Goal: Task Accomplishment & Management: Use online tool/utility

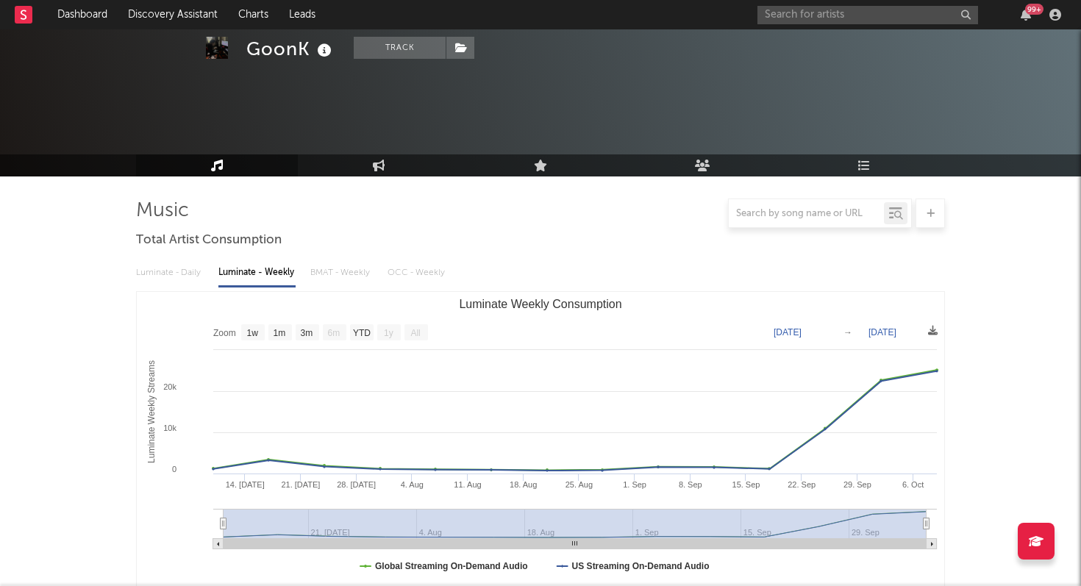
select select "1w"
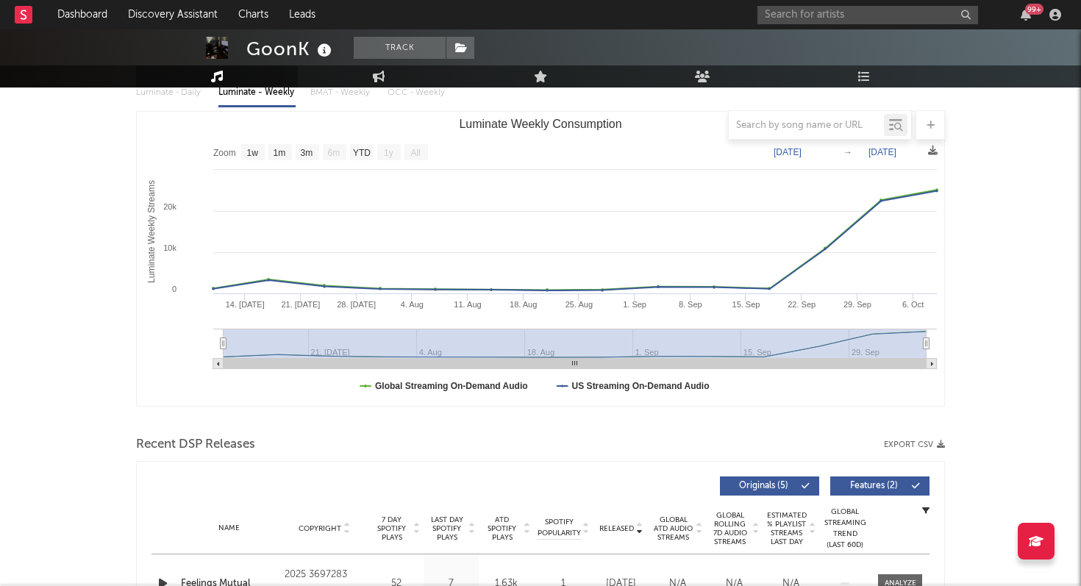
scroll to position [116, 0]
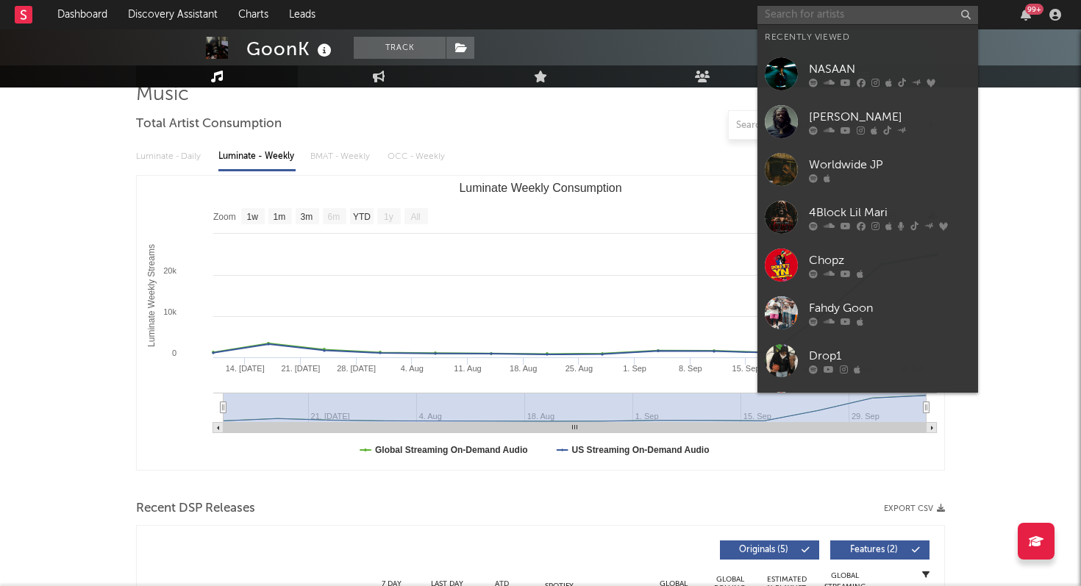
click at [788, 9] on input "text" at bounding box center [867, 15] width 221 height 18
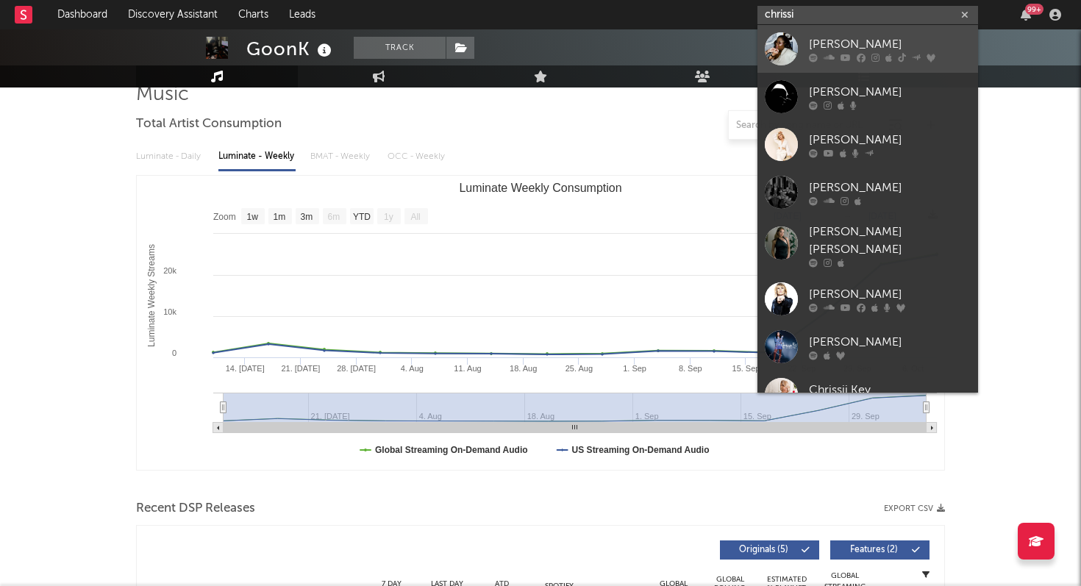
type input "chrissi"
click at [785, 43] on div at bounding box center [781, 48] width 33 height 33
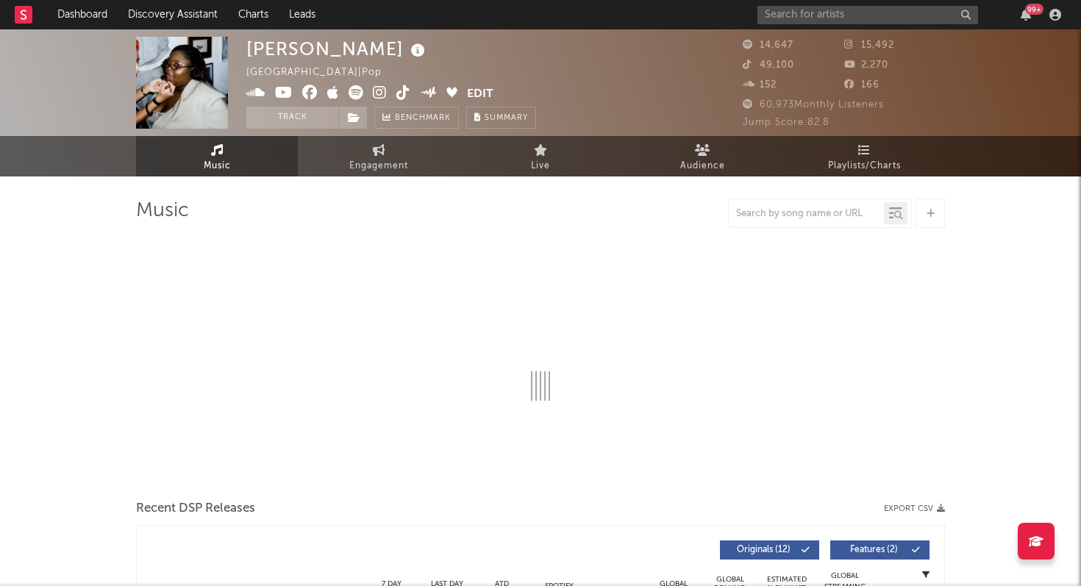
select select "6m"
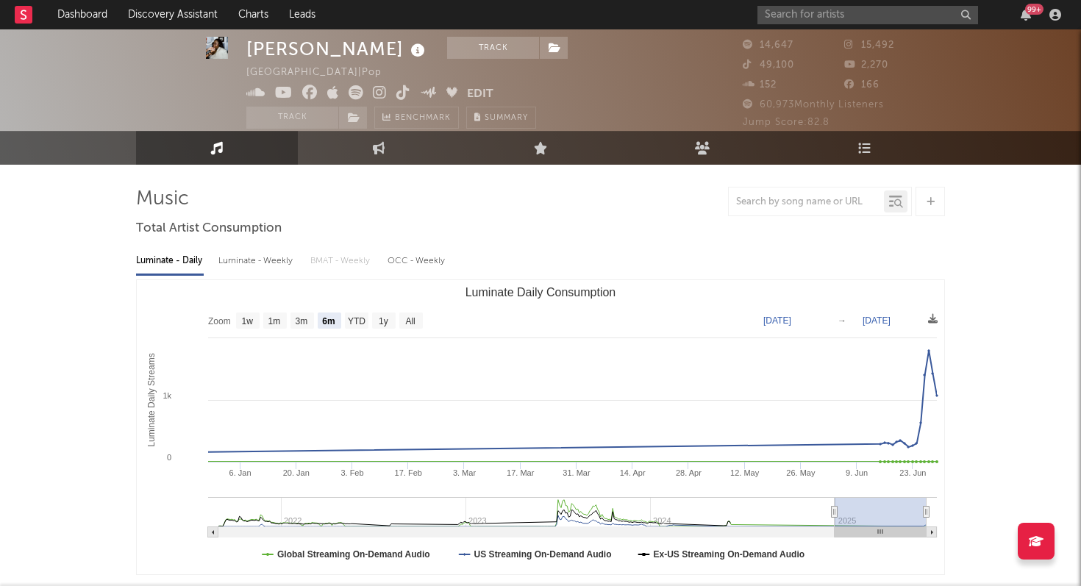
scroll to position [16, 0]
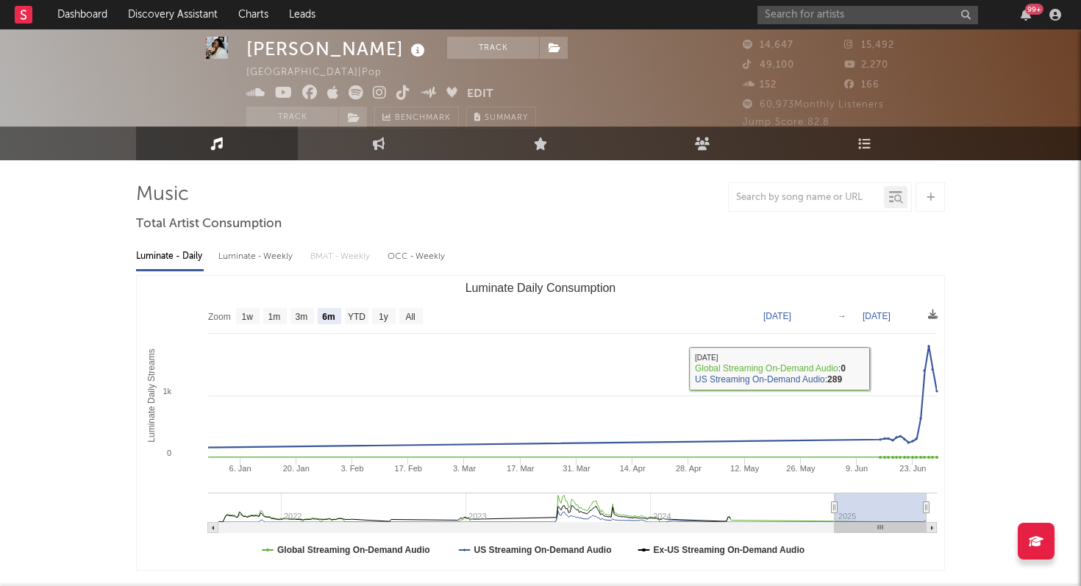
click at [249, 255] on div "Luminate - Weekly" at bounding box center [256, 256] width 77 height 25
select select "6m"
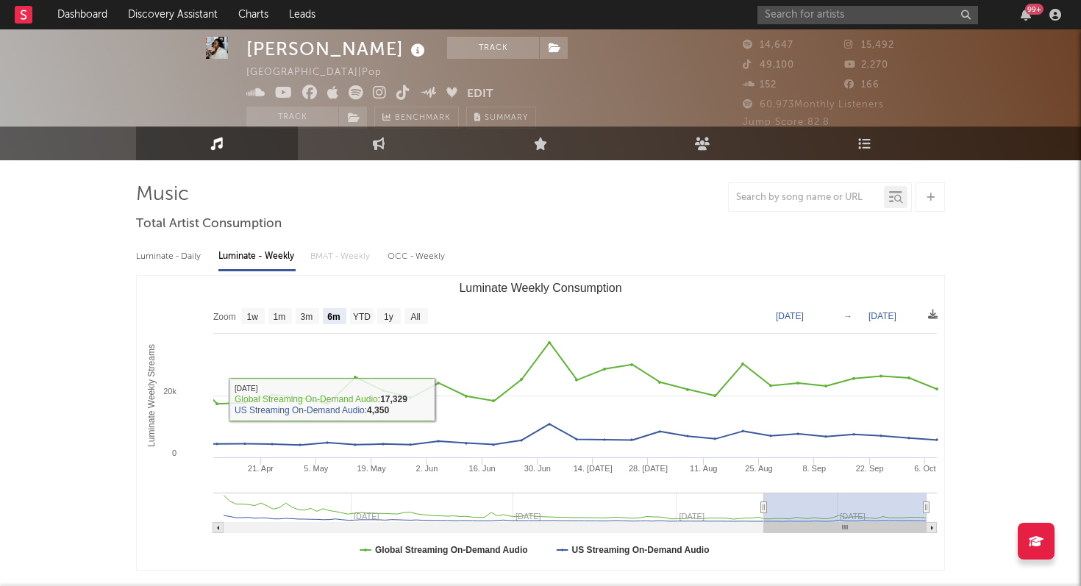
click at [164, 254] on div "Luminate - Daily" at bounding box center [170, 256] width 68 height 25
select select "6m"
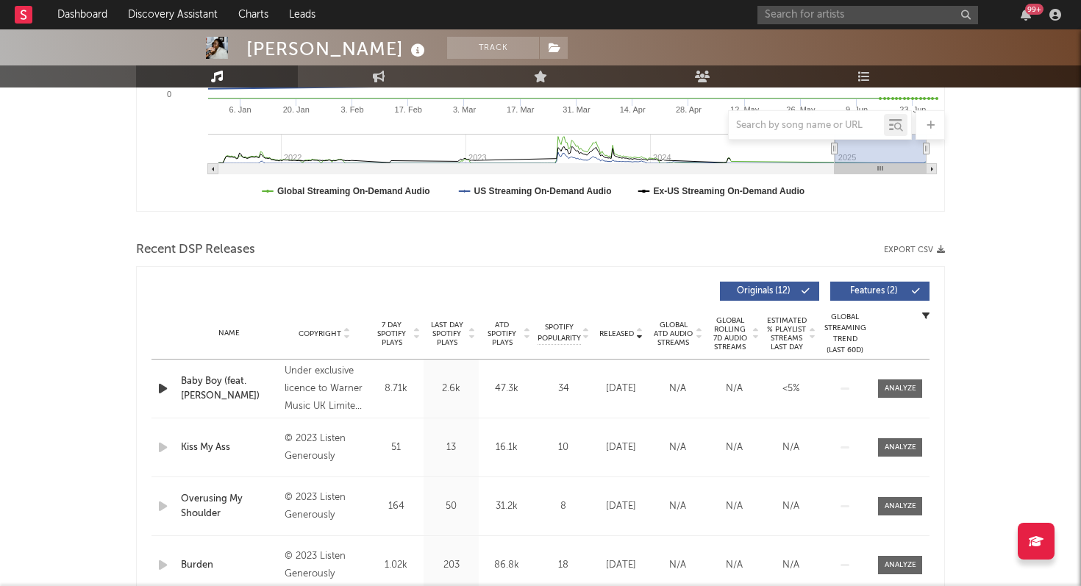
scroll to position [379, 0]
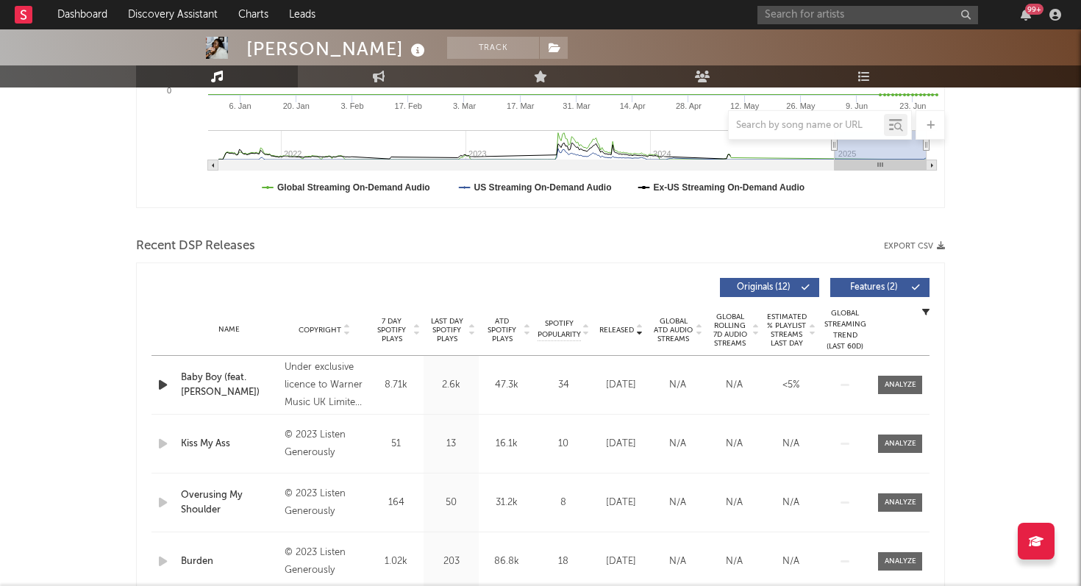
click at [863, 293] on button "Features ( 2 )" at bounding box center [879, 287] width 99 height 19
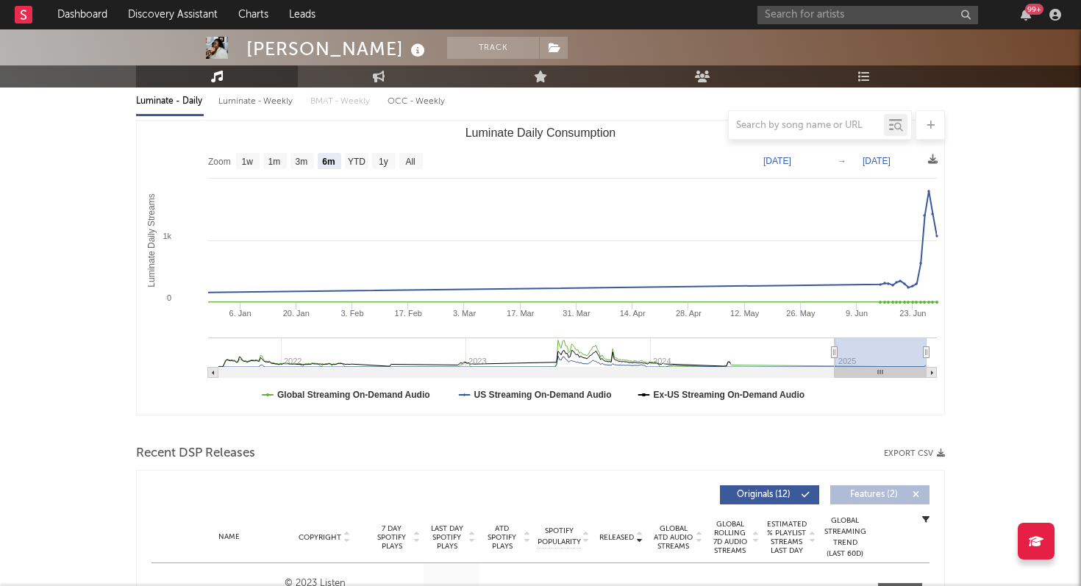
scroll to position [0, 0]
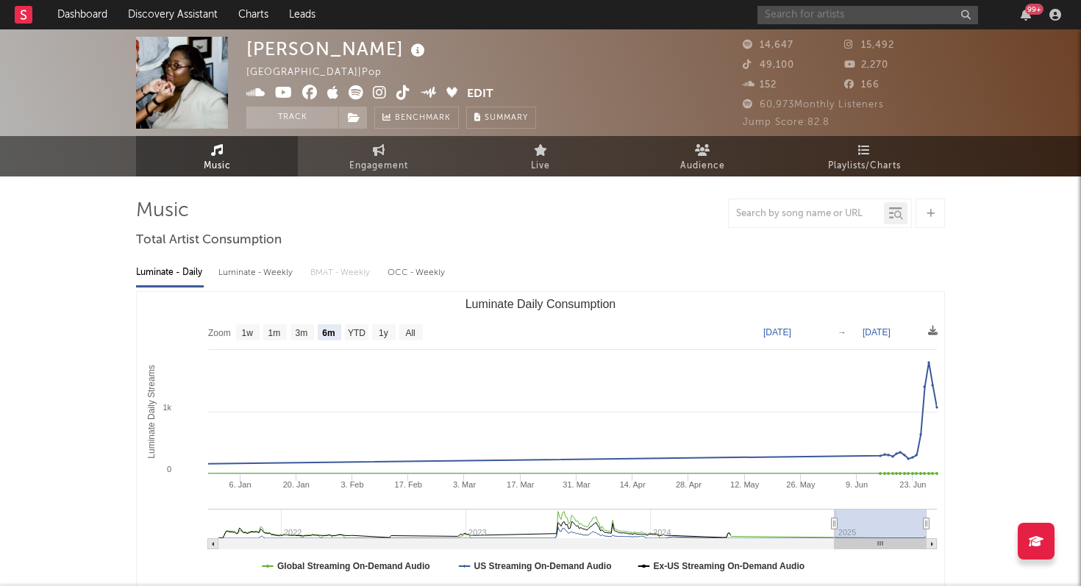
click at [793, 18] on input "text" at bounding box center [867, 15] width 221 height 18
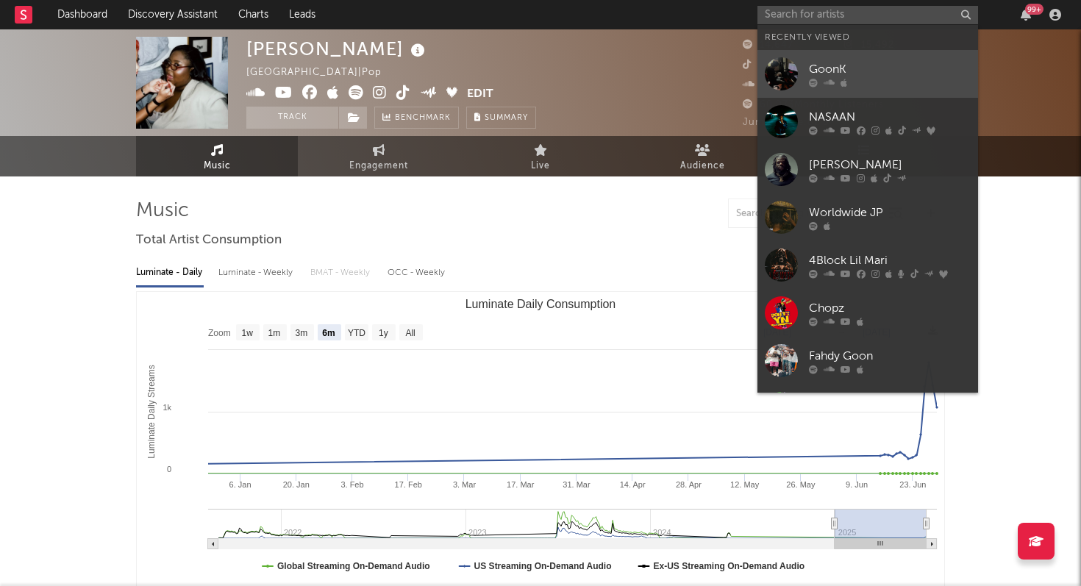
click at [805, 62] on link "GoonK" at bounding box center [867, 74] width 221 height 48
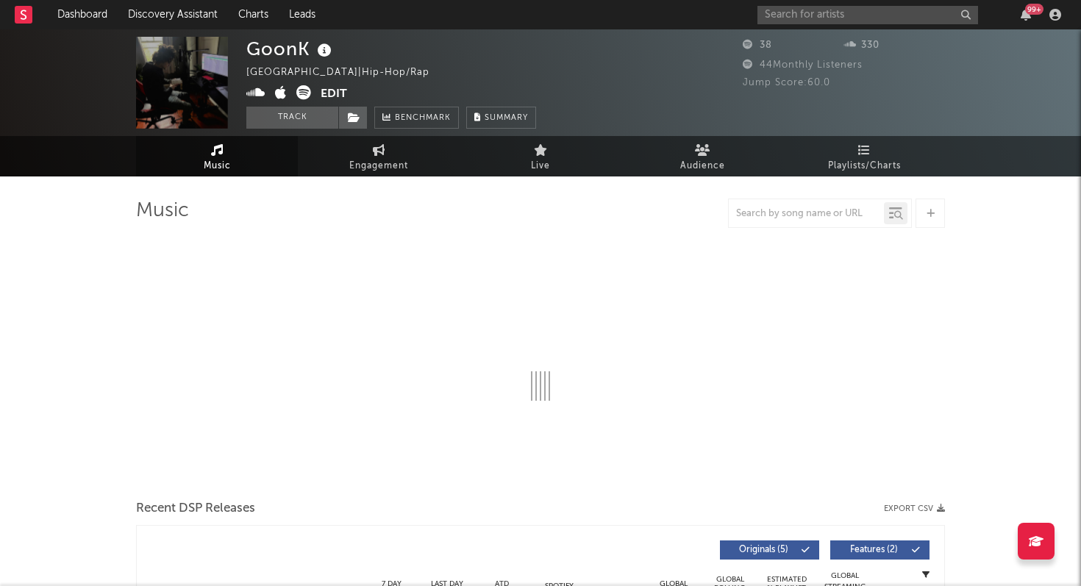
select select "1w"
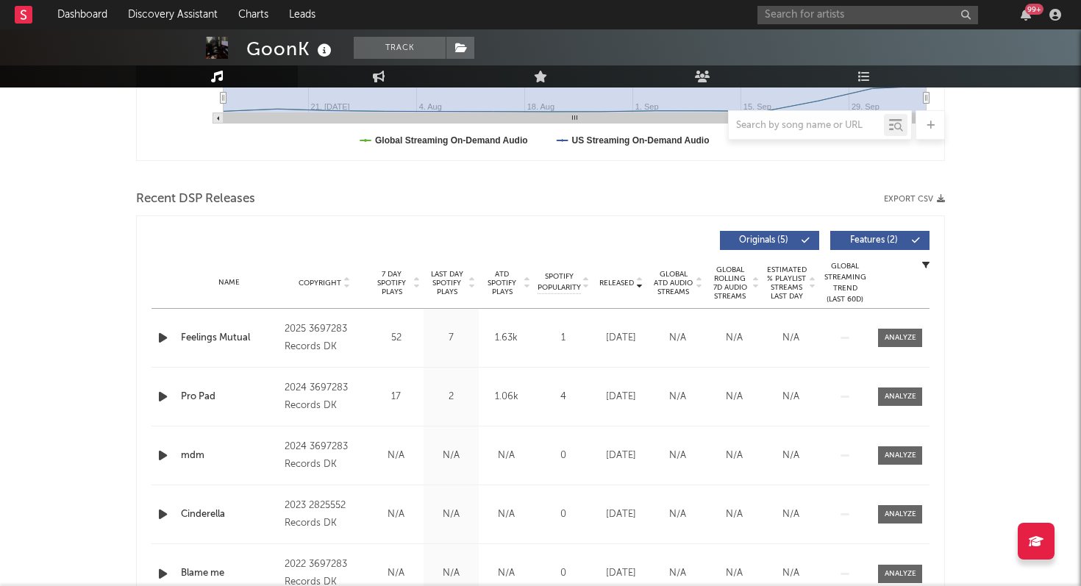
scroll to position [427, 0]
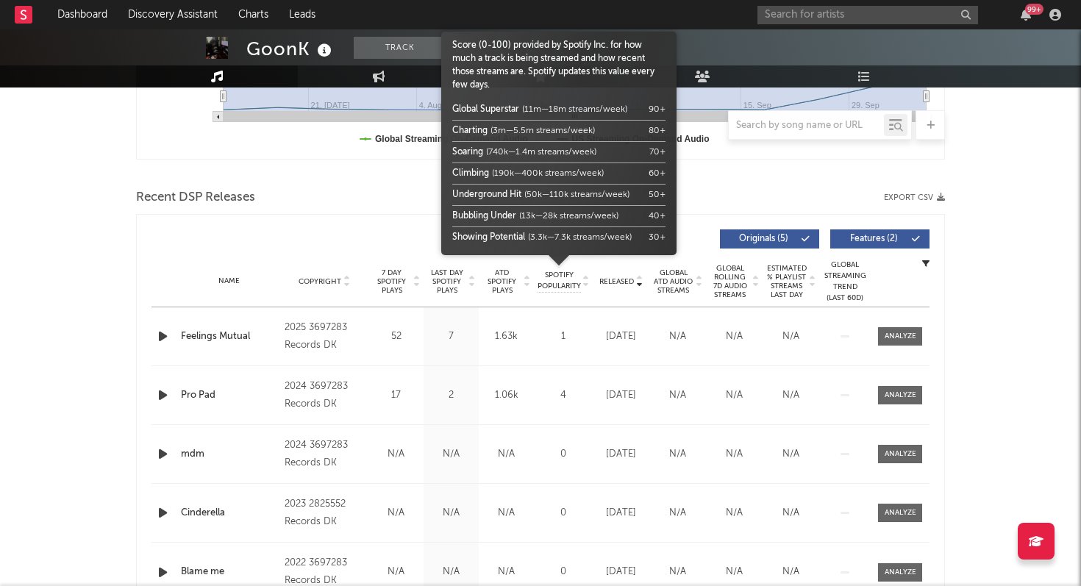
click at [561, 282] on span "Spotify Popularity" at bounding box center [558, 281] width 43 height 22
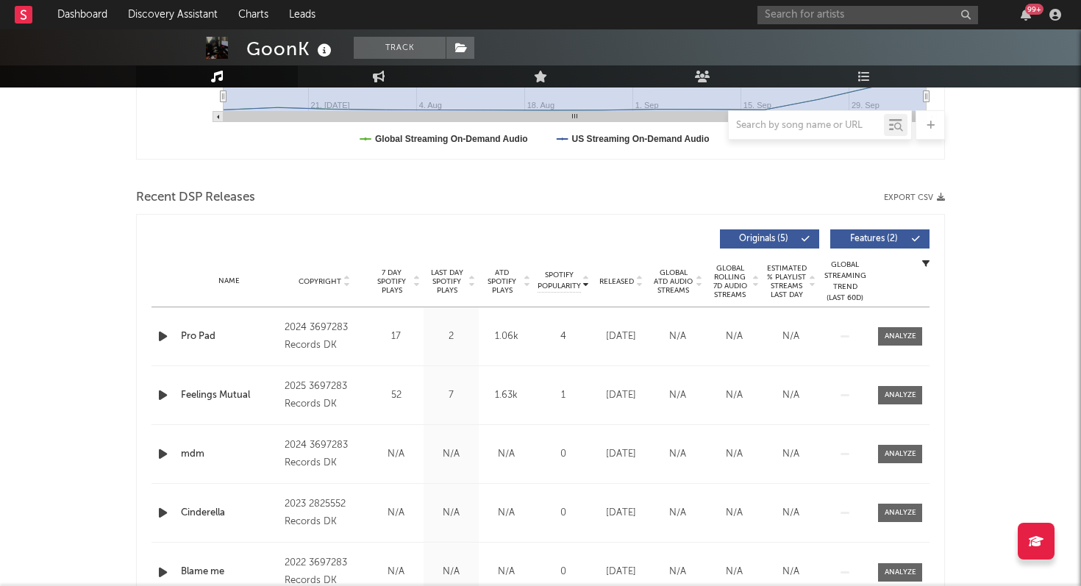
click at [161, 329] on icon "button" at bounding box center [162, 336] width 15 height 18
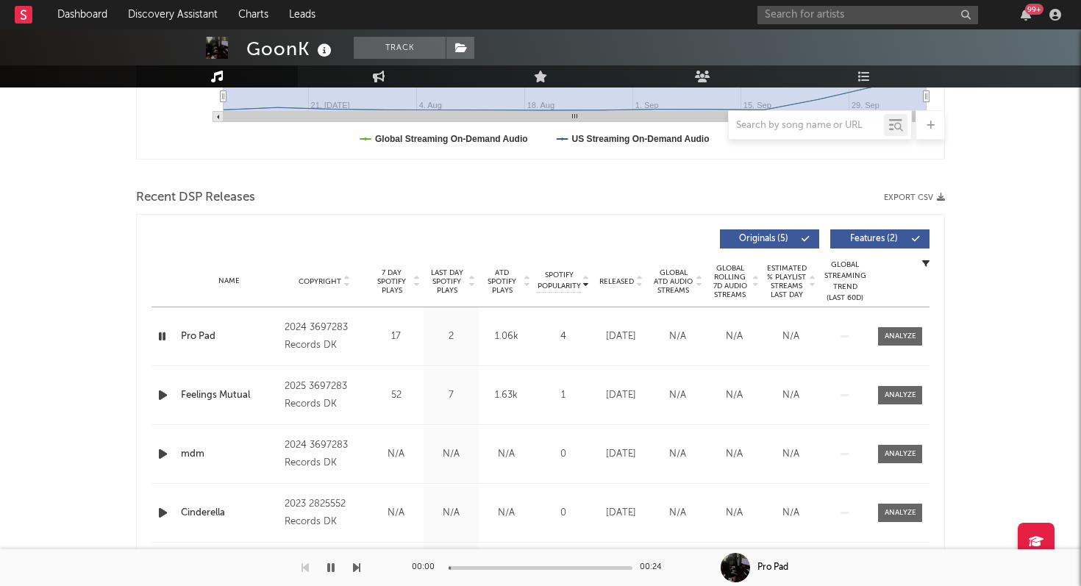
click at [161, 329] on icon "button" at bounding box center [162, 336] width 14 height 18
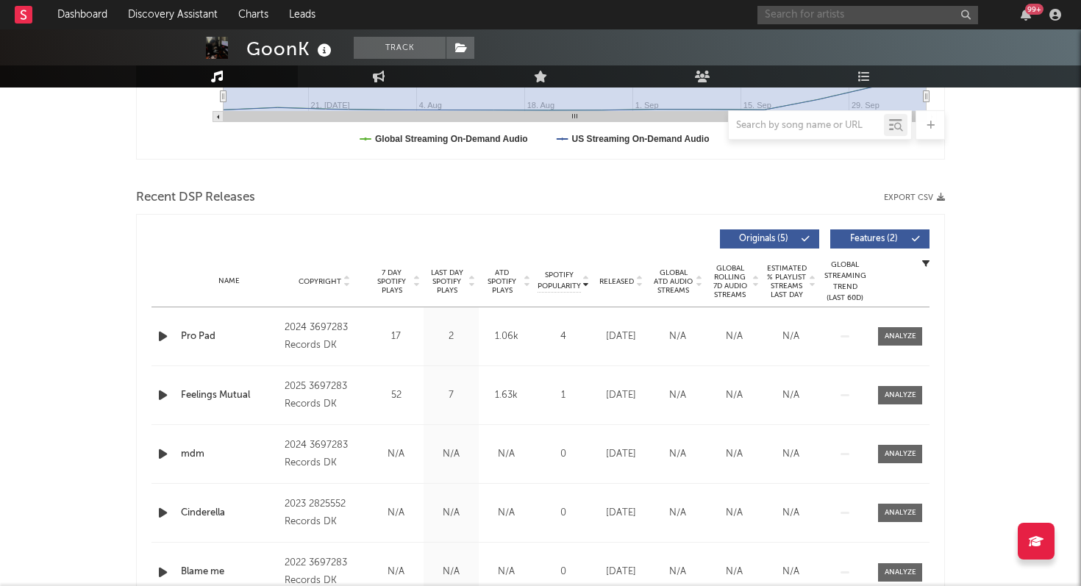
click at [843, 10] on input "text" at bounding box center [867, 15] width 221 height 18
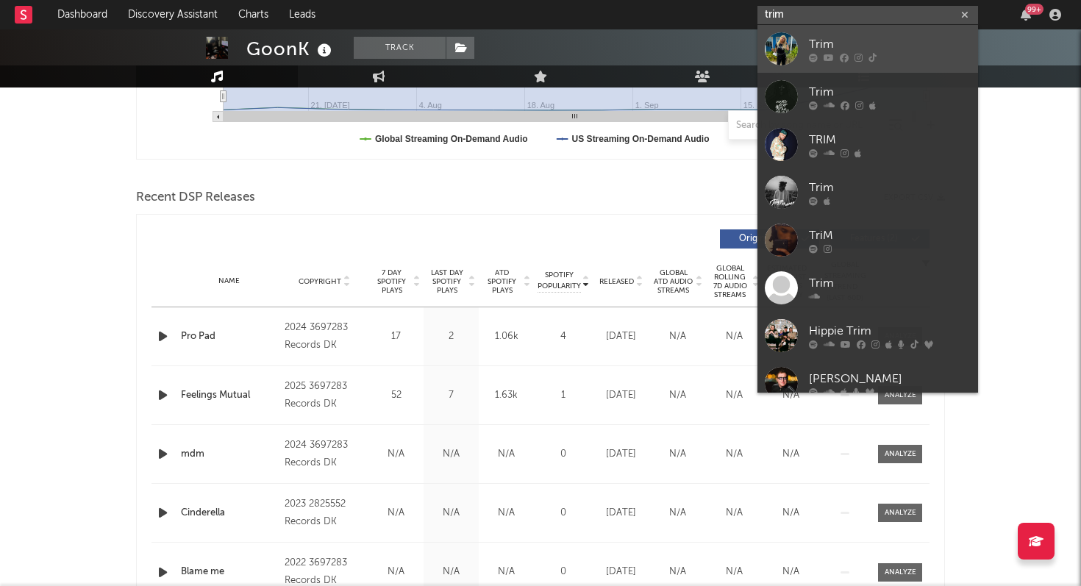
type input "trim"
click at [824, 38] on div "Trim" at bounding box center [890, 44] width 162 height 18
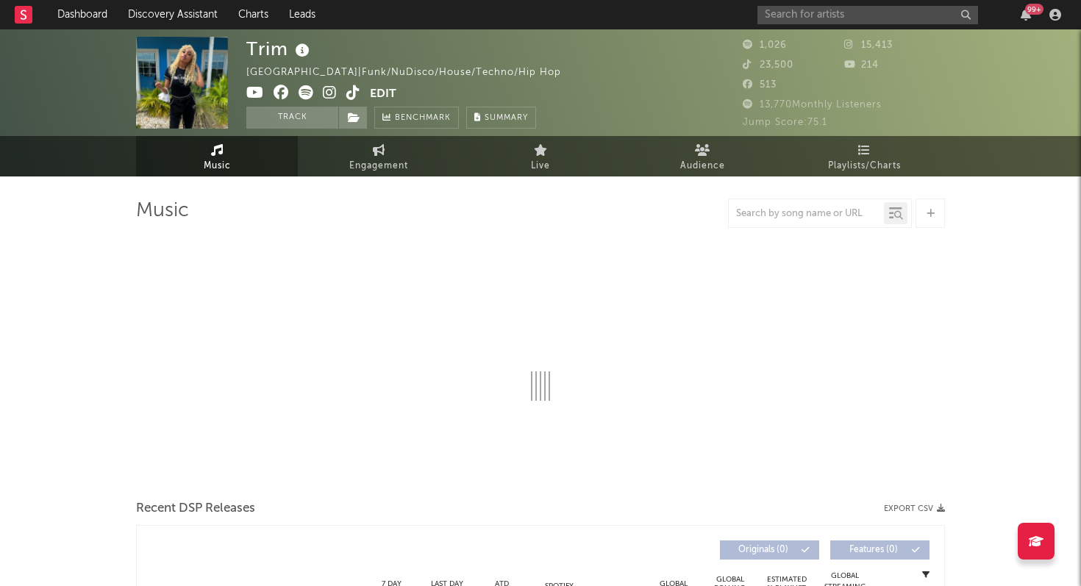
select select "1w"
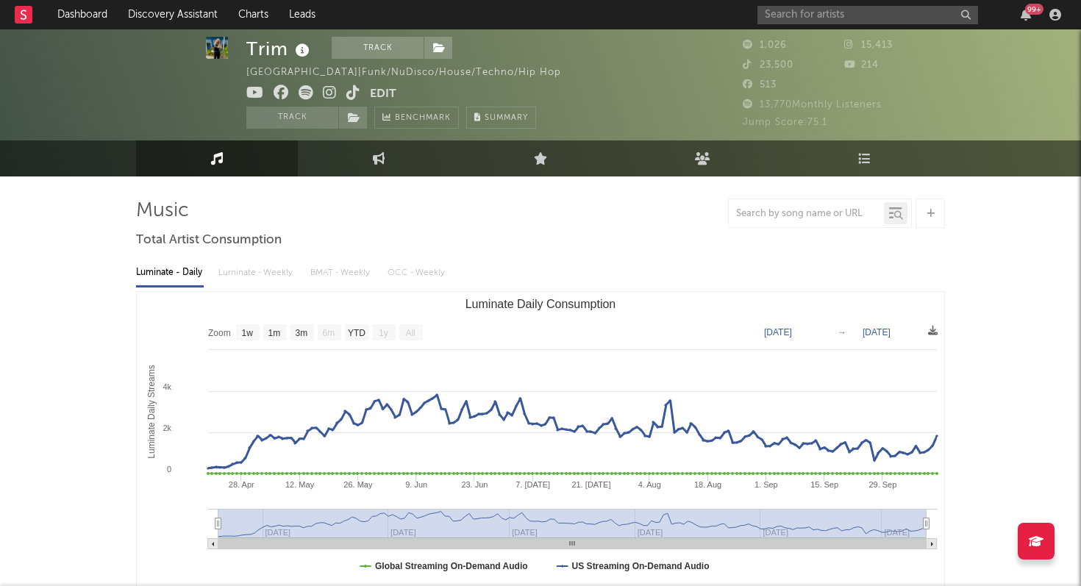
scroll to position [14, 0]
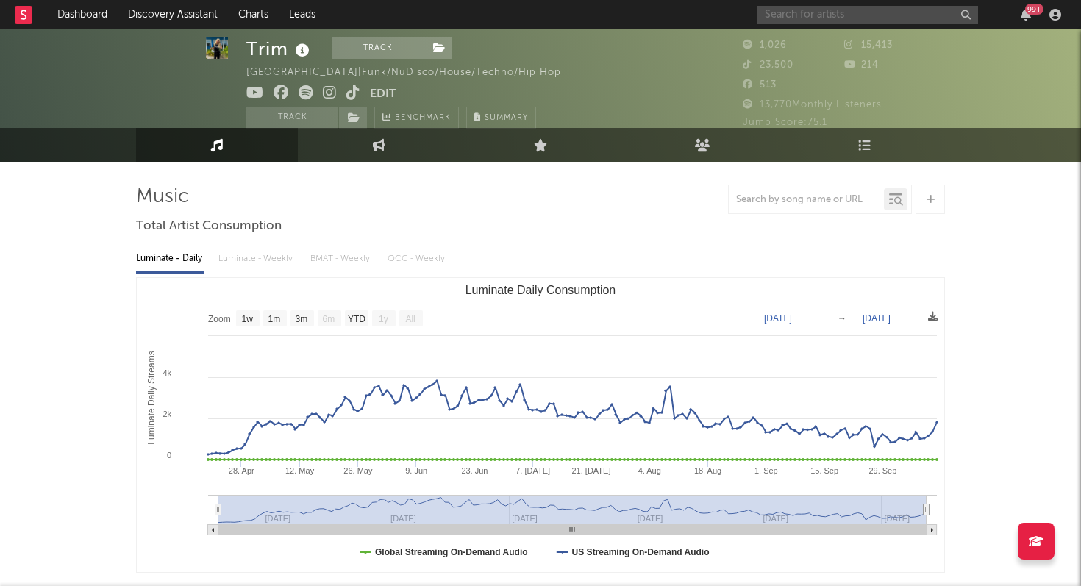
click at [806, 12] on input "text" at bounding box center [867, 15] width 221 height 18
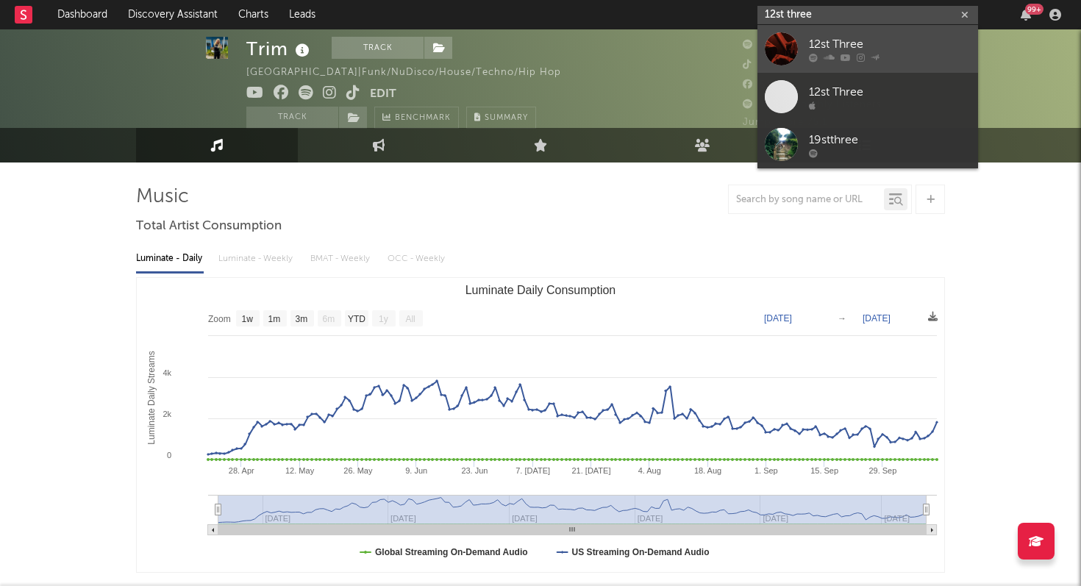
type input "12st three"
click at [815, 32] on link "12st Three" at bounding box center [867, 49] width 221 height 48
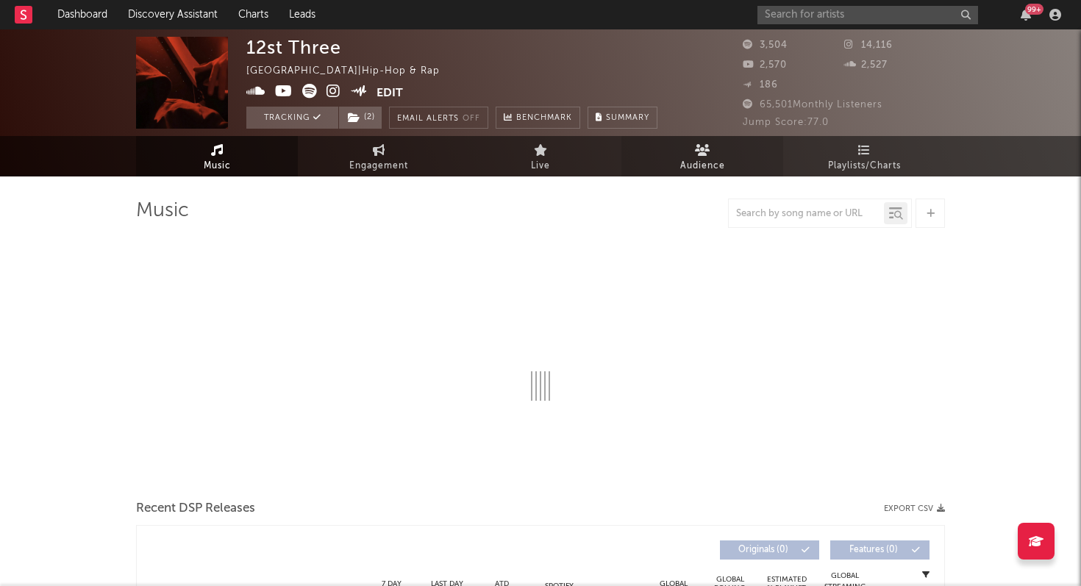
select select "6m"
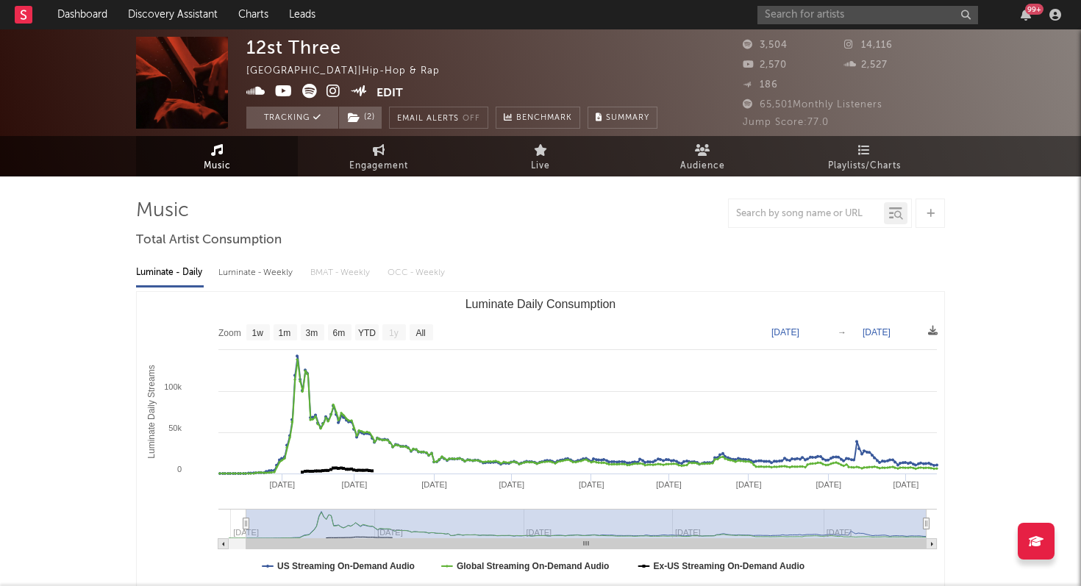
type input "[DATE]"
drag, startPoint x: 476, startPoint y: 521, endPoint x: 245, endPoint y: 532, distance: 231.2
click at [245, 532] on g "Luminate Daily Consumption" at bounding box center [577, 529] width 718 height 40
click at [254, 270] on div "Luminate - Weekly" at bounding box center [256, 272] width 77 height 25
select select "6m"
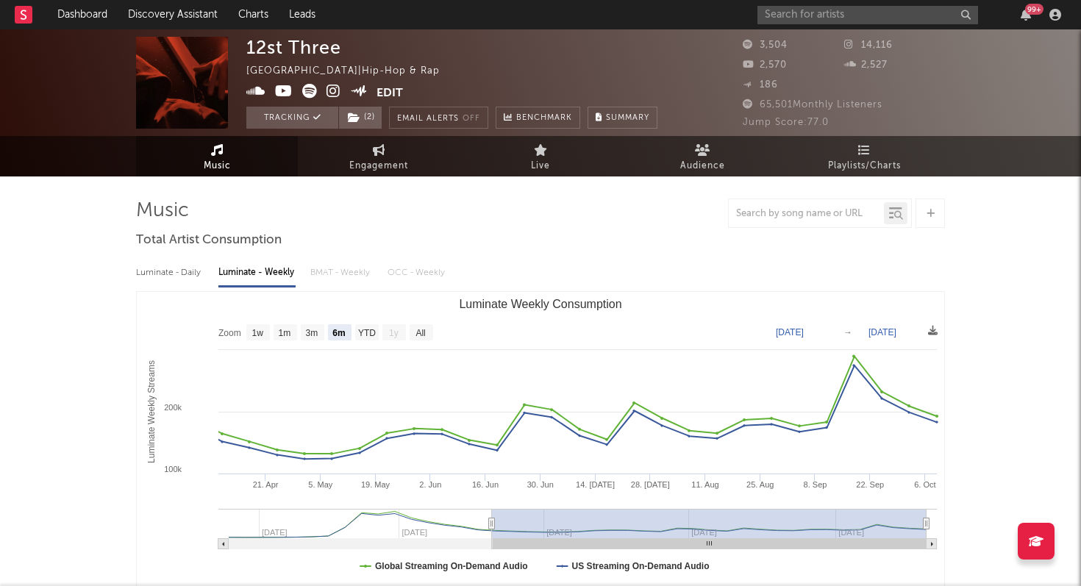
type input "[DATE]"
select select "All"
type input "[DATE]"
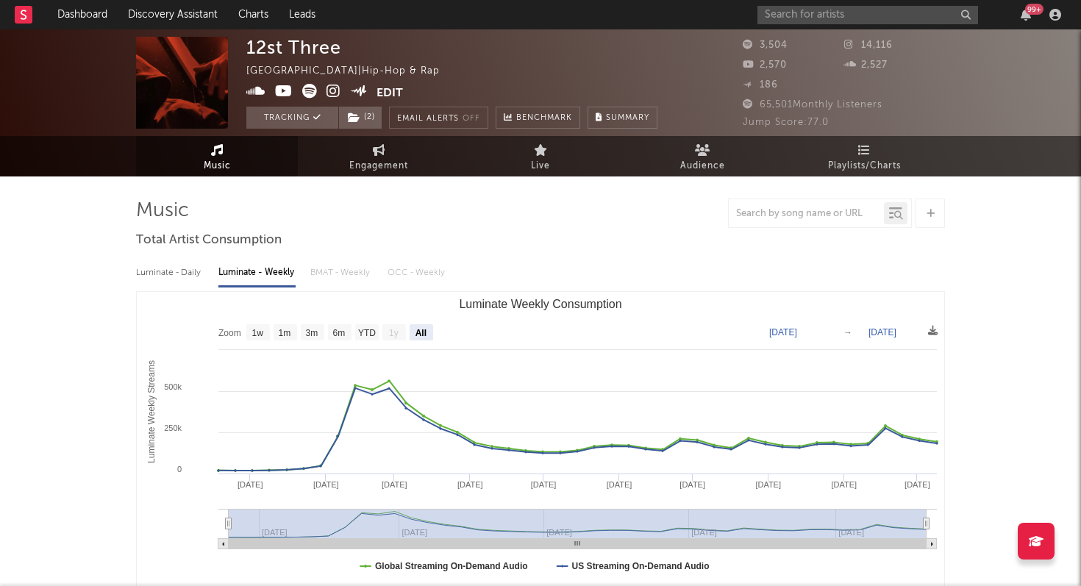
drag, startPoint x: 490, startPoint y: 521, endPoint x: 0, endPoint y: 538, distance: 490.0
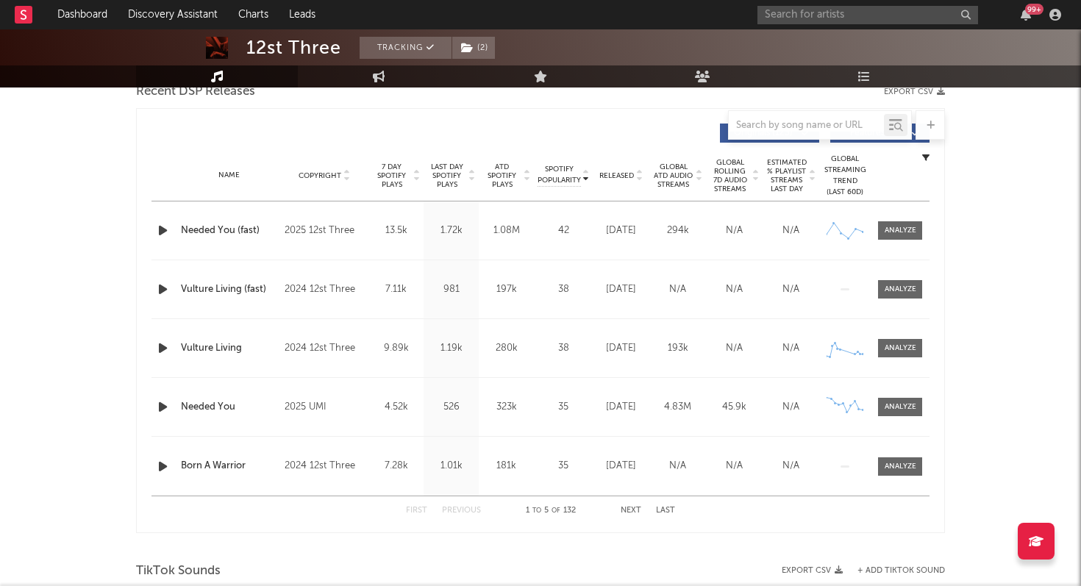
scroll to position [486, 0]
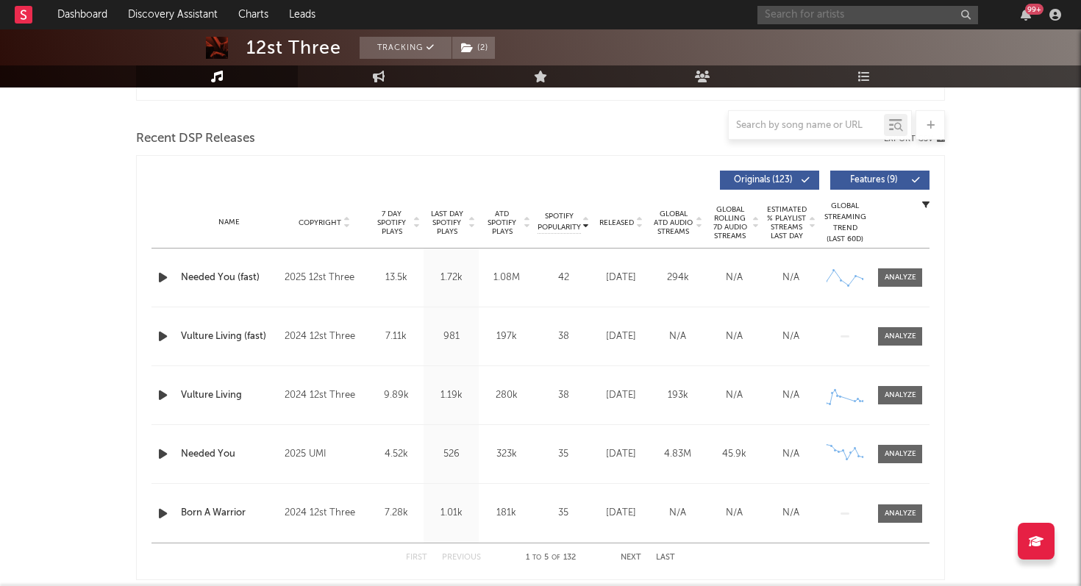
click at [814, 18] on input "text" at bounding box center [867, 15] width 221 height 18
type input "4g montay"
click at [871, 35] on div "4g montay" at bounding box center [890, 44] width 162 height 18
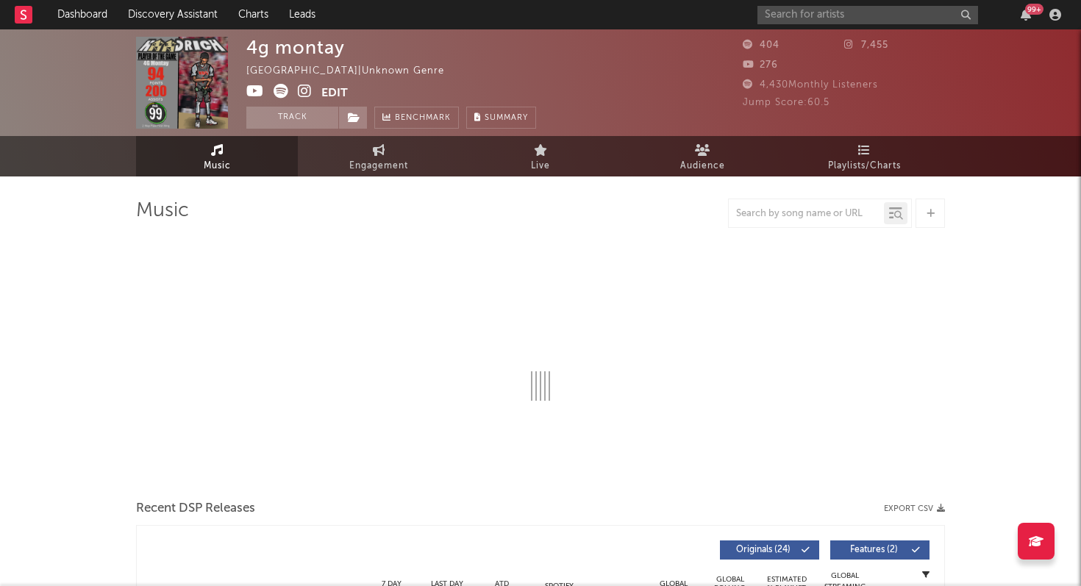
select select "1w"
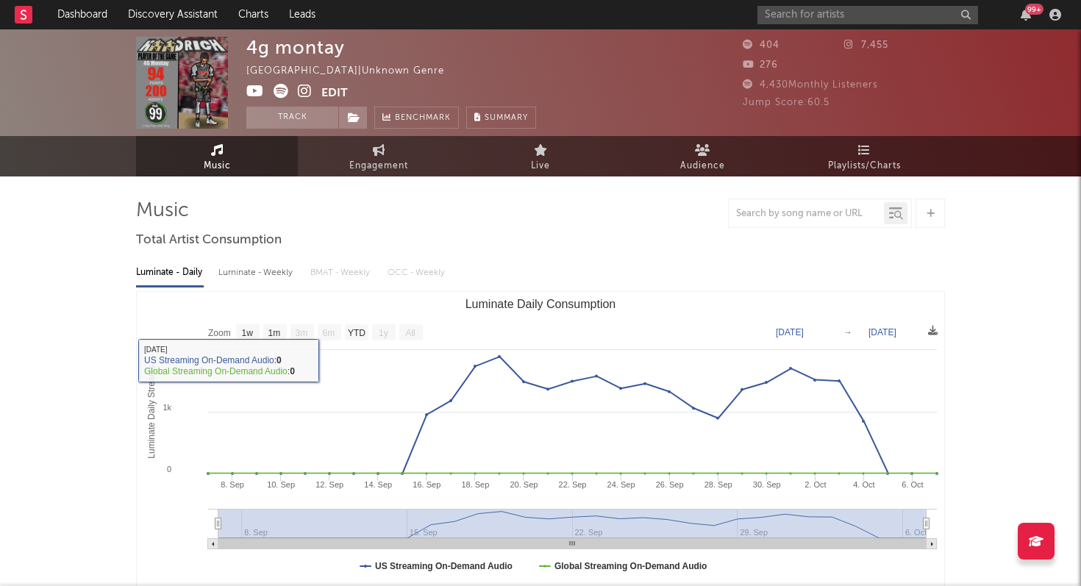
click at [281, 276] on div "Luminate - Weekly" at bounding box center [256, 272] width 77 height 25
select select "1w"
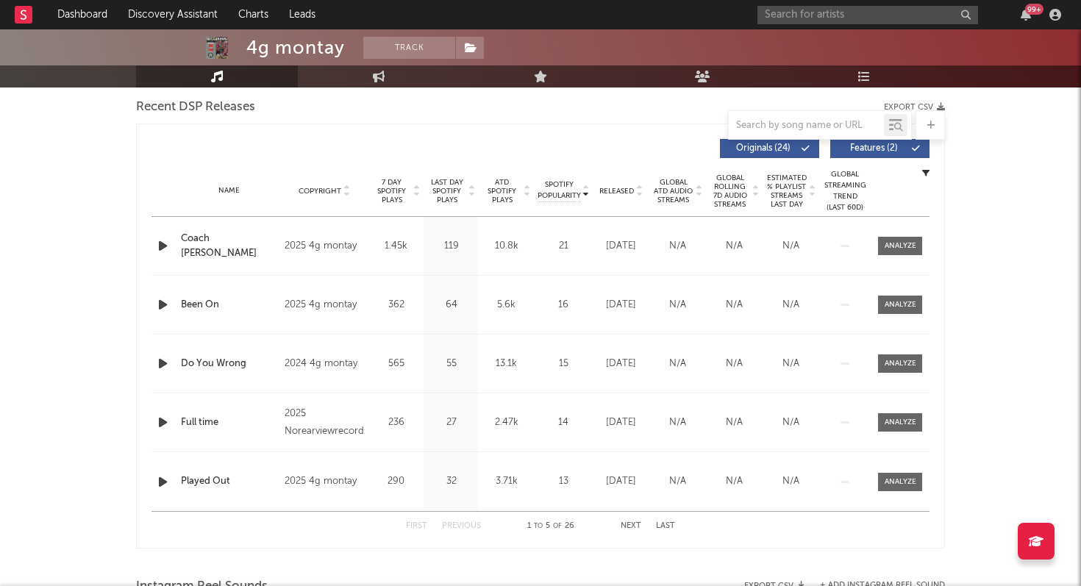
scroll to position [474, 0]
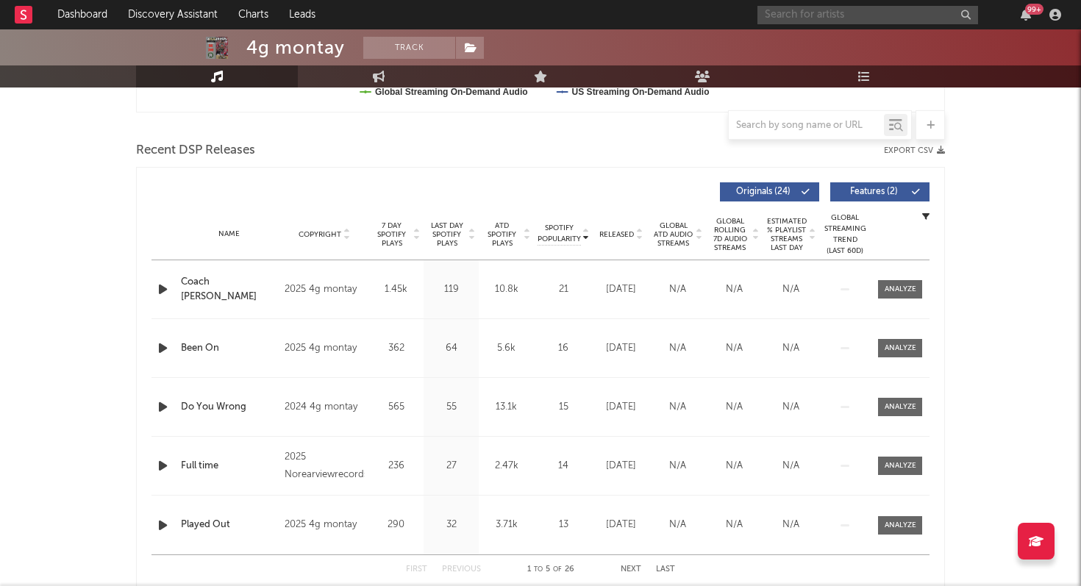
click at [824, 15] on input "text" at bounding box center [867, 15] width 221 height 18
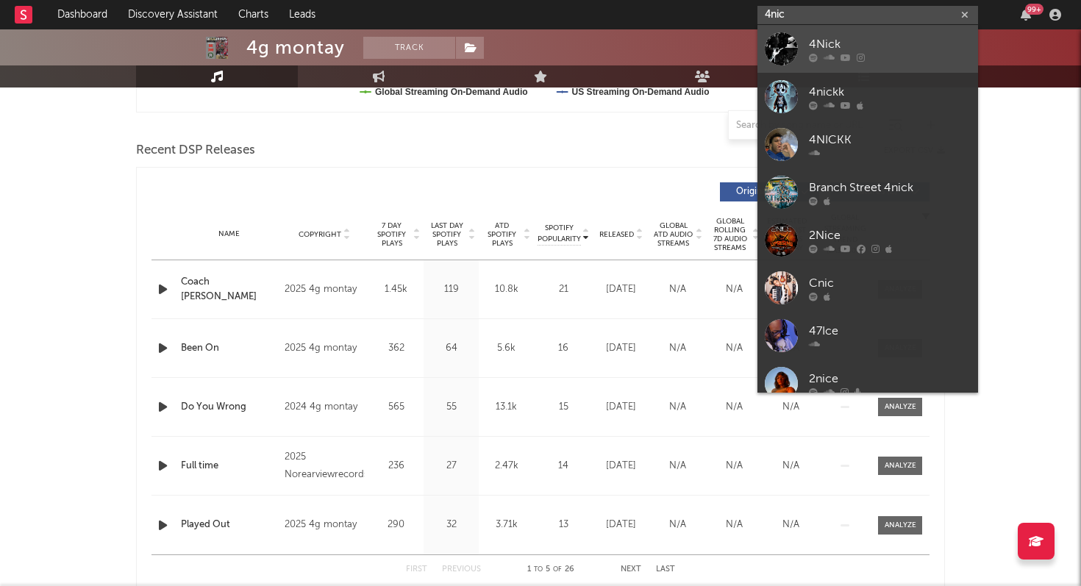
type input "4nic"
click at [841, 45] on div "4Nick" at bounding box center [890, 44] width 162 height 18
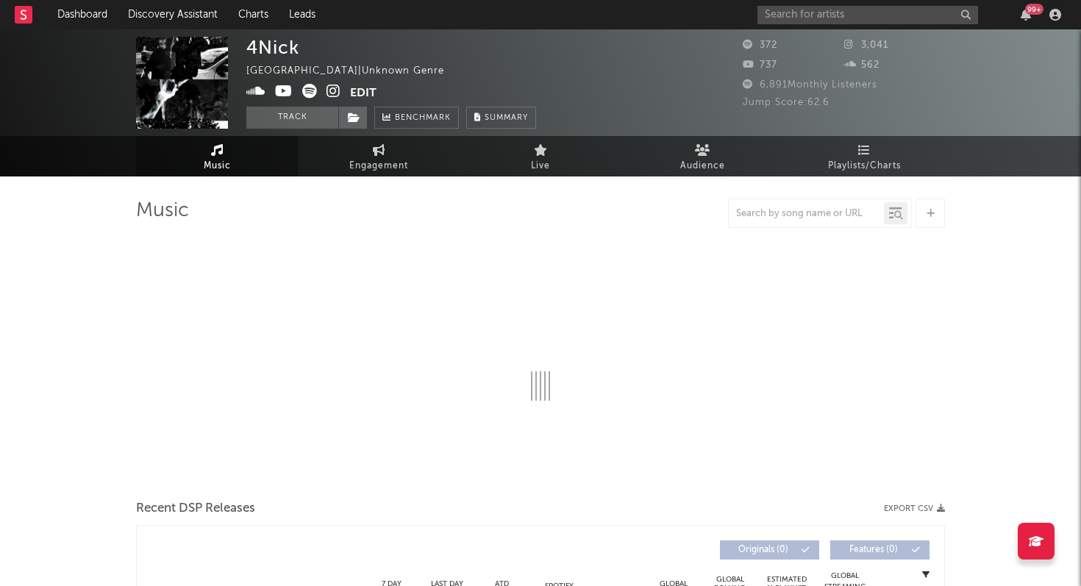
select select "1w"
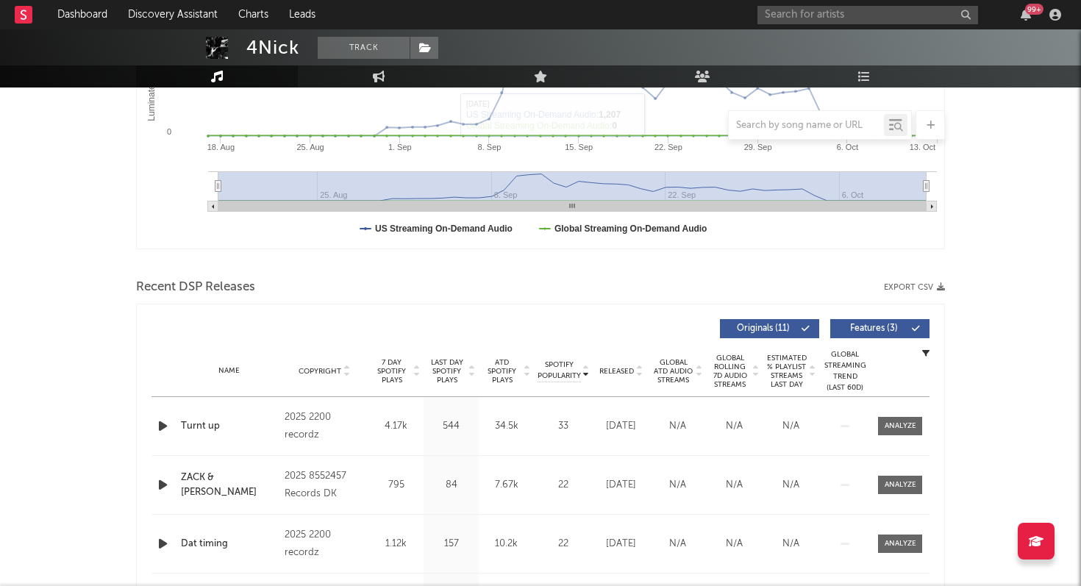
scroll to position [339, 0]
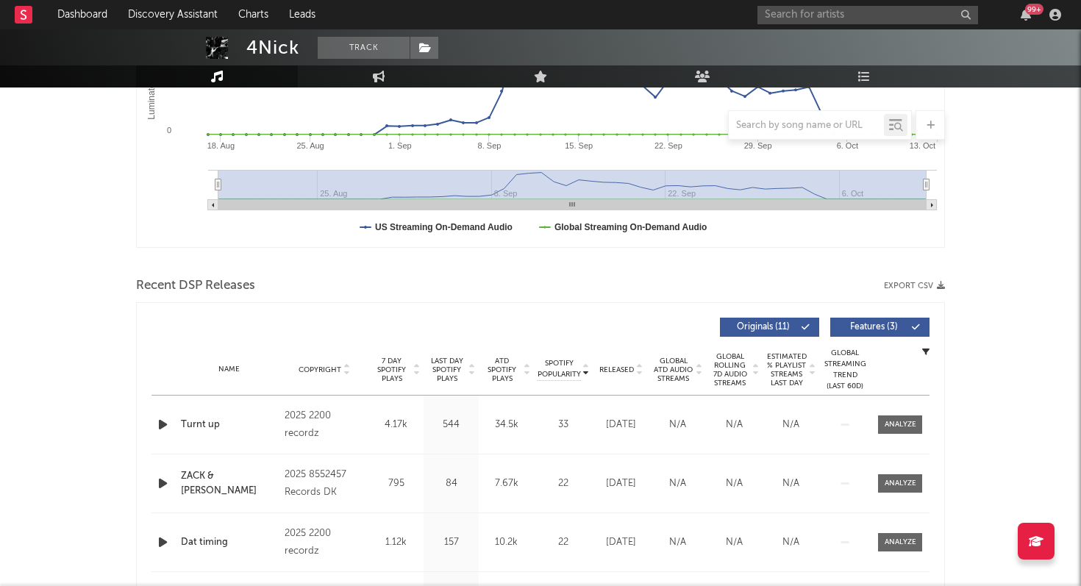
click at [596, 204] on rect "Luminate Daily Consumption" at bounding box center [572, 205] width 708 height 10
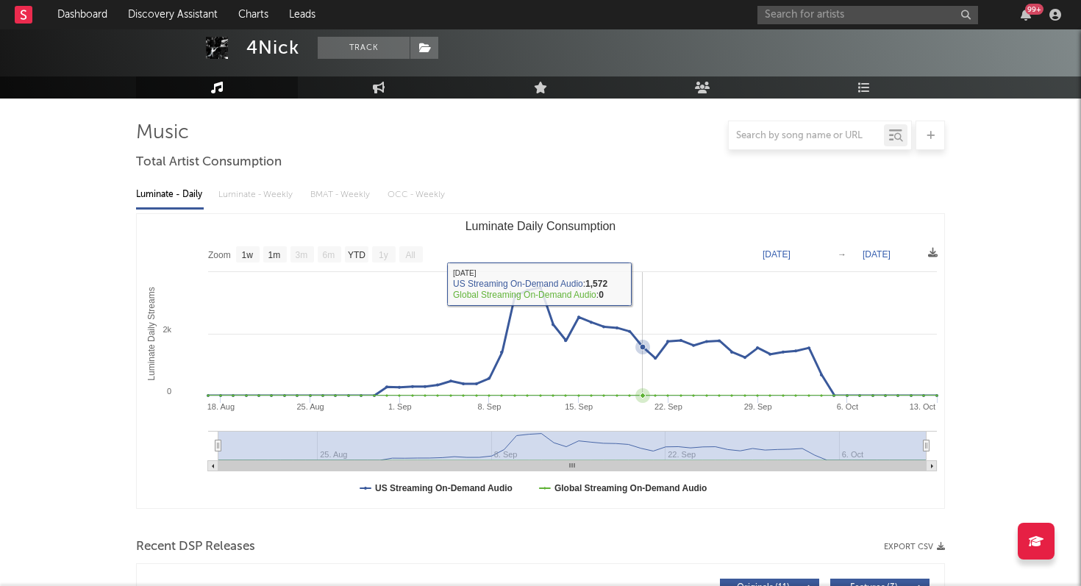
scroll to position [10, 0]
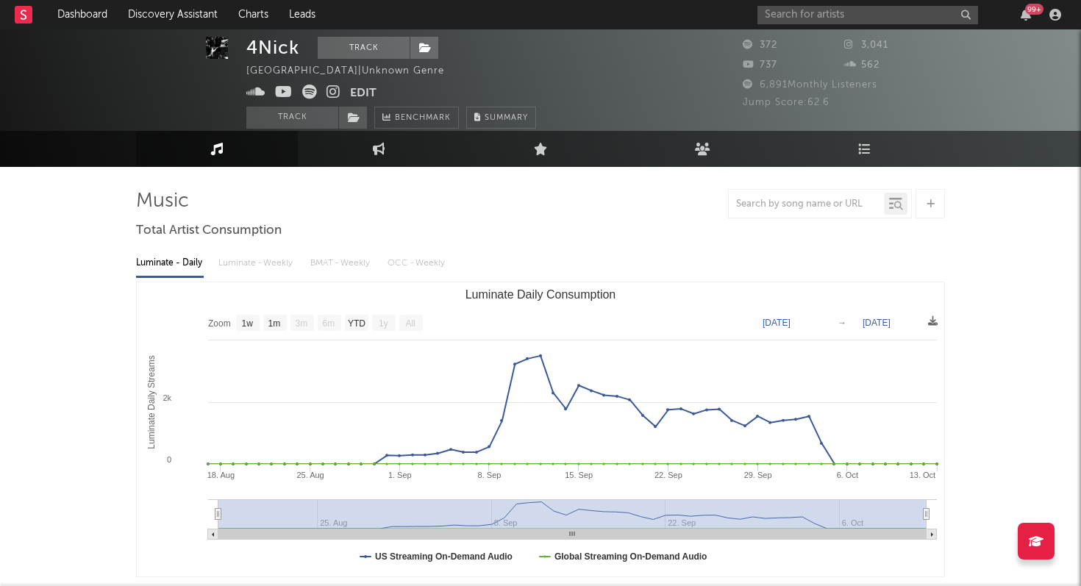
click at [286, 262] on div "Luminate - Daily Luminate - Weekly BMAT - Weekly OCC - Weekly" at bounding box center [540, 263] width 809 height 25
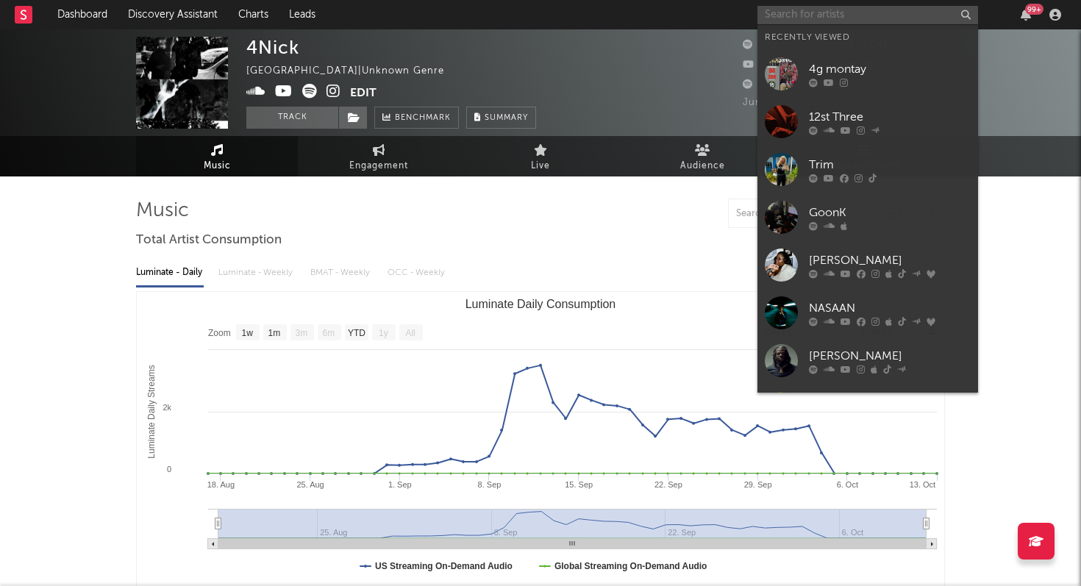
click at [832, 12] on input "text" at bounding box center [867, 15] width 221 height 18
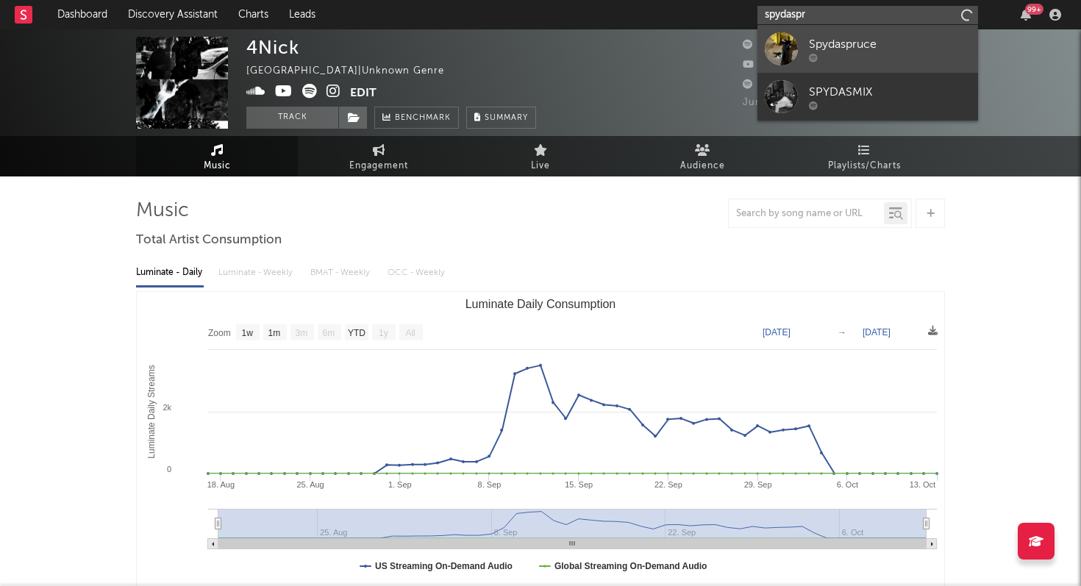
type input "spydaspr"
click at [833, 52] on div "Spydaspruce" at bounding box center [890, 44] width 162 height 18
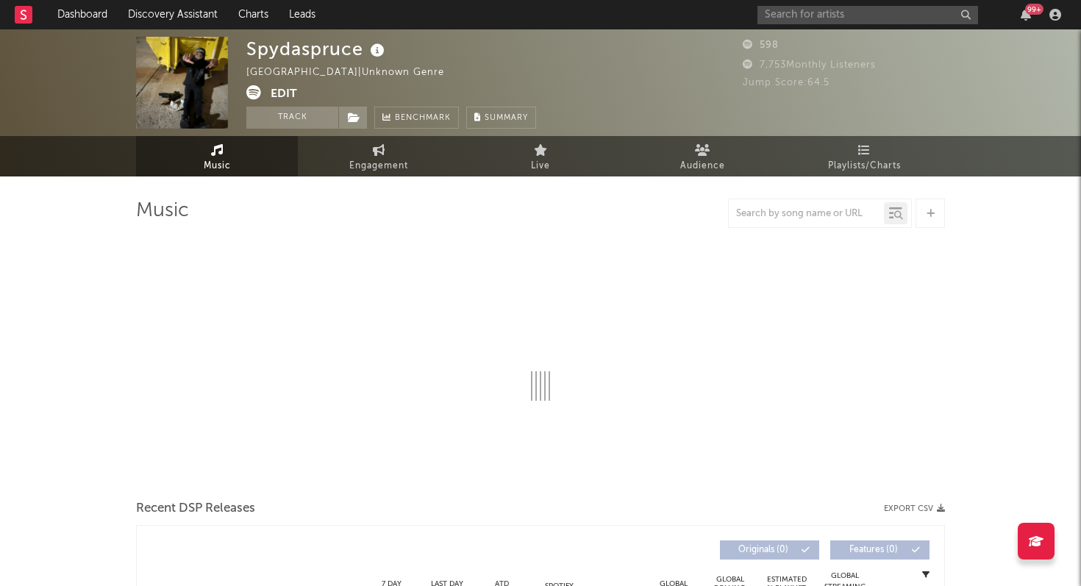
select select "1w"
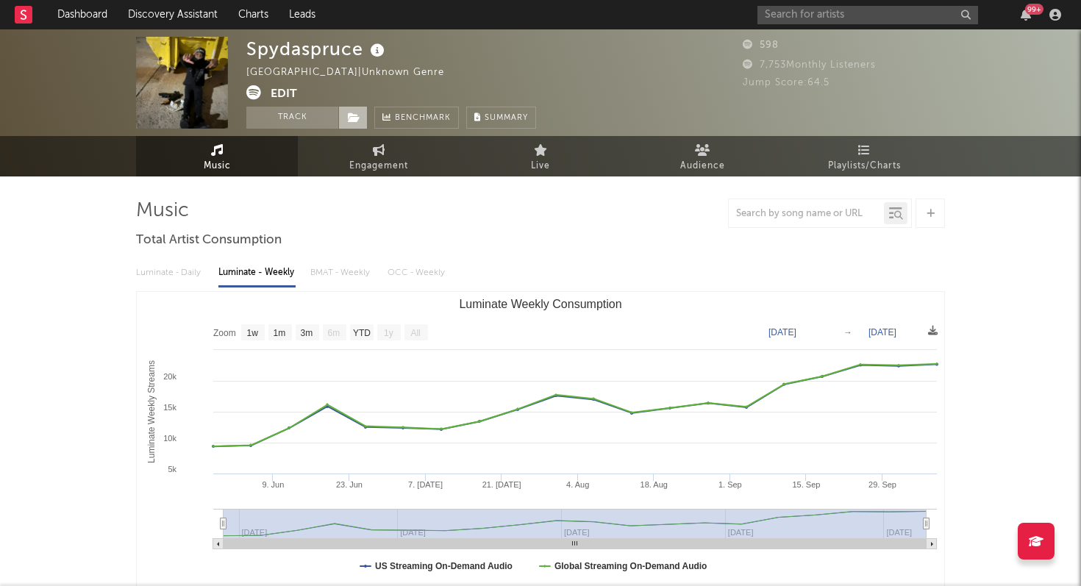
click at [354, 115] on icon at bounding box center [354, 117] width 12 height 10
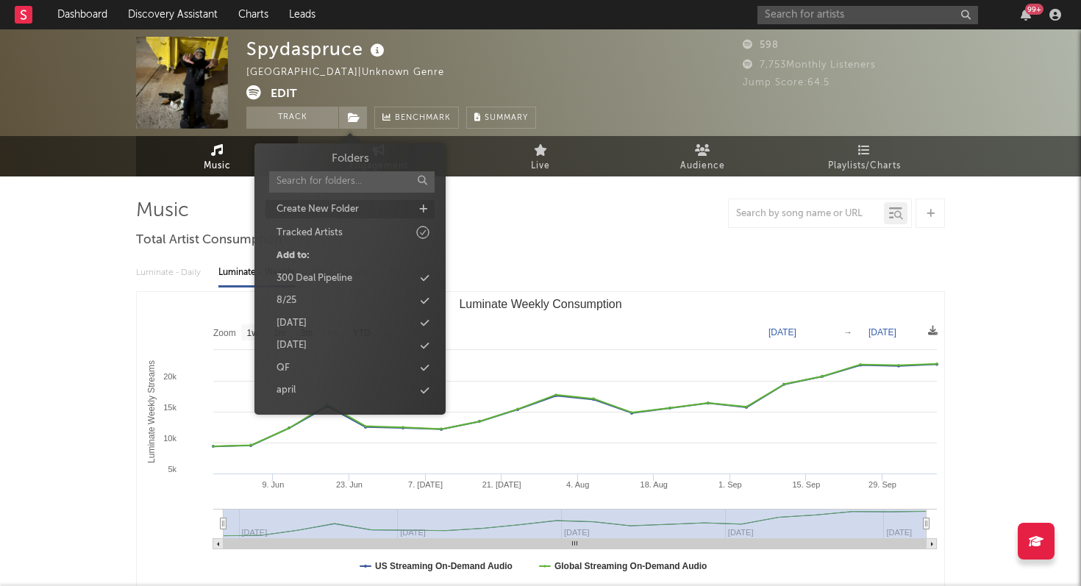
click at [410, 213] on div "Create New Folder" at bounding box center [349, 209] width 169 height 19
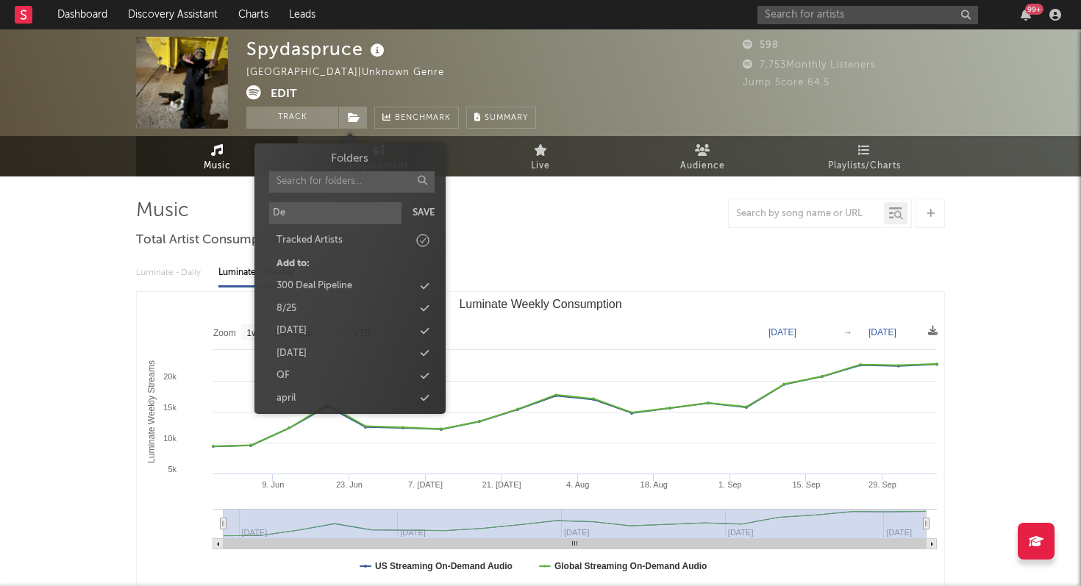
type input "D"
type input "[US_STATE]"
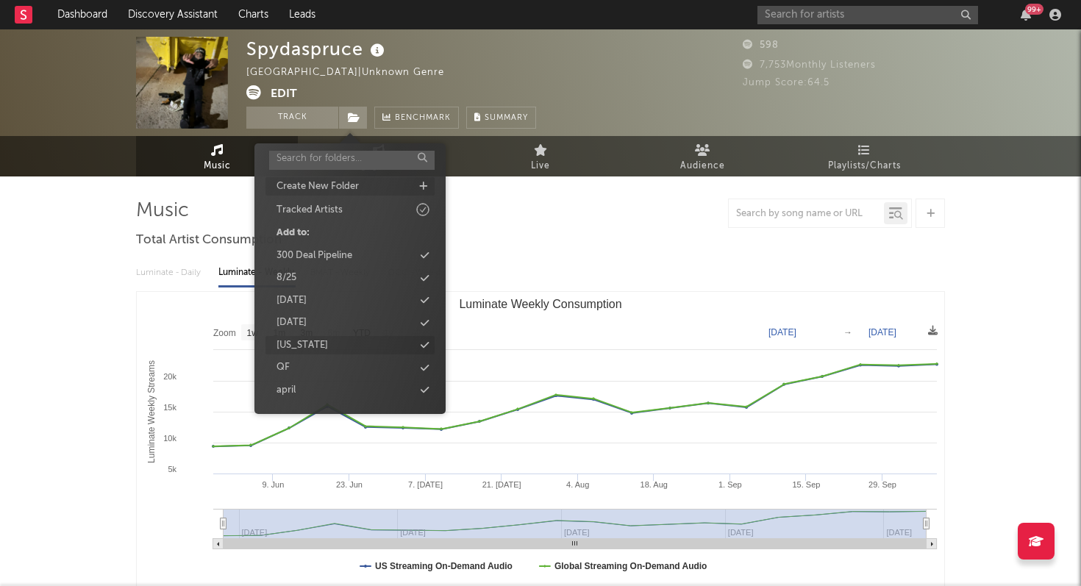
scroll to position [24, 0]
click at [337, 345] on div "[US_STATE]" at bounding box center [349, 344] width 169 height 19
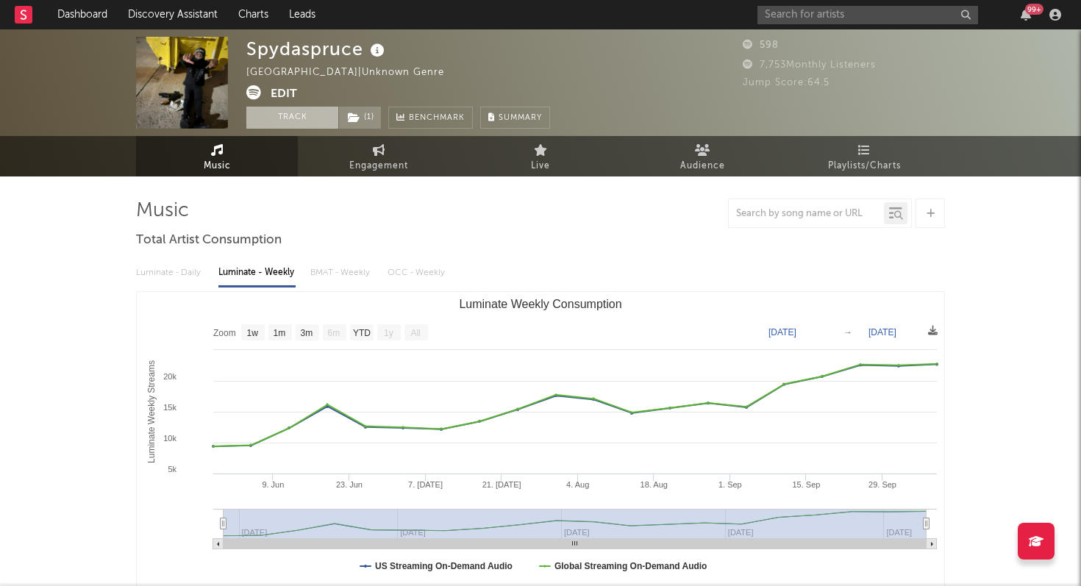
click at [303, 125] on button "Track" at bounding box center [292, 118] width 92 height 22
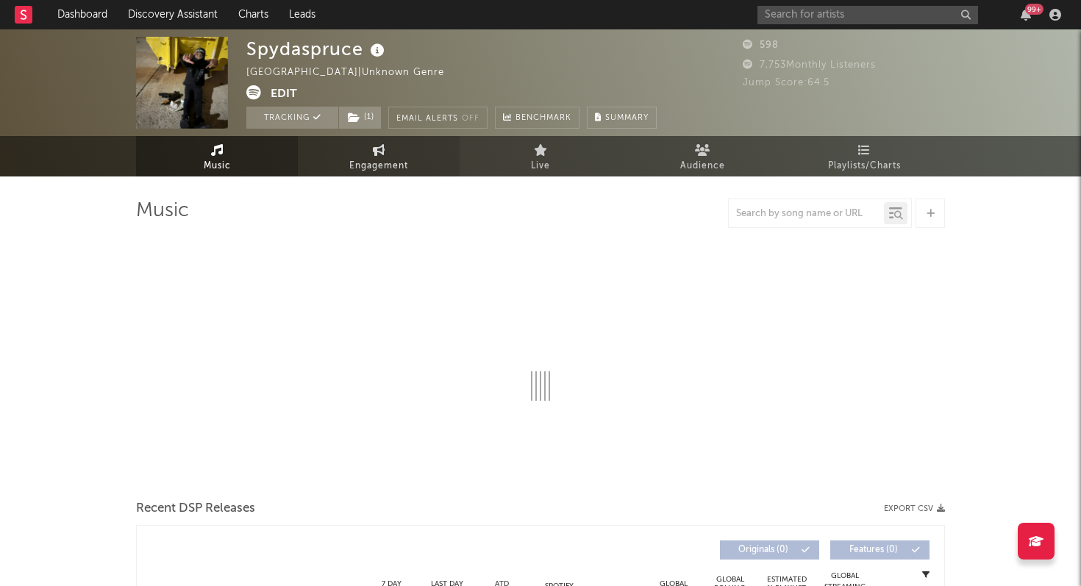
select select "1w"
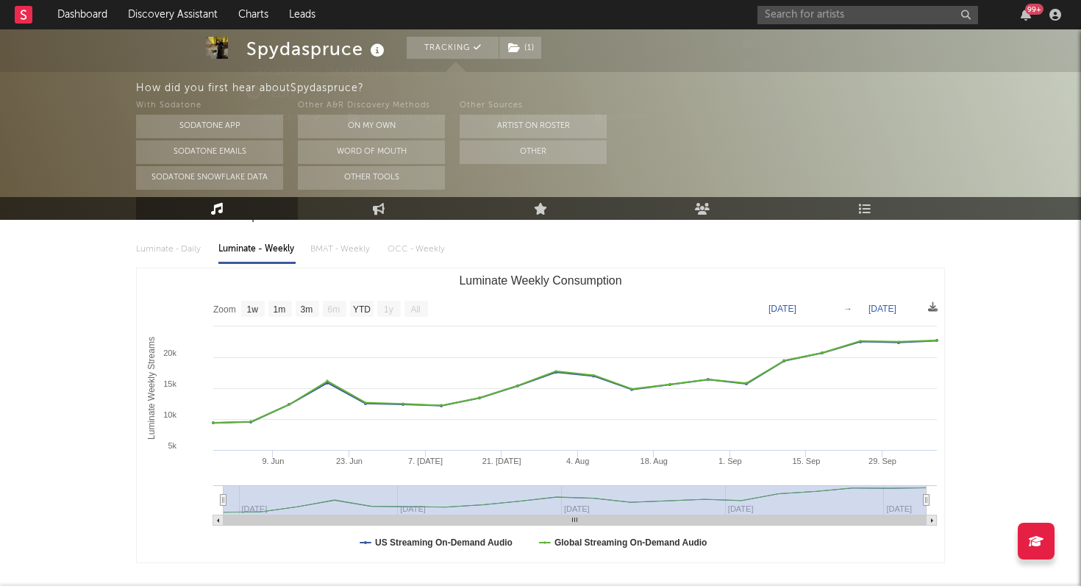
scroll to position [22, 0]
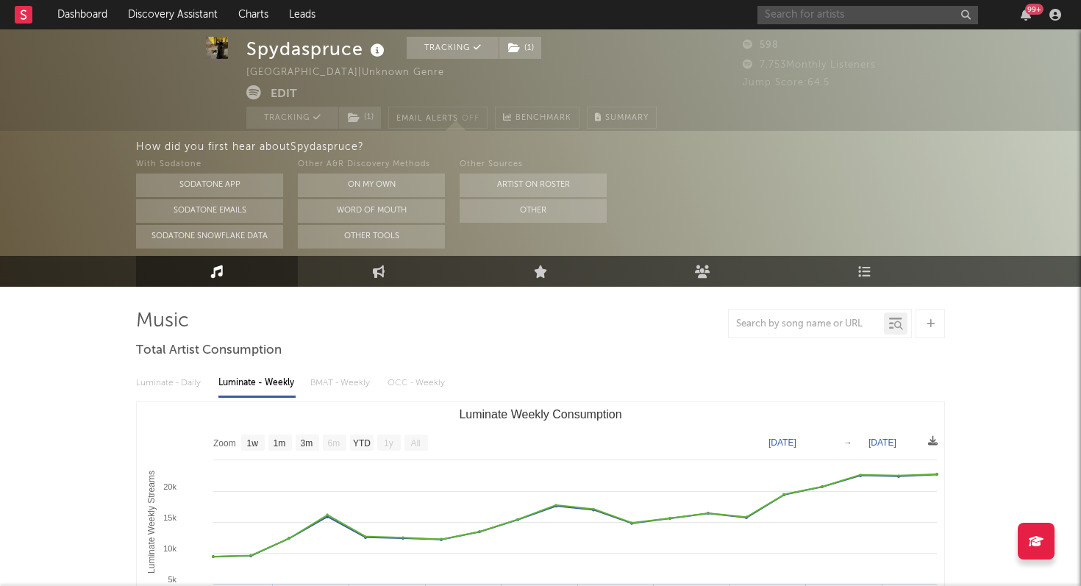
click at [862, 11] on input "text" at bounding box center [867, 15] width 221 height 18
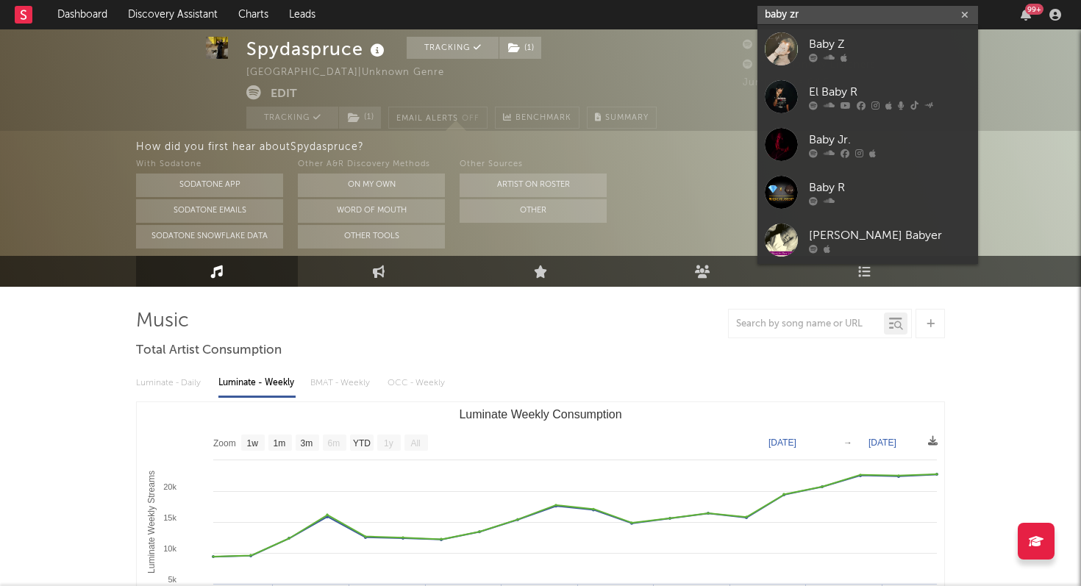
click at [820, 16] on input "baby zr" at bounding box center [867, 15] width 221 height 18
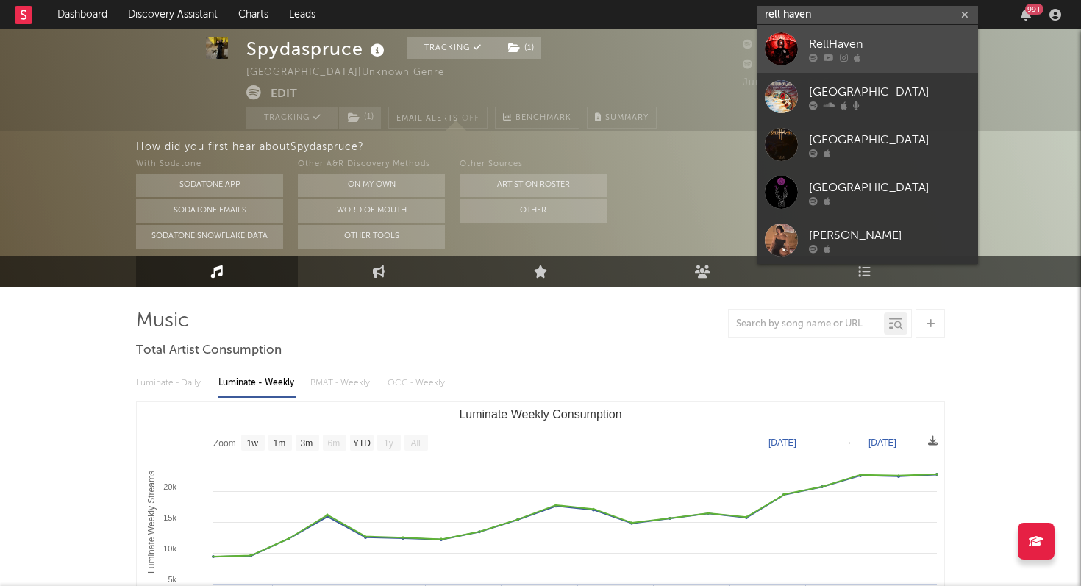
type input "rell haven"
click at [821, 31] on link "RellHaven" at bounding box center [867, 49] width 221 height 48
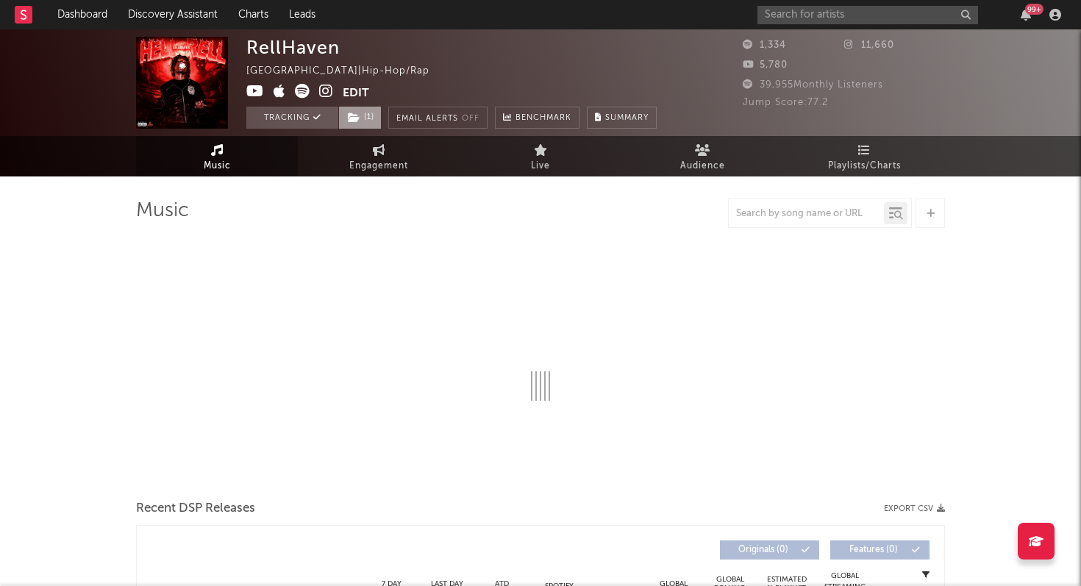
select select "6m"
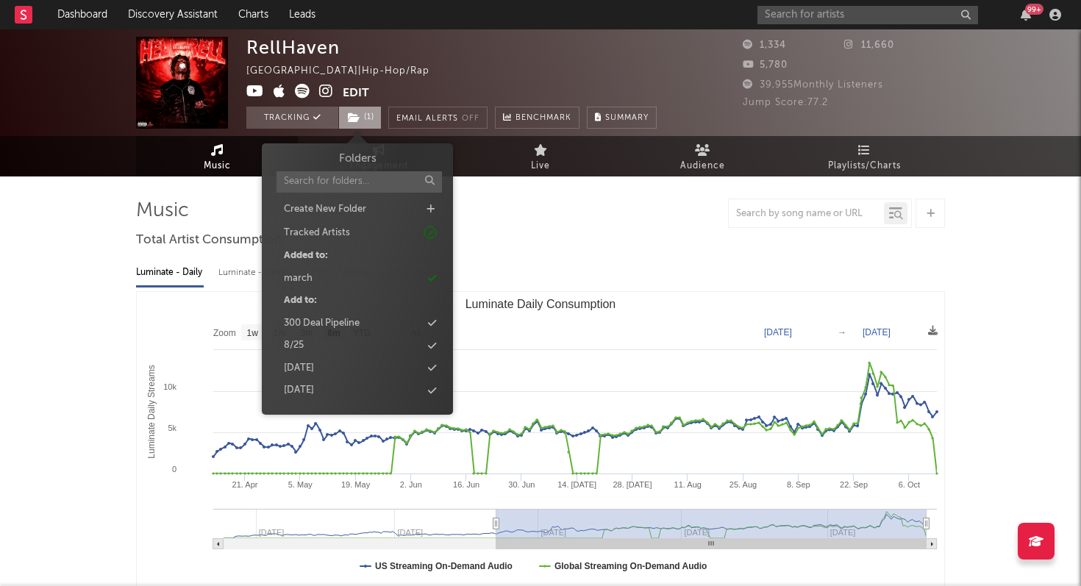
click at [366, 117] on span "( 1 )" at bounding box center [359, 118] width 43 height 22
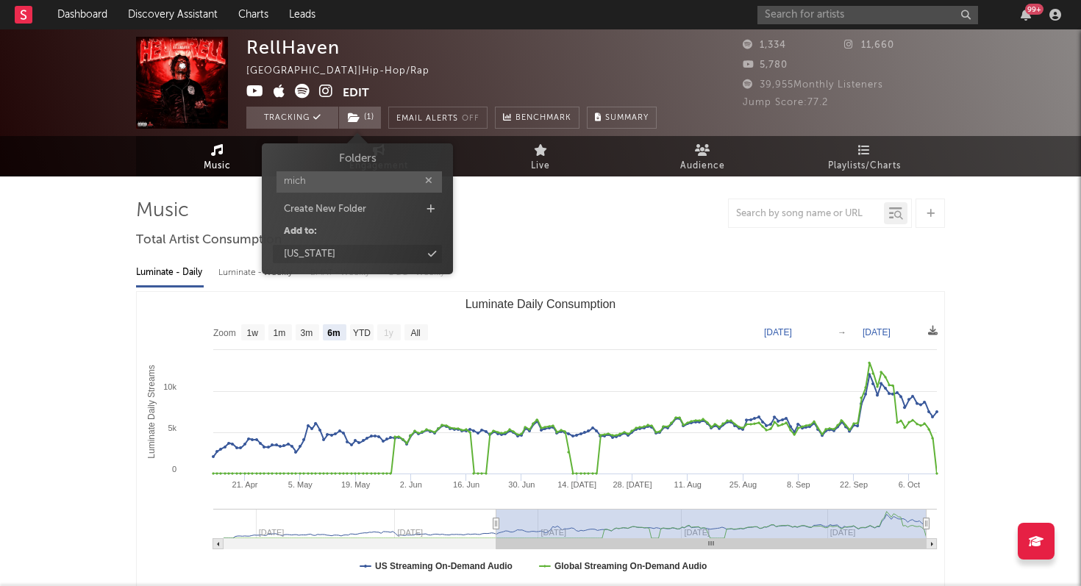
type input "mich"
click at [290, 252] on div "[US_STATE]" at bounding box center [309, 254] width 51 height 15
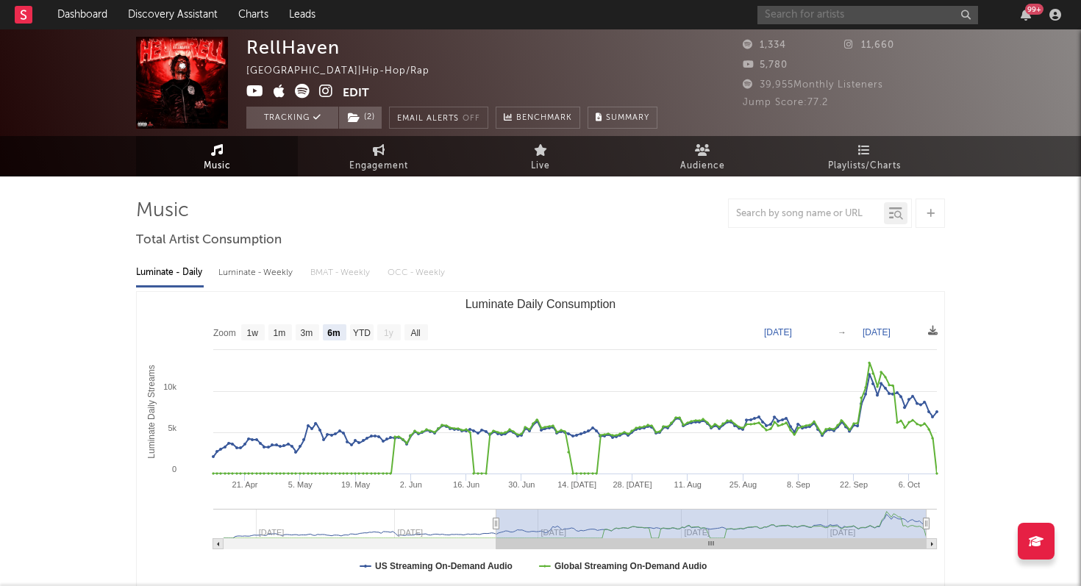
click at [812, 12] on input "text" at bounding box center [867, 15] width 221 height 18
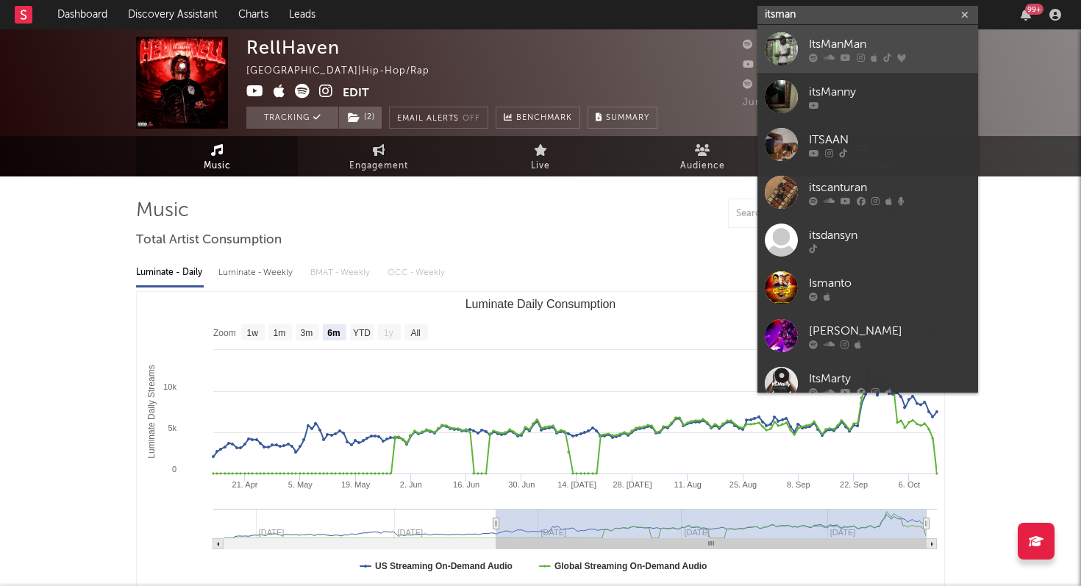
type input "itsman"
click at [790, 38] on div at bounding box center [781, 48] width 33 height 33
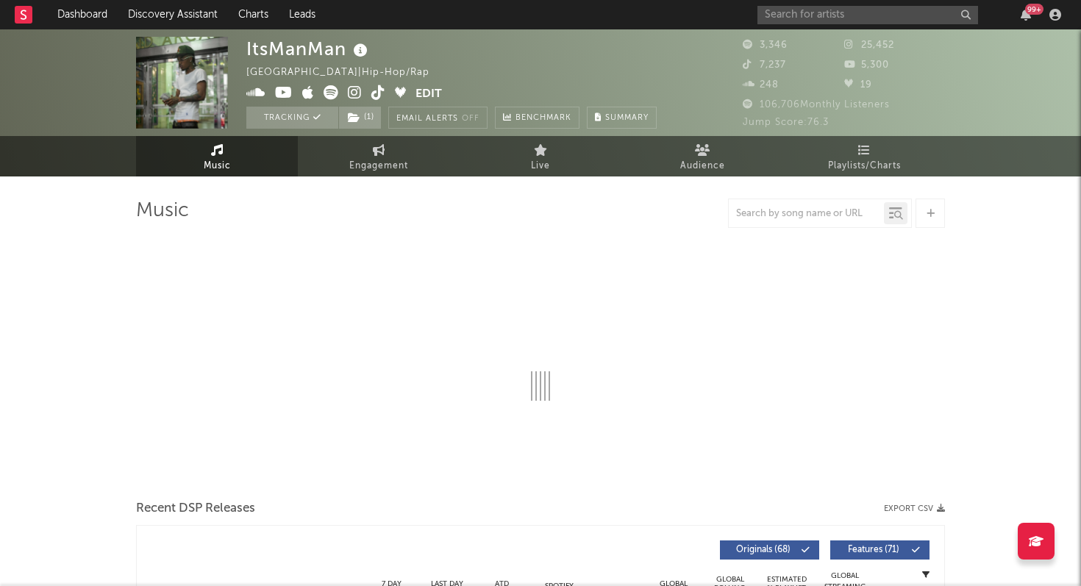
select select "6m"
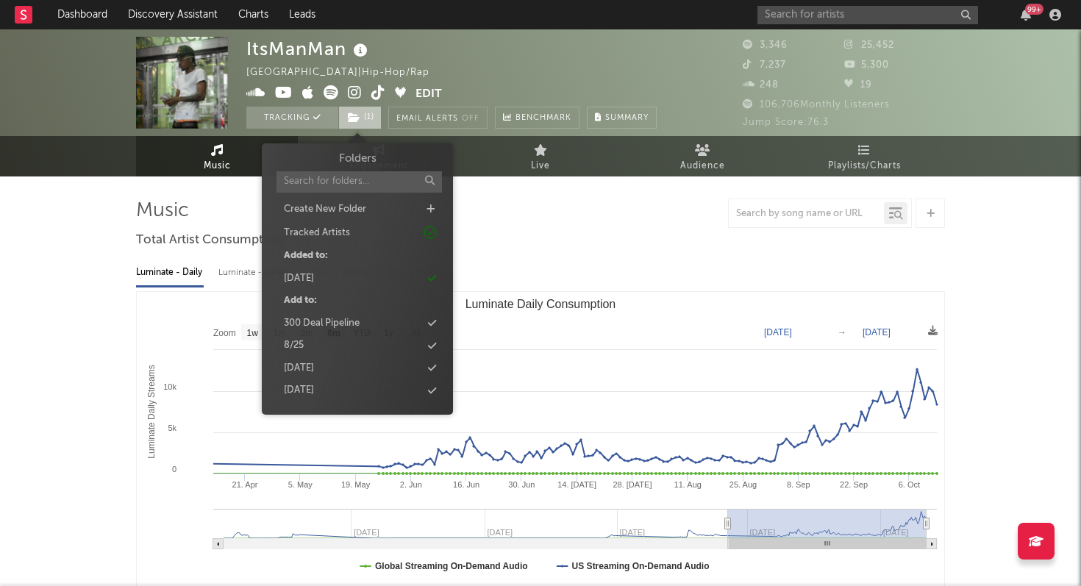
click at [357, 109] on span "( 1 )" at bounding box center [359, 118] width 43 height 22
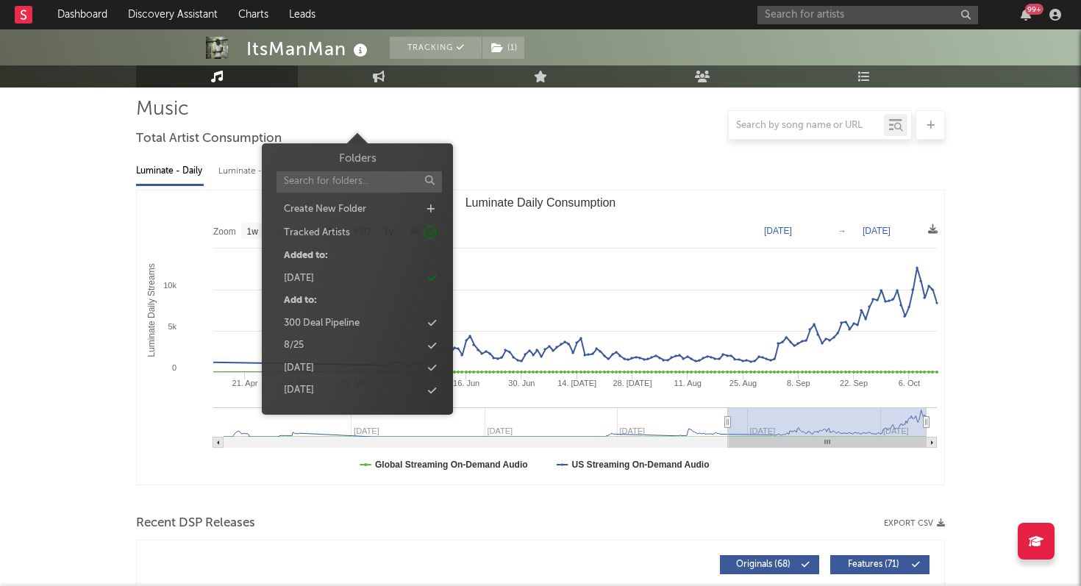
scroll to position [131, 0]
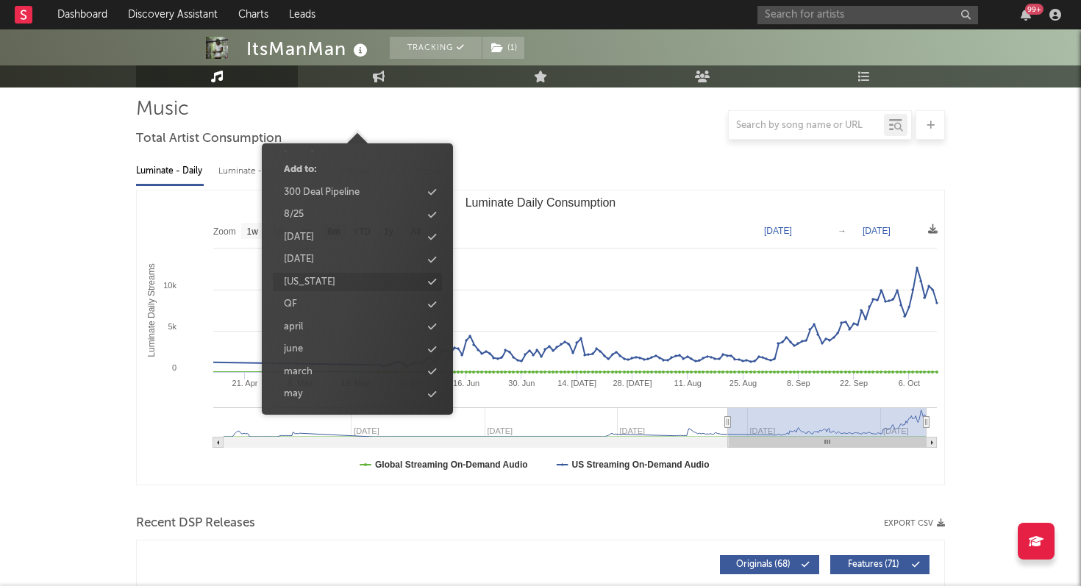
click at [313, 282] on div "[US_STATE]" at bounding box center [309, 282] width 51 height 15
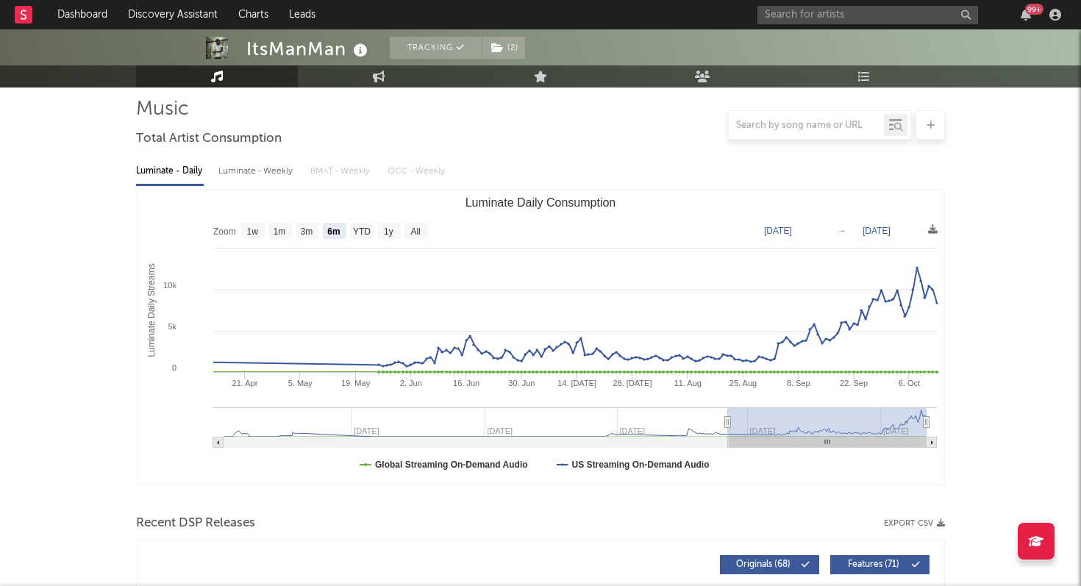
click at [539, 172] on div "Luminate - Daily Luminate - Weekly BMAT - Weekly OCC - Weekly" at bounding box center [540, 171] width 809 height 25
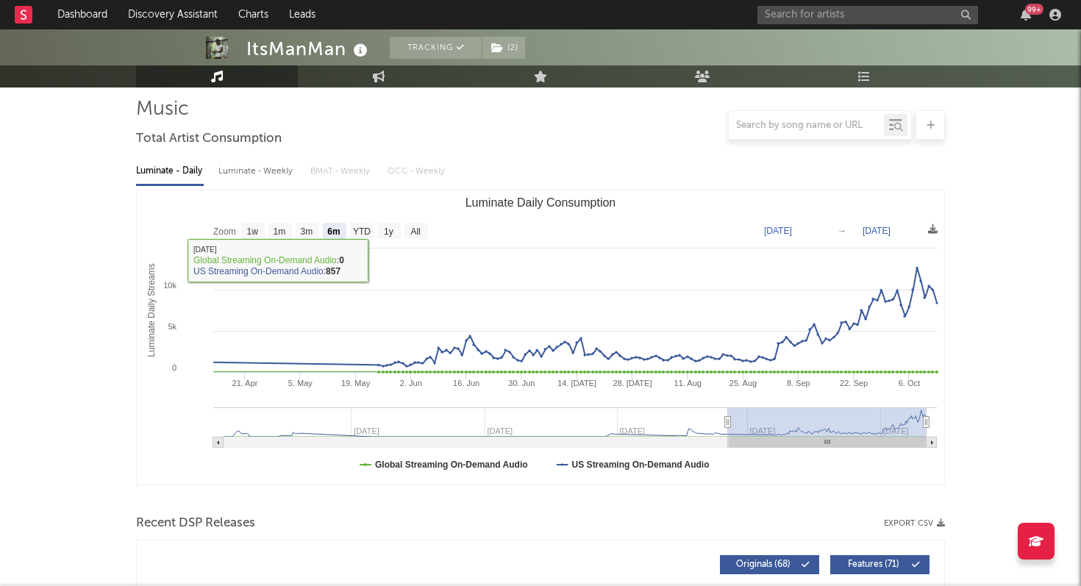
click at [267, 176] on div "Luminate - Weekly" at bounding box center [256, 171] width 77 height 25
select select "6m"
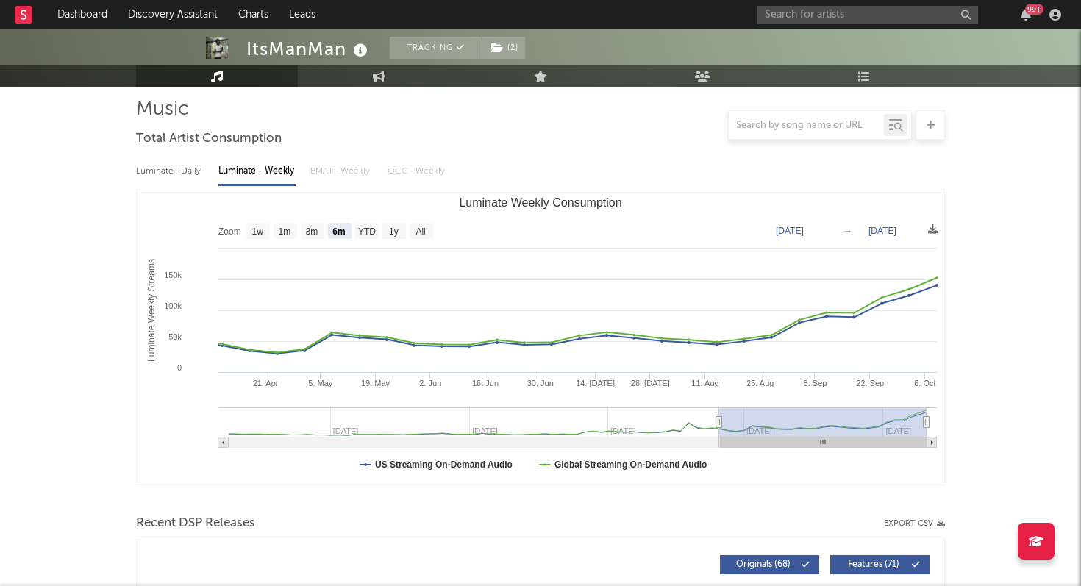
click at [170, 176] on div "Luminate - Daily" at bounding box center [170, 171] width 68 height 25
select select "6m"
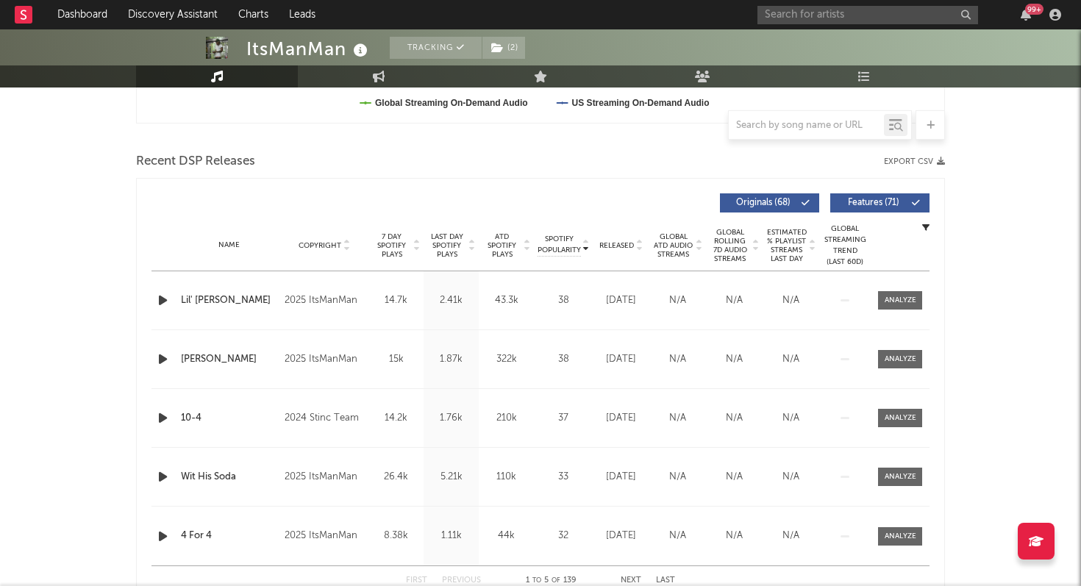
scroll to position [552, 0]
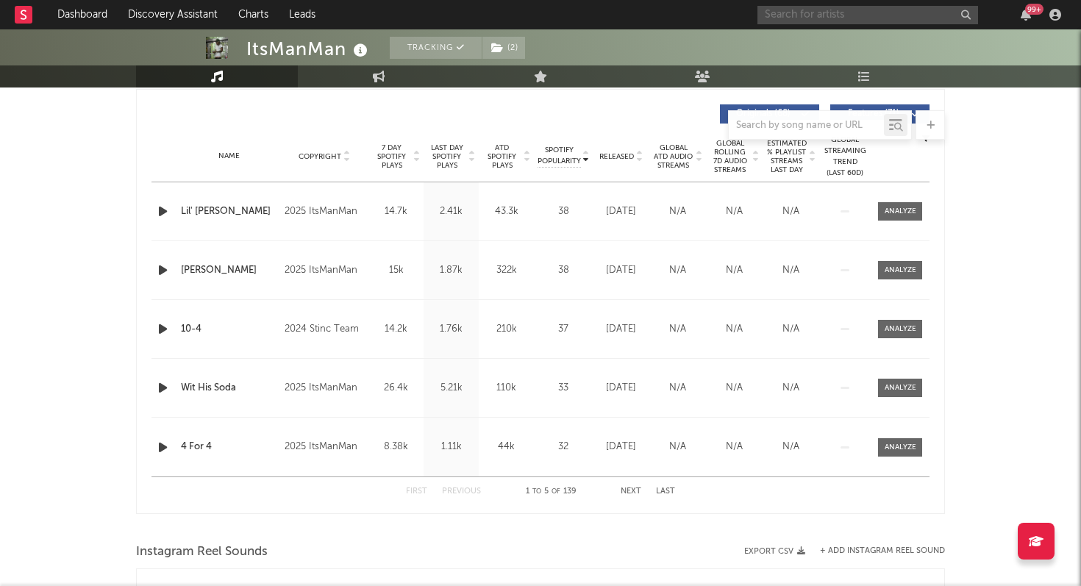
click at [808, 12] on input "text" at bounding box center [867, 15] width 221 height 18
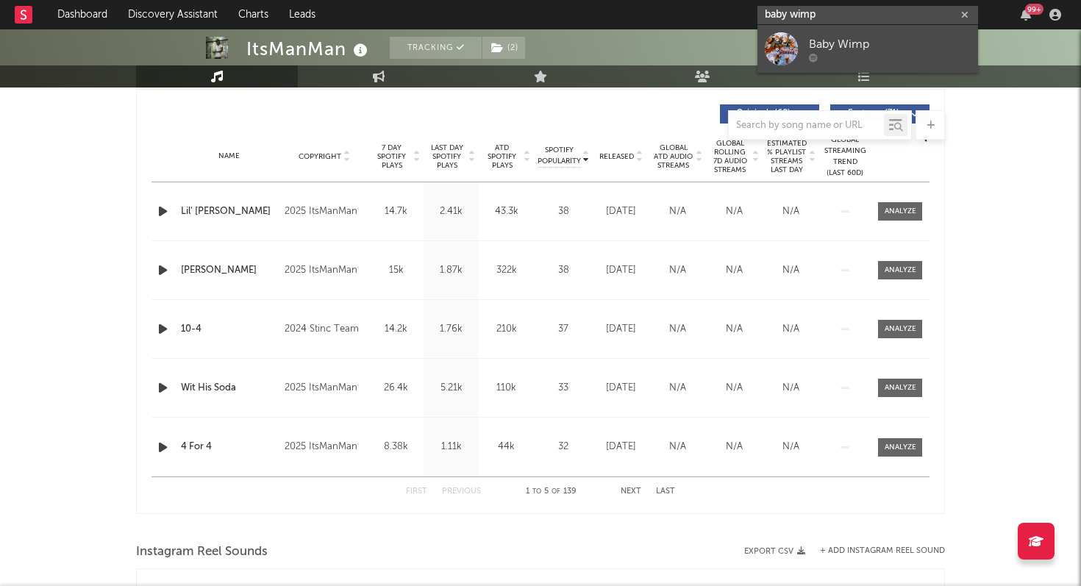
type input "baby wimp"
click at [821, 43] on div "Baby Wimp" at bounding box center [890, 44] width 162 height 18
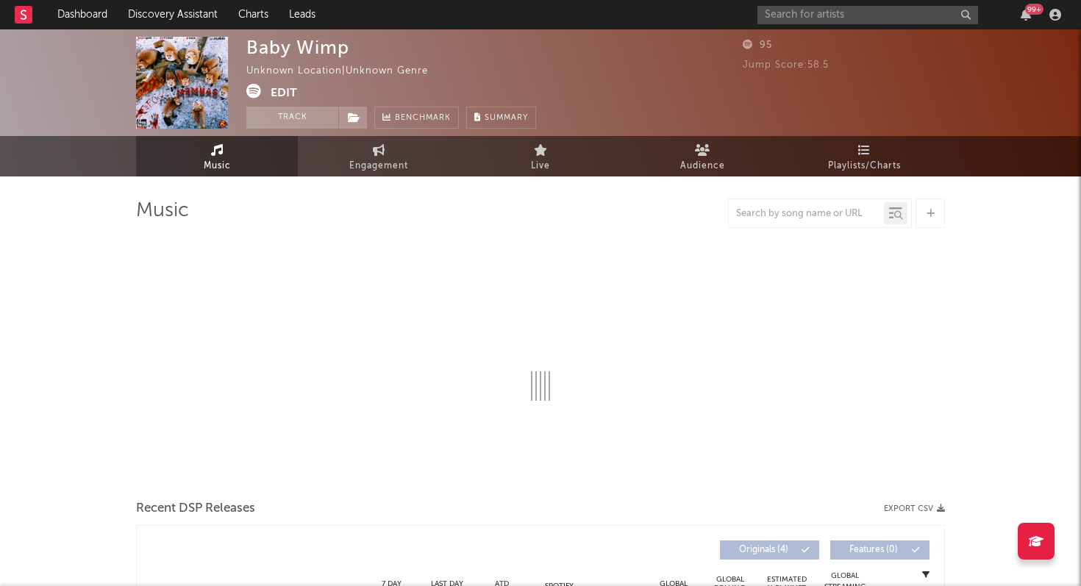
select select "1w"
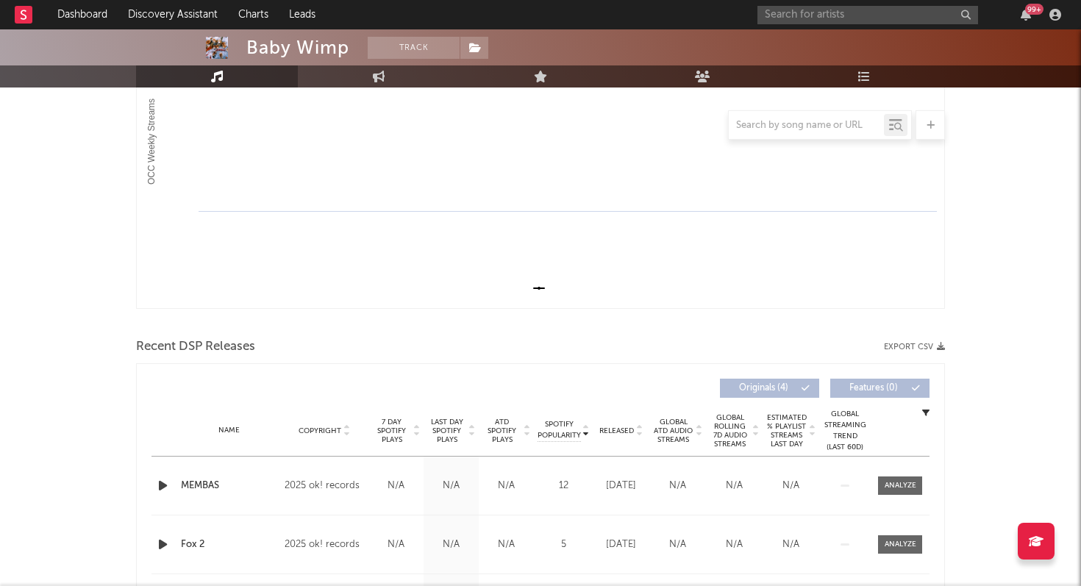
scroll to position [139, 0]
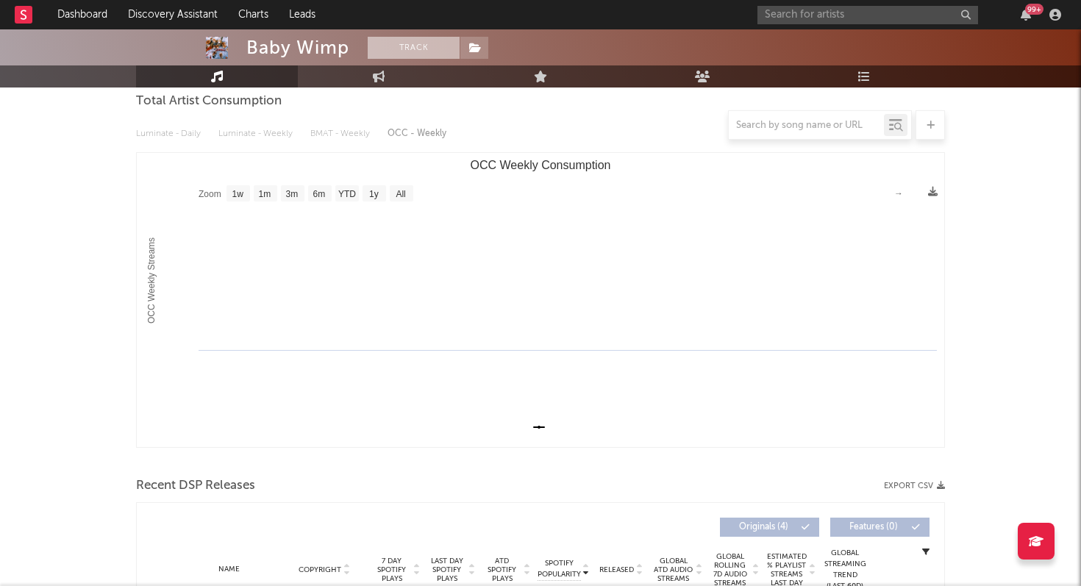
click at [434, 47] on button "Track" at bounding box center [414, 48] width 92 height 22
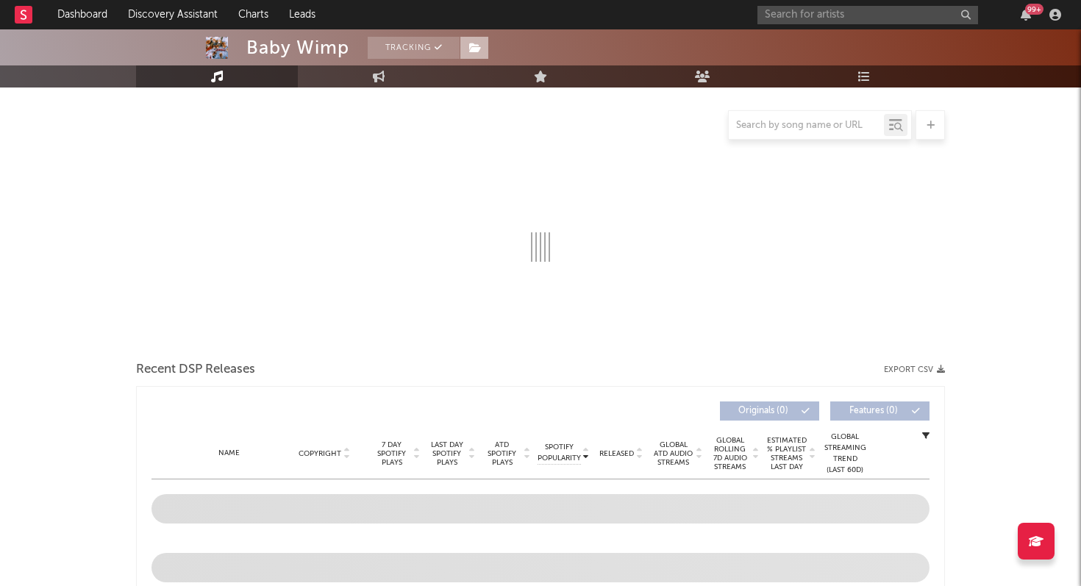
select select "1w"
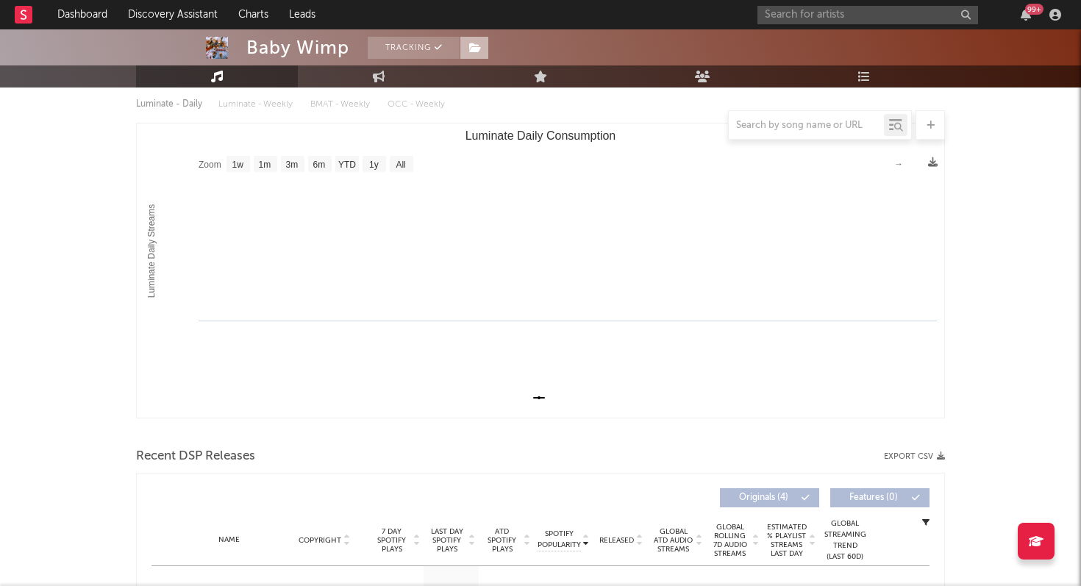
click at [473, 47] on icon at bounding box center [475, 48] width 12 height 10
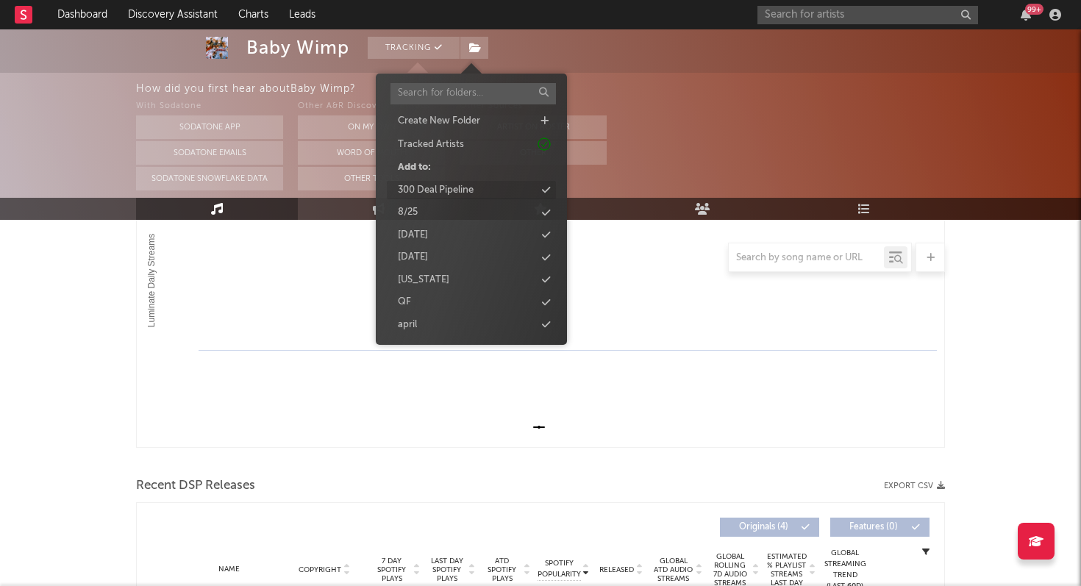
scroll to position [22, 0]
click at [515, 281] on div "[US_STATE]" at bounding box center [471, 276] width 169 height 19
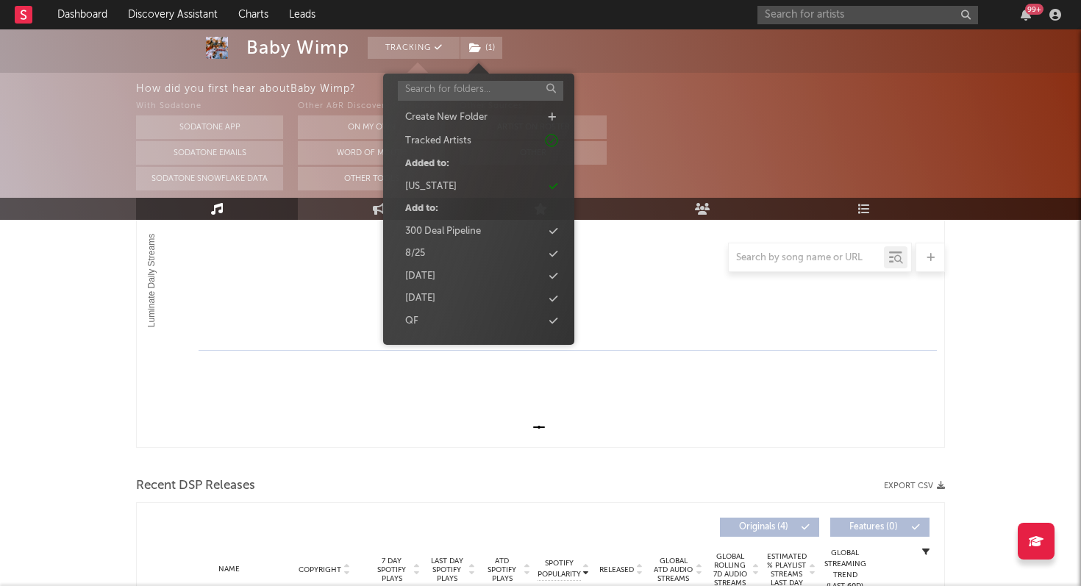
click at [687, 163] on div "With Sodatone Sodatone App Sodatone Emails Sodatone Snowflake Data Other A&R Di…" at bounding box center [608, 144] width 945 height 93
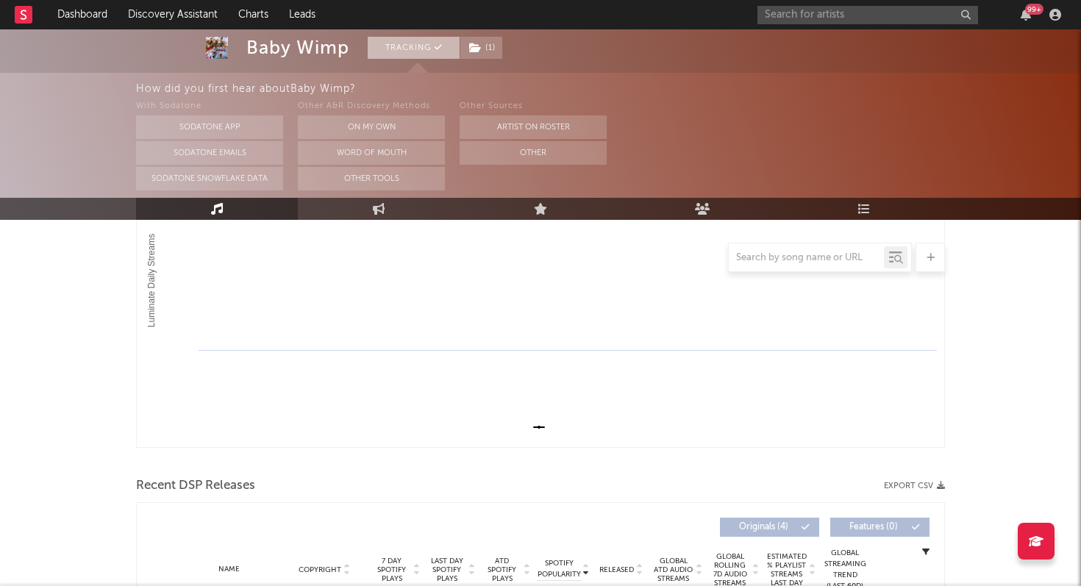
click at [424, 54] on button "Tracking" at bounding box center [414, 48] width 92 height 22
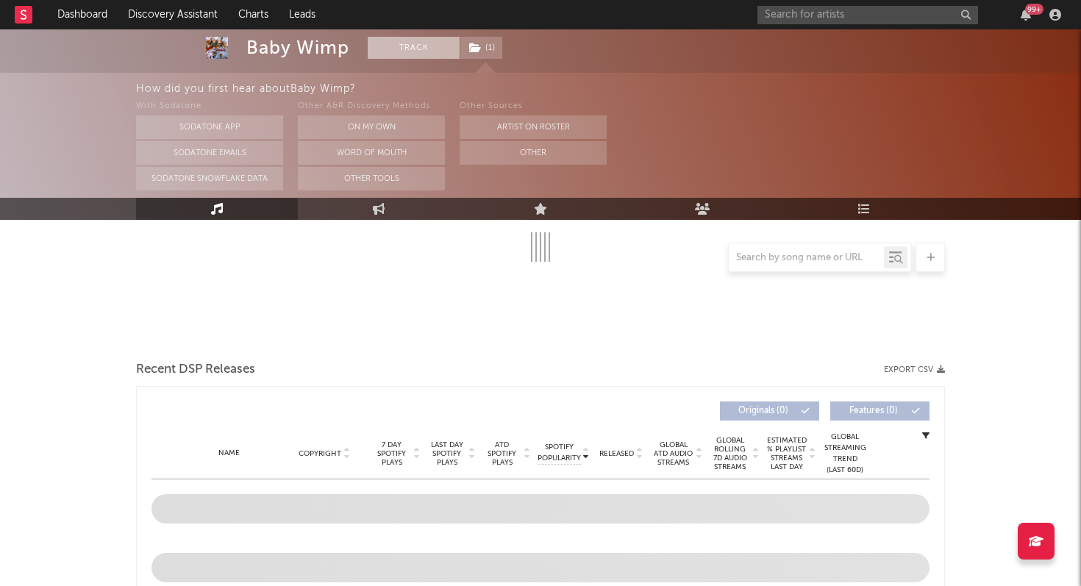
select select "1w"
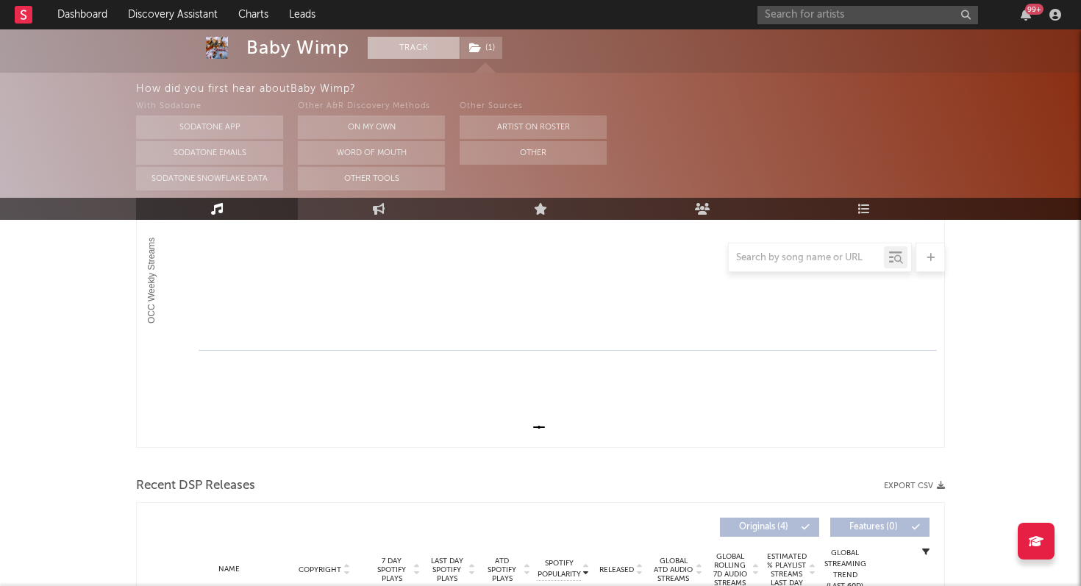
click at [424, 54] on button "Track" at bounding box center [414, 48] width 92 height 22
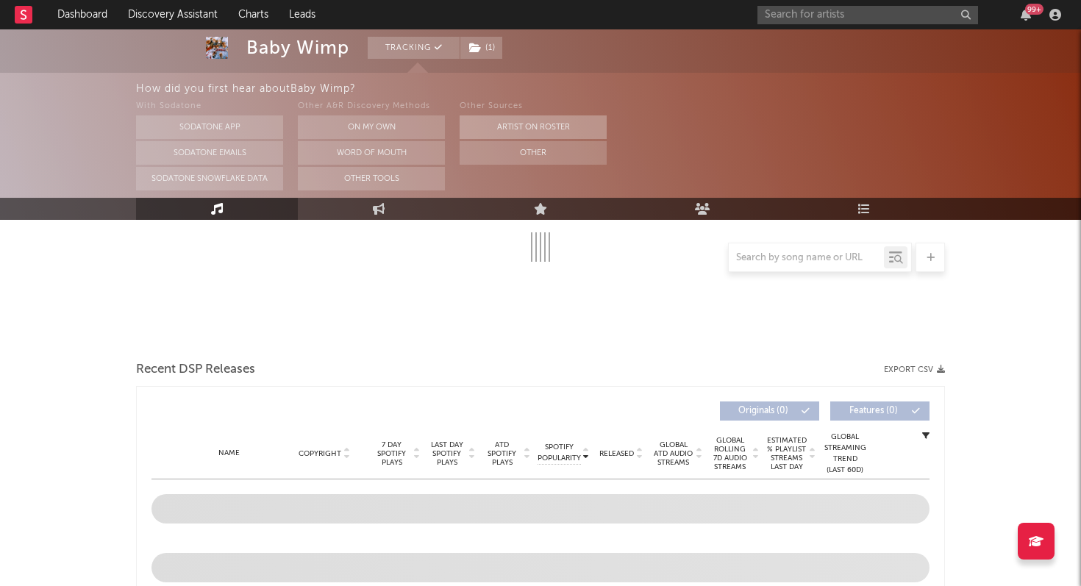
select select "1w"
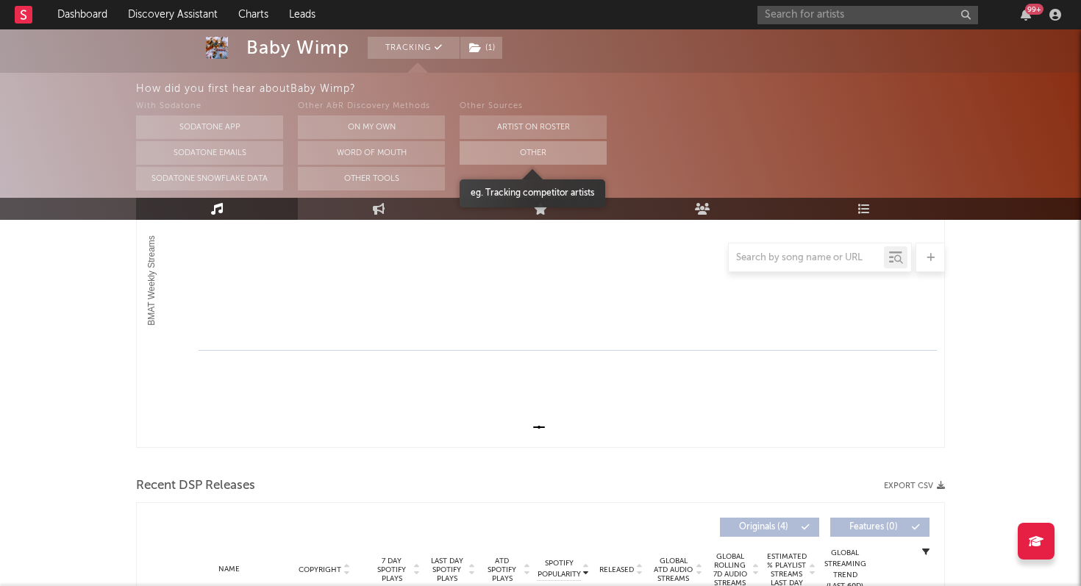
click at [535, 145] on button "Other" at bounding box center [533, 153] width 147 height 24
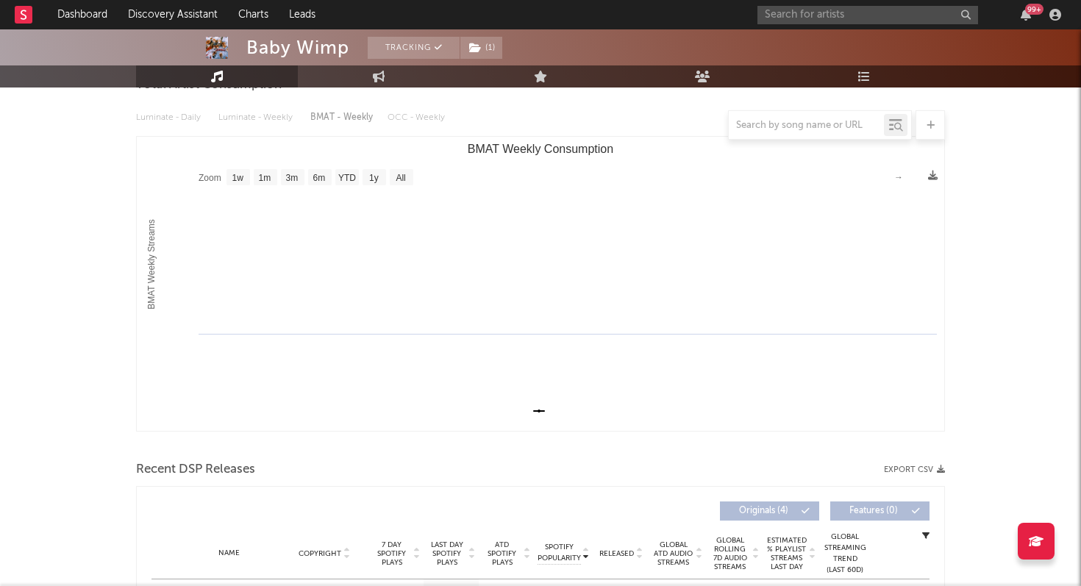
scroll to position [139, 0]
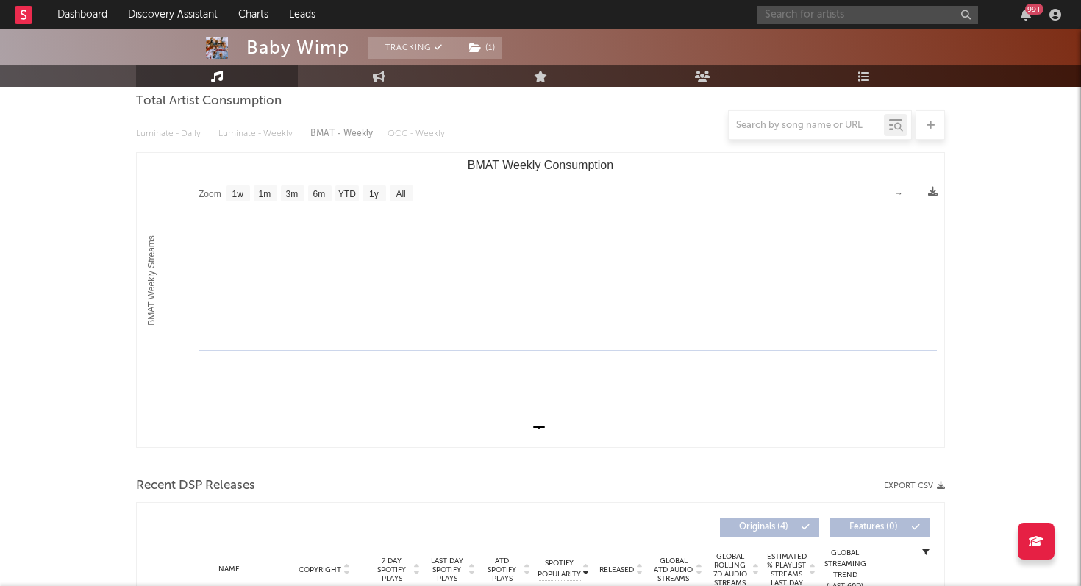
click at [803, 18] on input "text" at bounding box center [867, 15] width 221 height 18
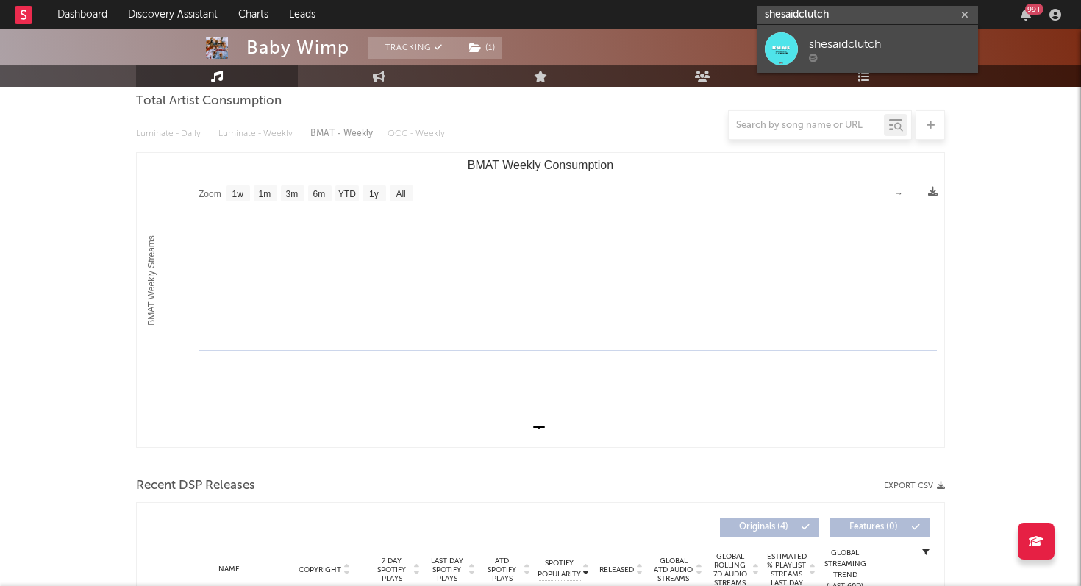
type input "shesaidclutch"
click at [828, 37] on div "shesaidclutch" at bounding box center [890, 44] width 162 height 18
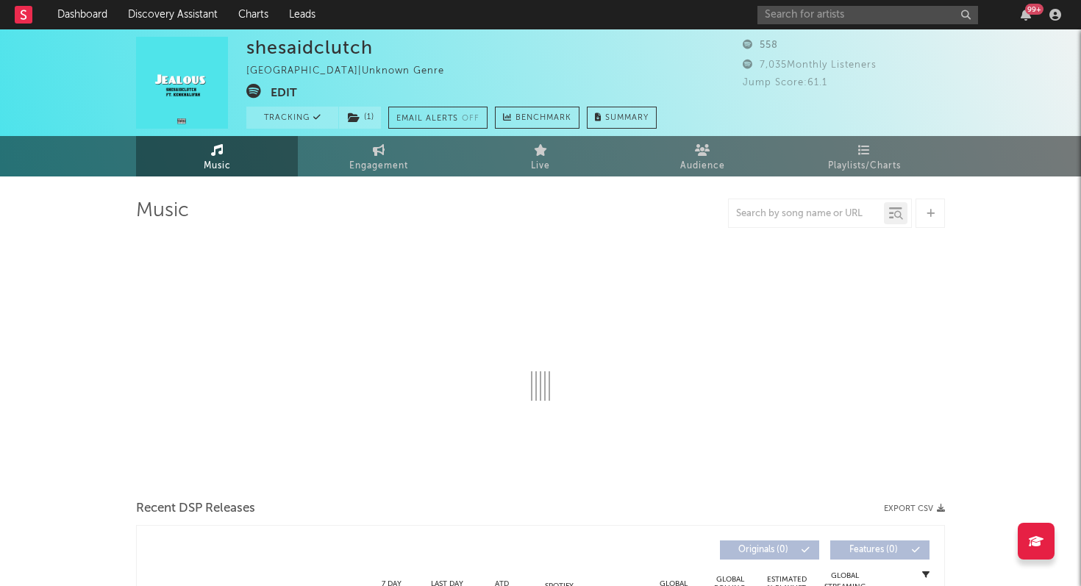
select select "1w"
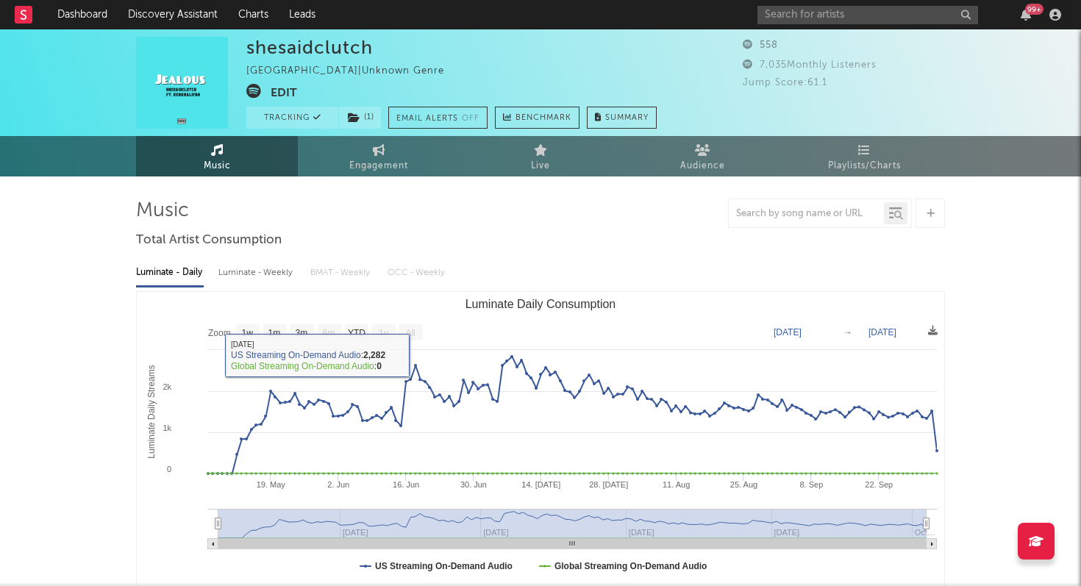
click at [277, 276] on div "Luminate - Weekly" at bounding box center [256, 272] width 77 height 25
select select "1w"
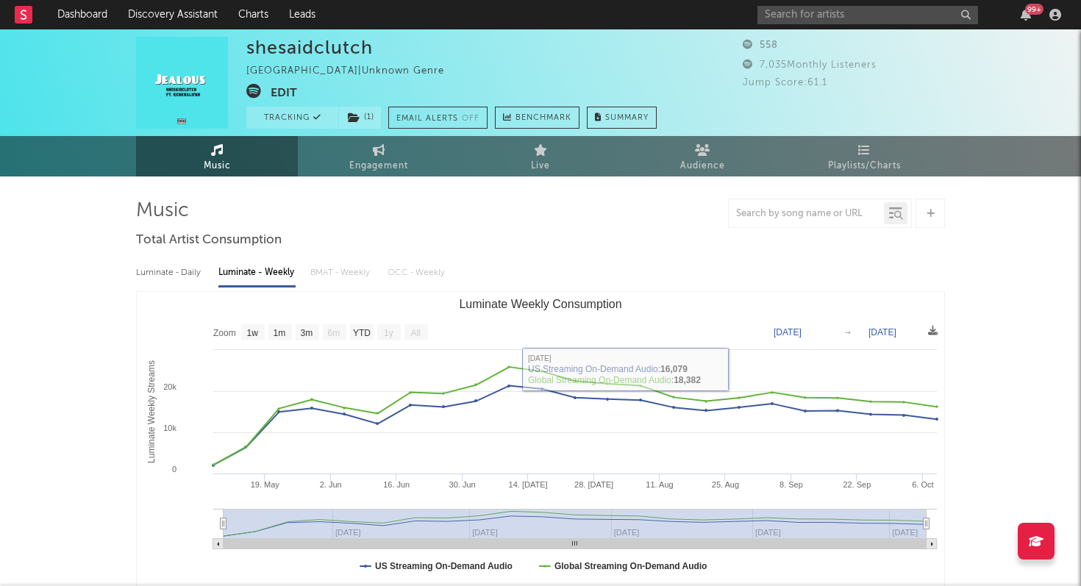
click at [187, 274] on div "Luminate - Daily" at bounding box center [170, 272] width 68 height 25
select select "1w"
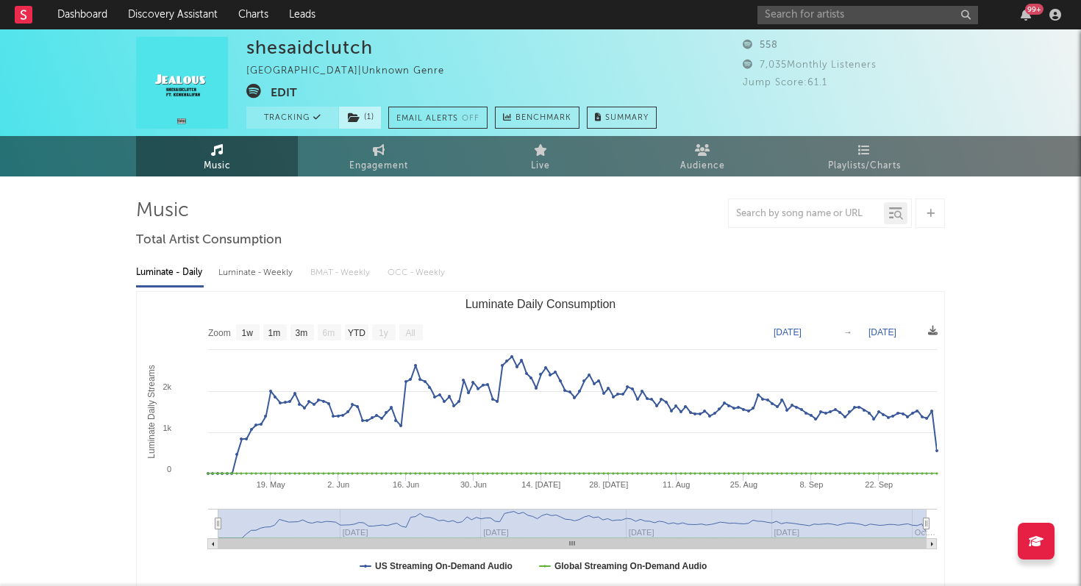
click at [357, 115] on icon at bounding box center [354, 117] width 12 height 10
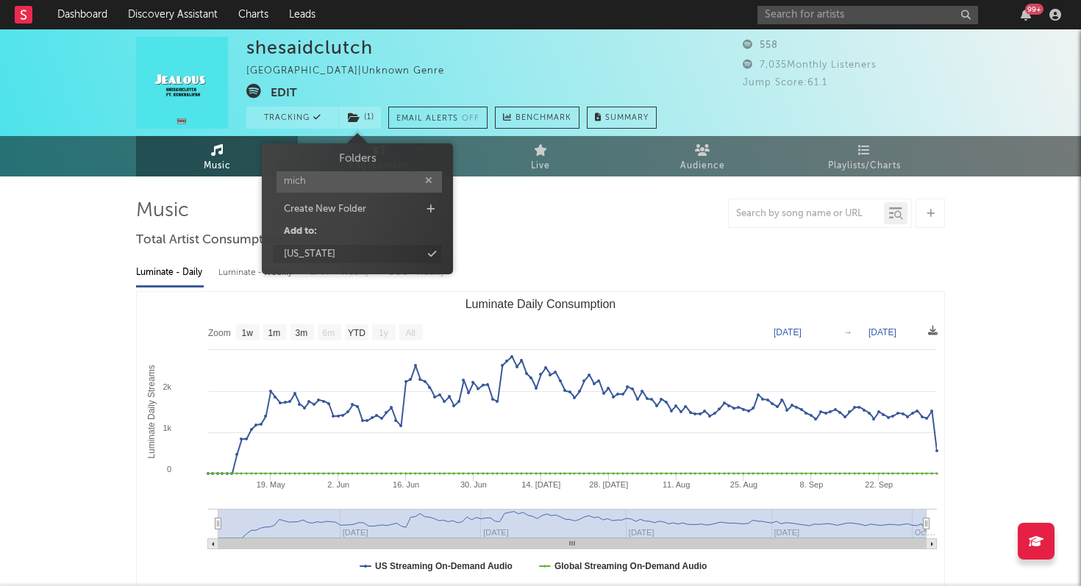
type input "mich"
click at [331, 254] on div "[US_STATE]" at bounding box center [357, 254] width 169 height 19
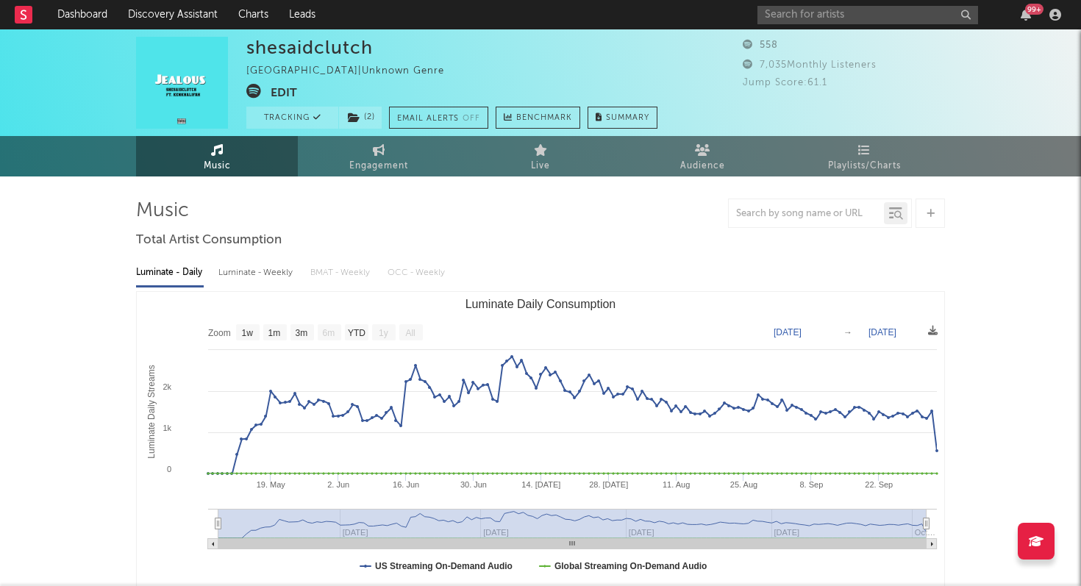
click at [543, 67] on div "shesaidclutch [GEOGRAPHIC_DATA] | Unknown Genre Edit Tracking ( 2 ) Email Alert…" at bounding box center [451, 83] width 411 height 92
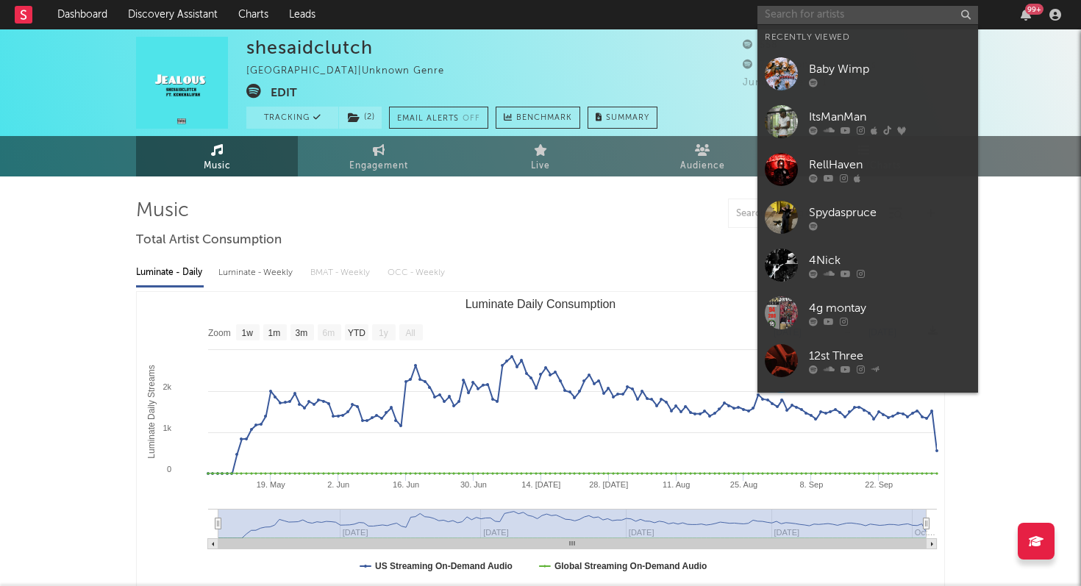
click at [879, 18] on input "text" at bounding box center [867, 15] width 221 height 18
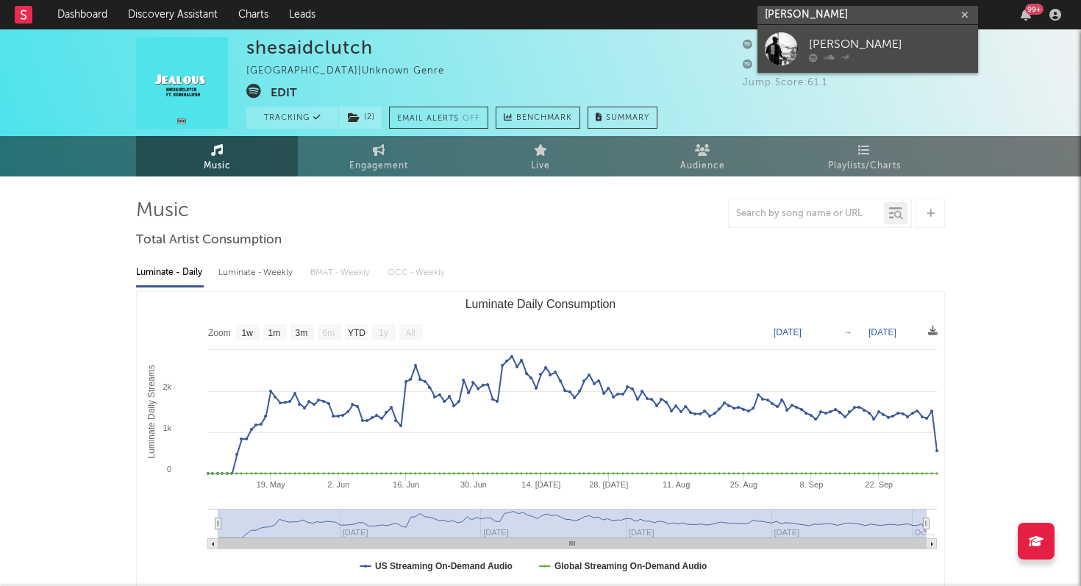
type input "[PERSON_NAME]"
click at [875, 34] on link "[PERSON_NAME]" at bounding box center [867, 49] width 221 height 48
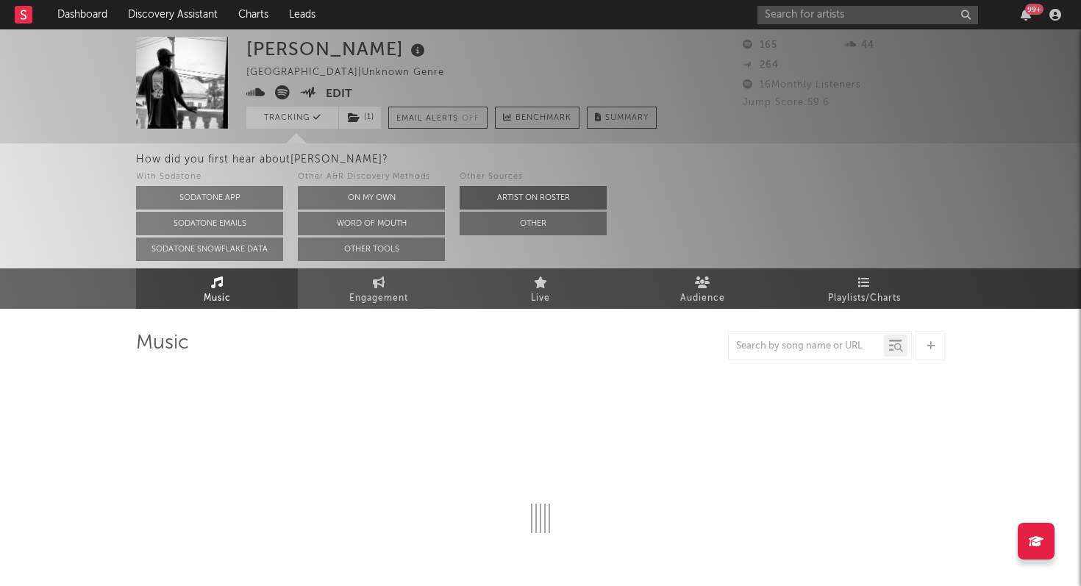
select select "1w"
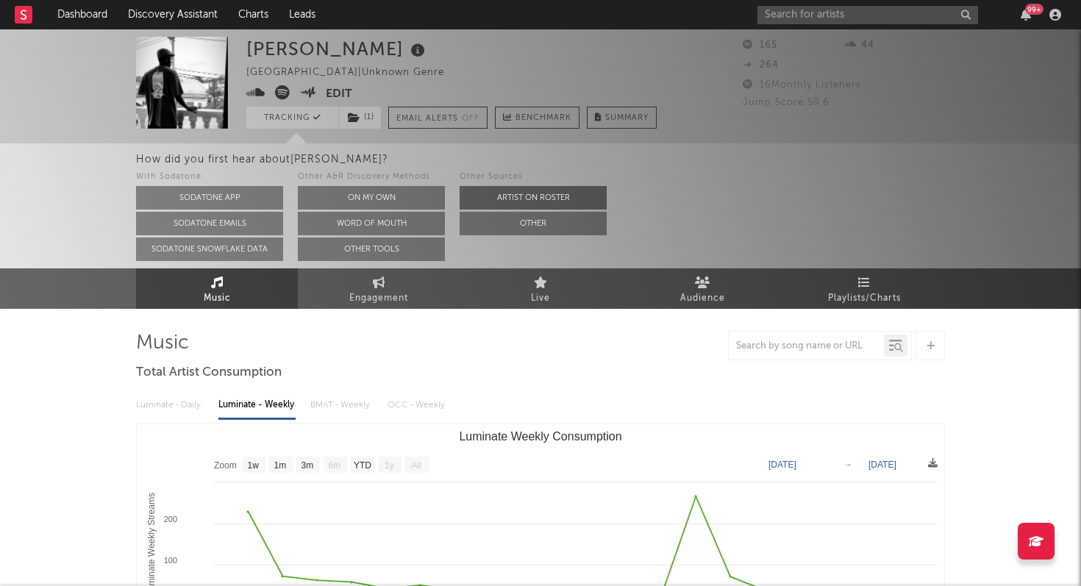
click at [502, 202] on button "Artist on Roster" at bounding box center [533, 198] width 147 height 24
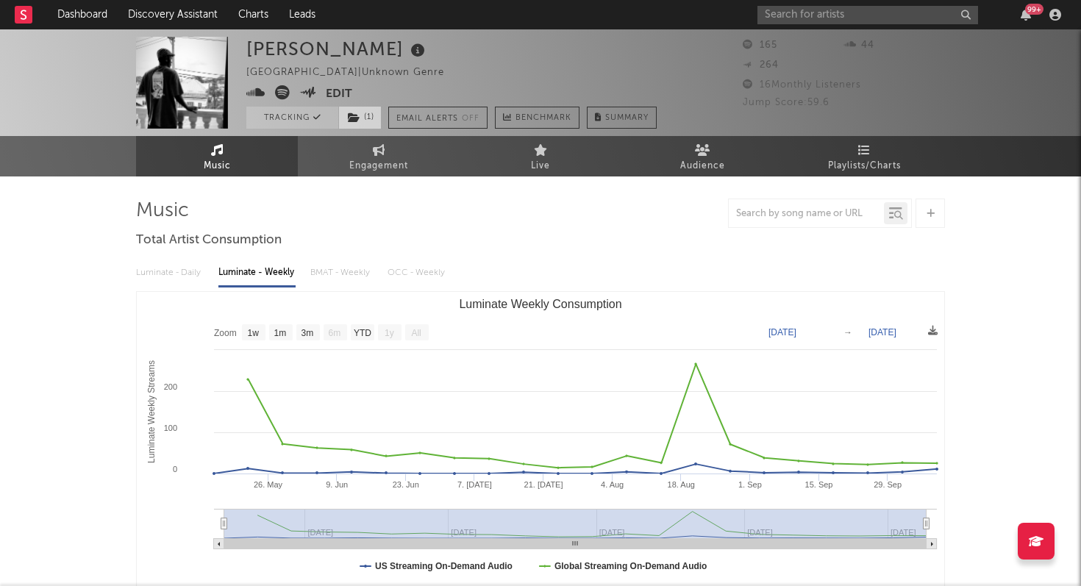
click at [352, 119] on icon at bounding box center [354, 117] width 12 height 10
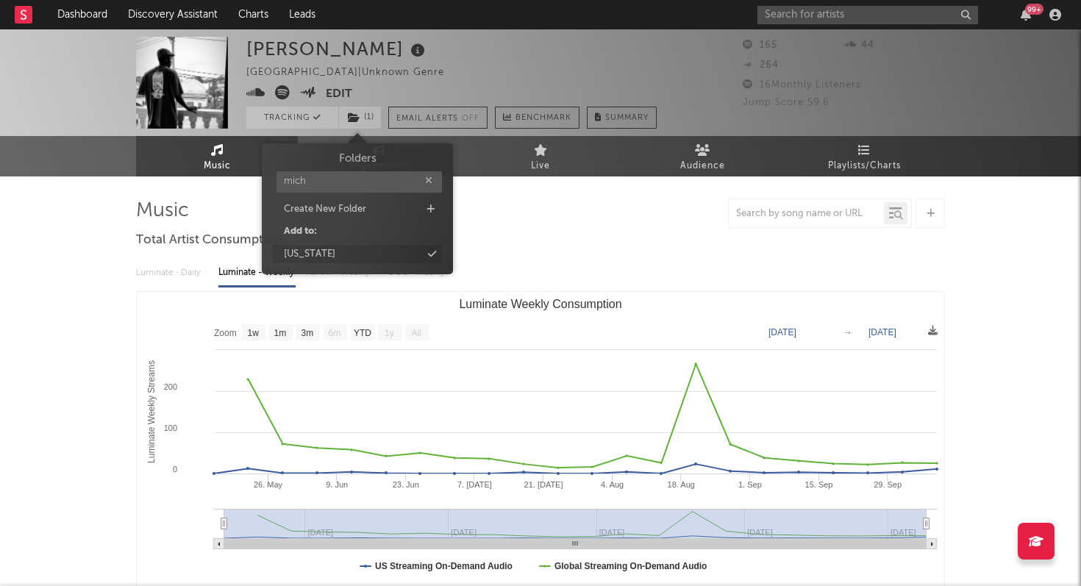
type input "mich"
click at [328, 247] on div "[US_STATE]" at bounding box center [357, 254] width 169 height 19
click at [563, 211] on div at bounding box center [540, 213] width 809 height 29
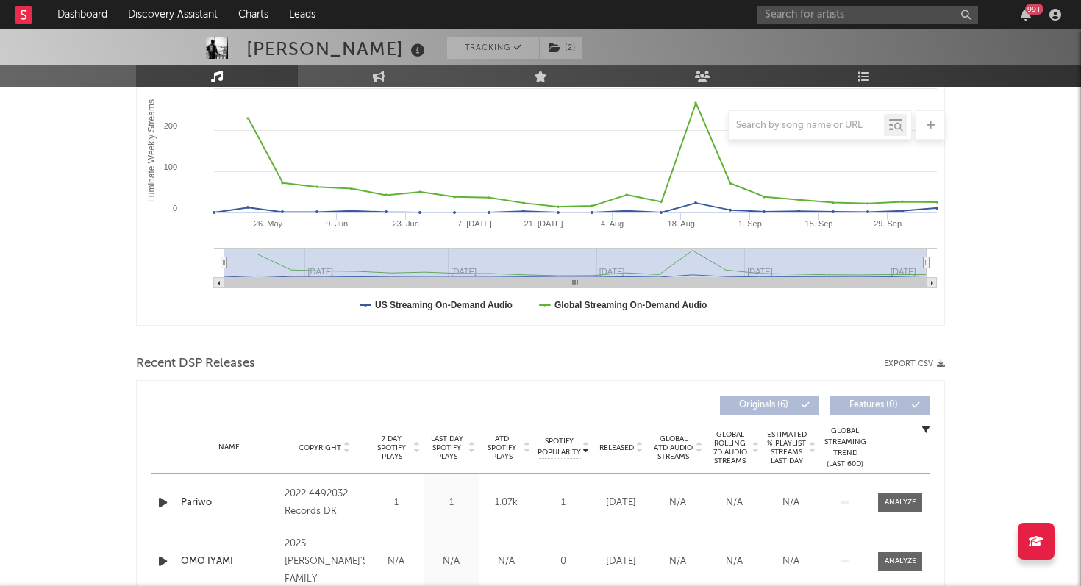
scroll to position [295, 0]
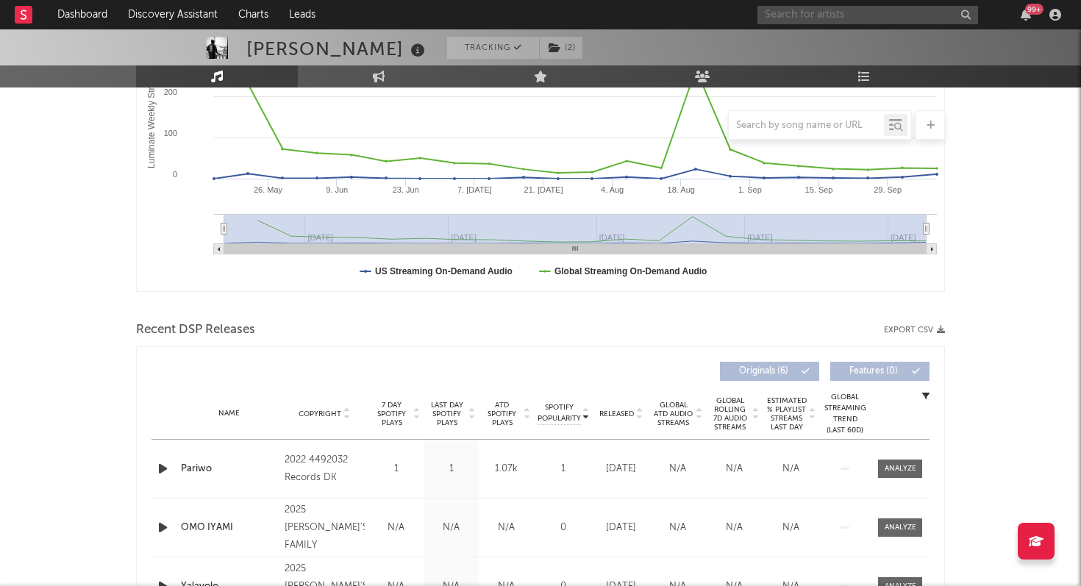
click at [801, 18] on input "text" at bounding box center [867, 15] width 221 height 18
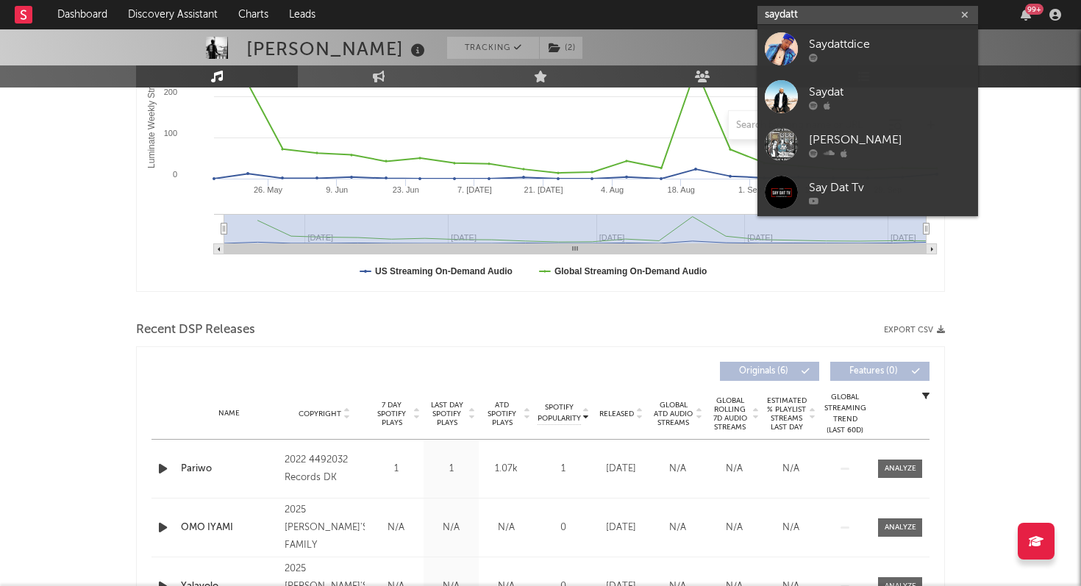
click at [782, 14] on input "saydatt" at bounding box center [867, 15] width 221 height 18
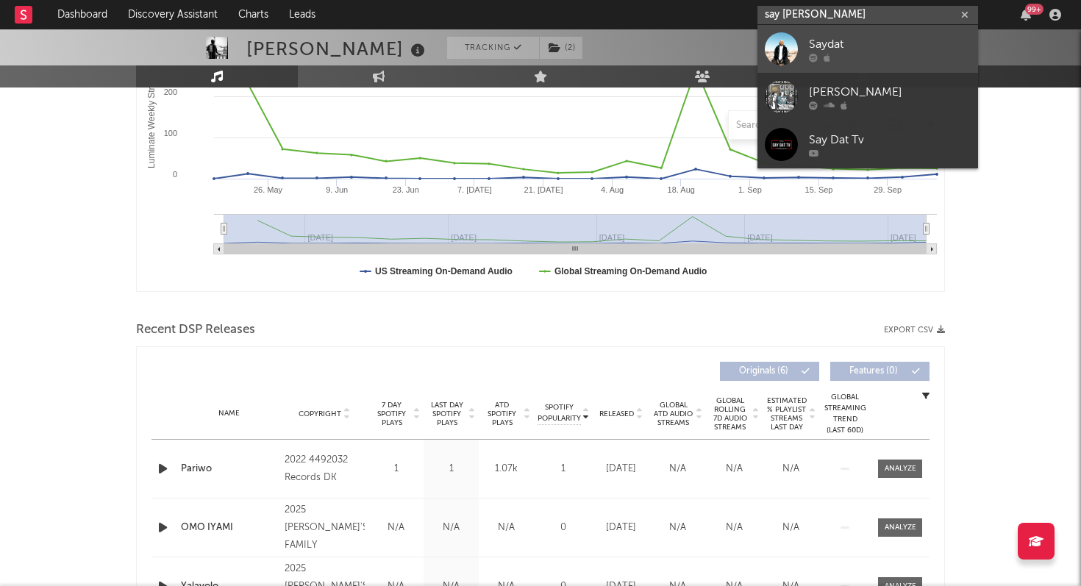
type input "say [PERSON_NAME]"
click at [782, 48] on div at bounding box center [781, 48] width 33 height 33
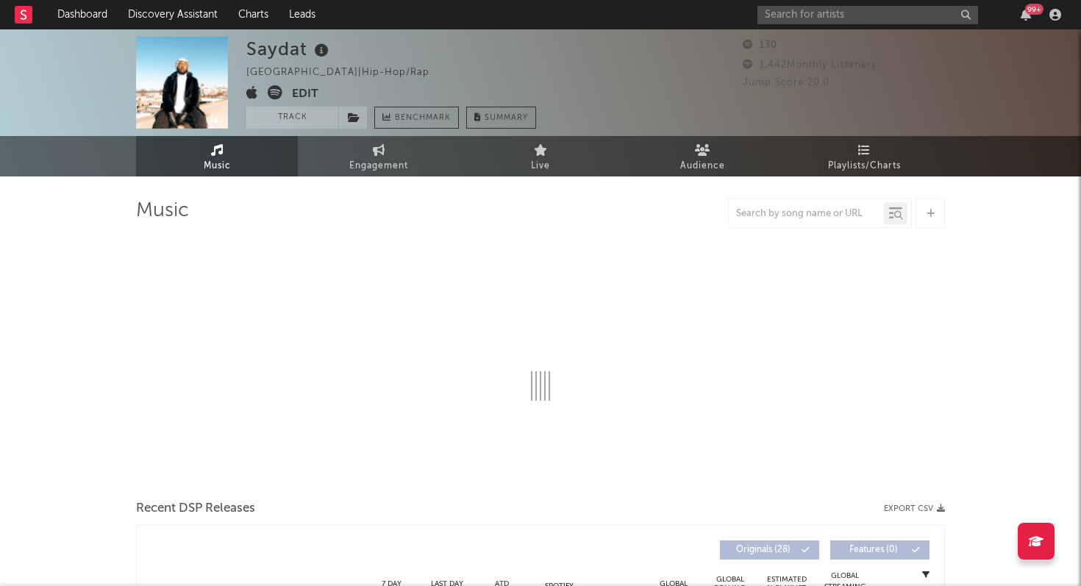
select select "1w"
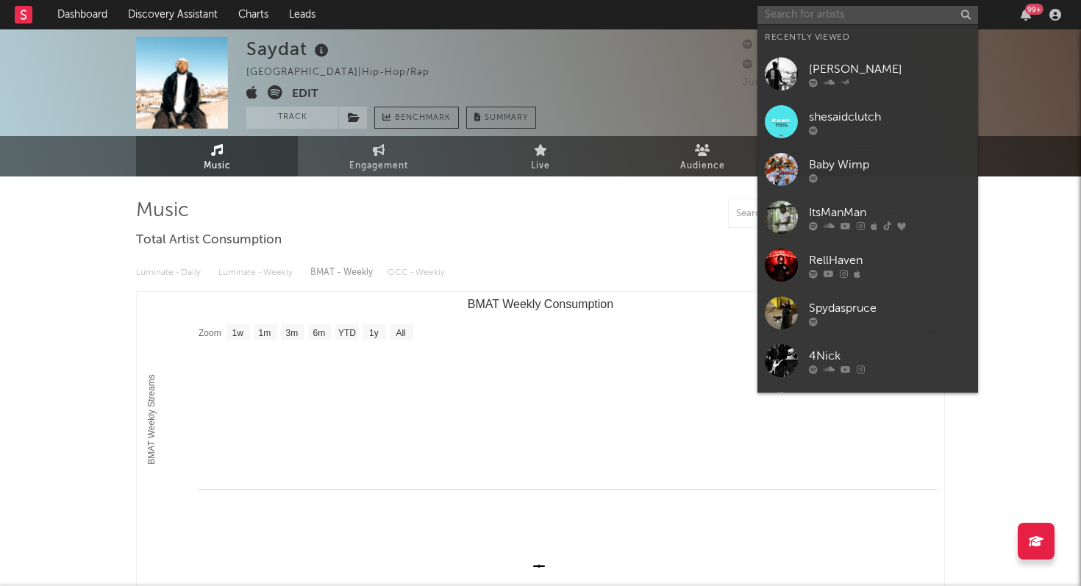
click at [772, 19] on input "text" at bounding box center [867, 15] width 221 height 18
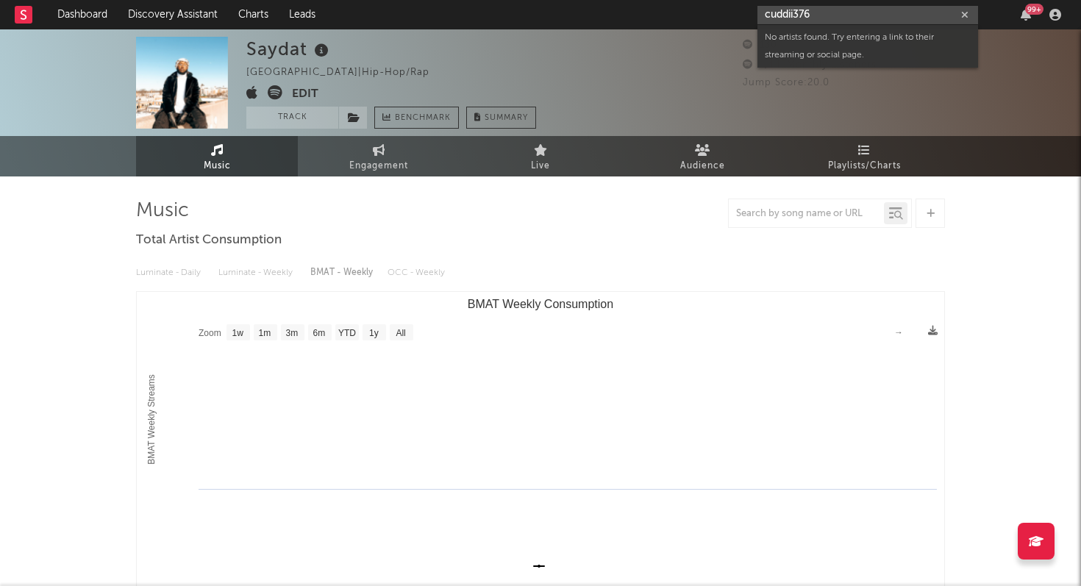
click at [801, 13] on input "cuddii376" at bounding box center [867, 15] width 221 height 18
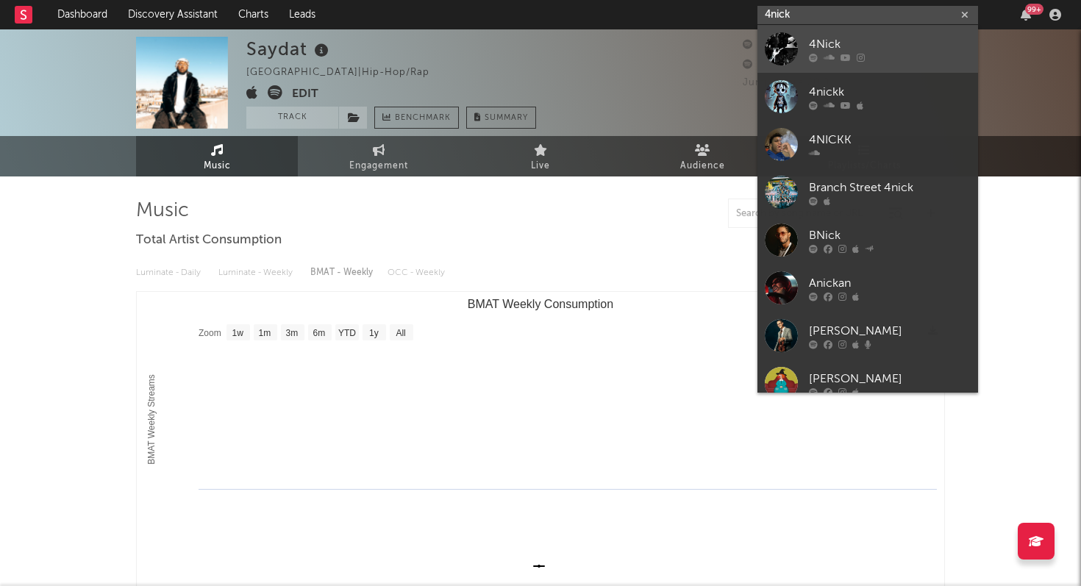
type input "4nick"
click at [799, 37] on link "4Nick" at bounding box center [867, 49] width 221 height 48
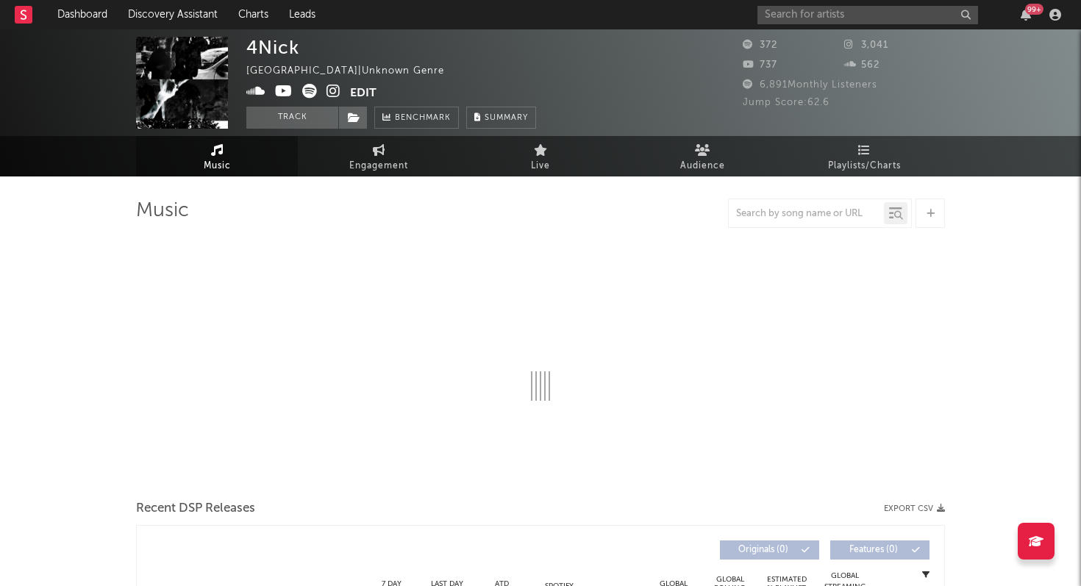
select select "1w"
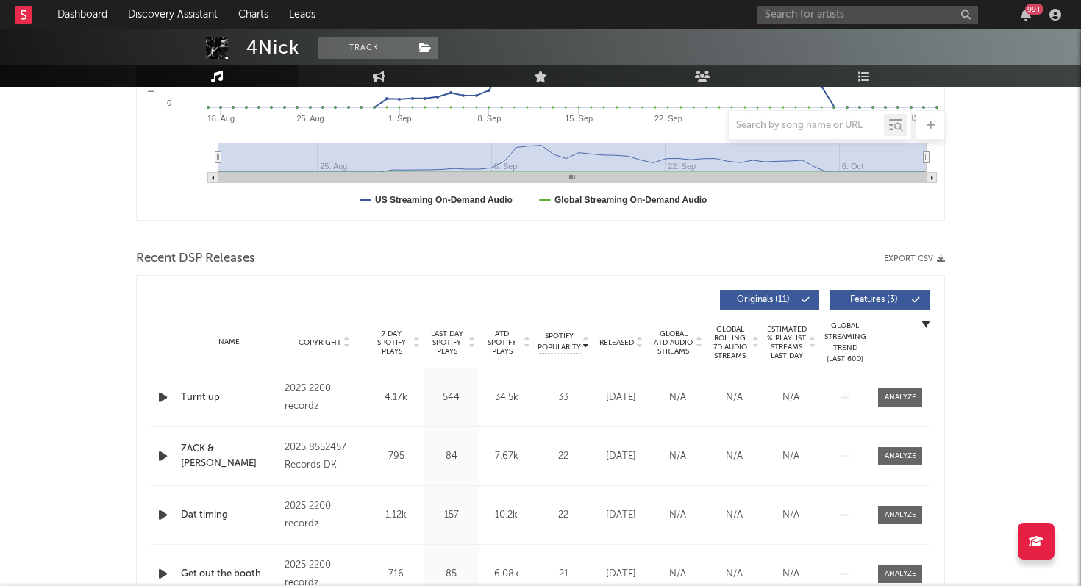
scroll to position [381, 0]
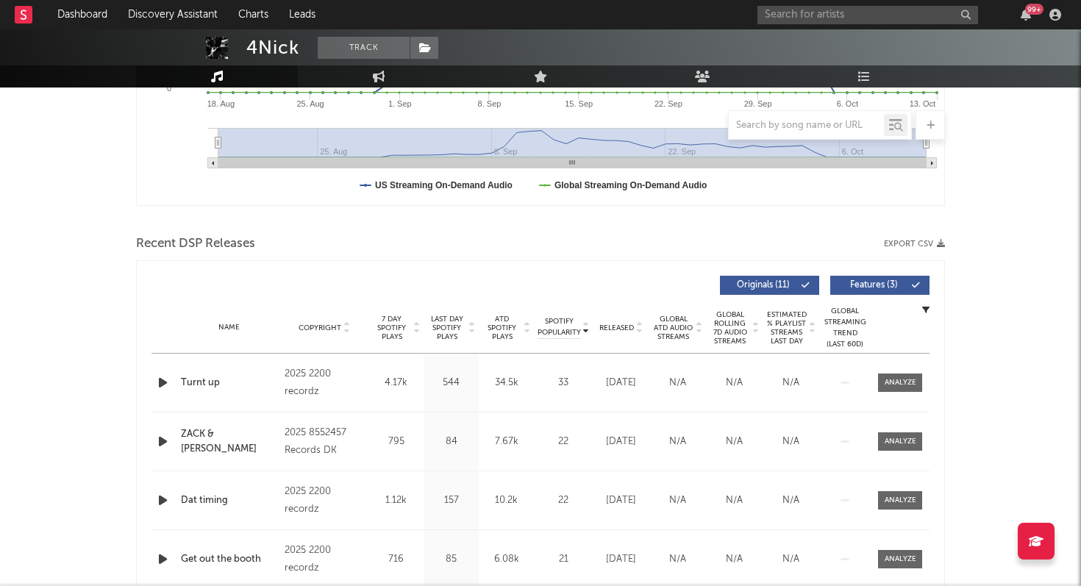
click at [164, 376] on icon "button" at bounding box center [162, 383] width 15 height 18
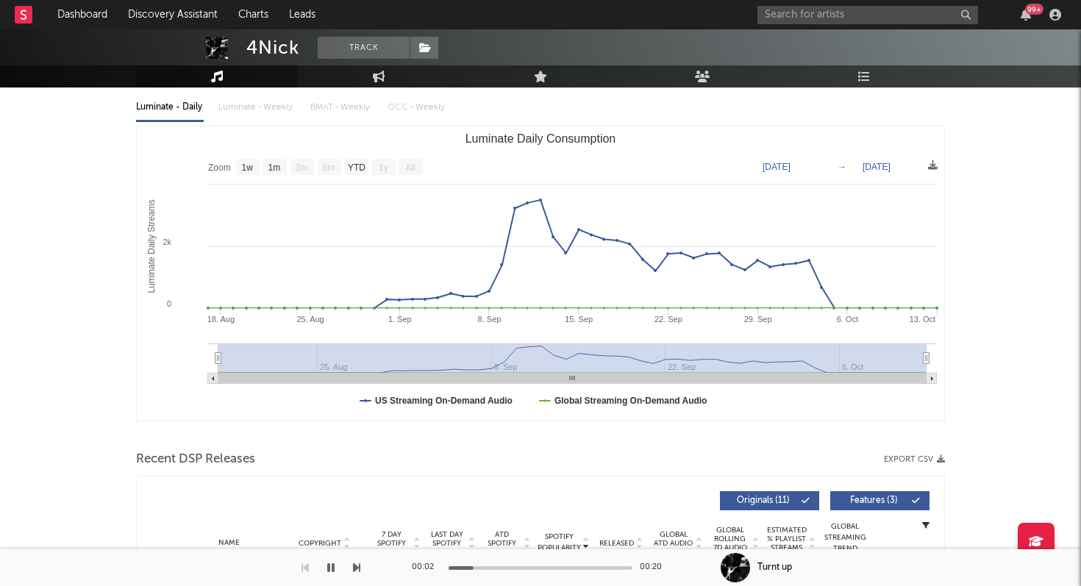
scroll to position [84, 0]
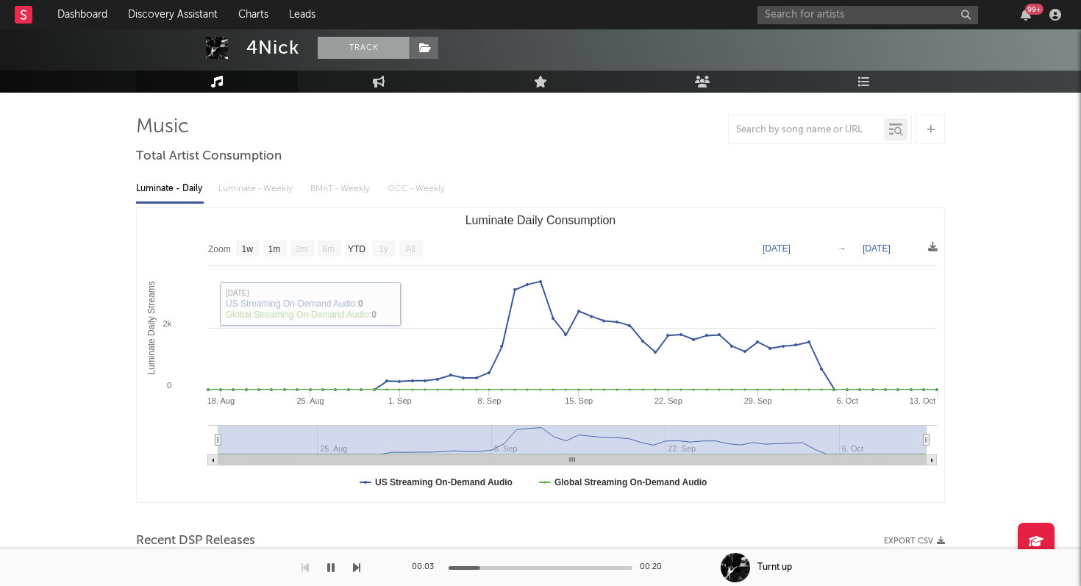
click at [359, 50] on button "Track" at bounding box center [364, 48] width 92 height 22
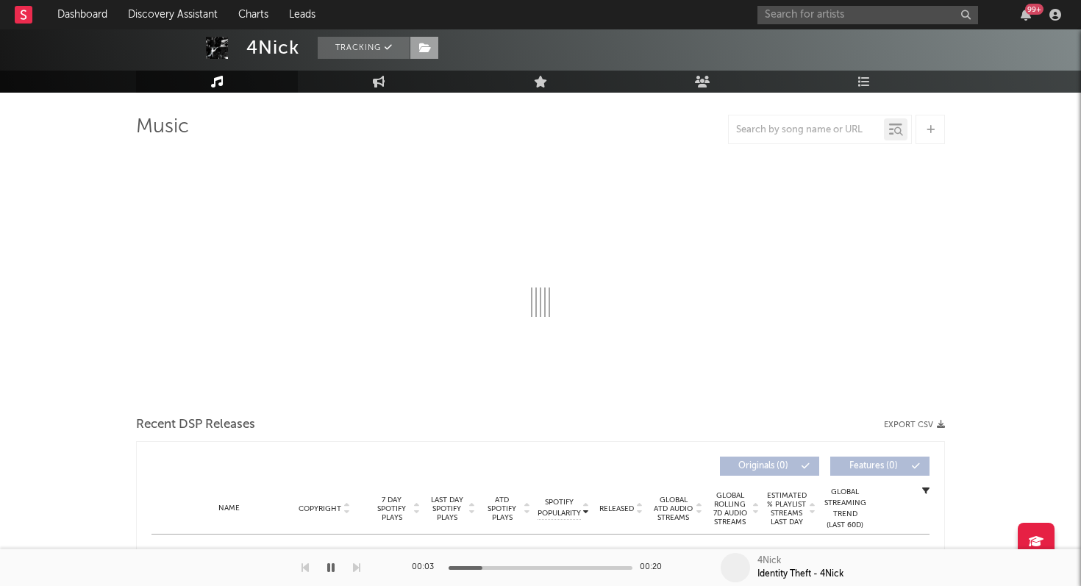
select select "1w"
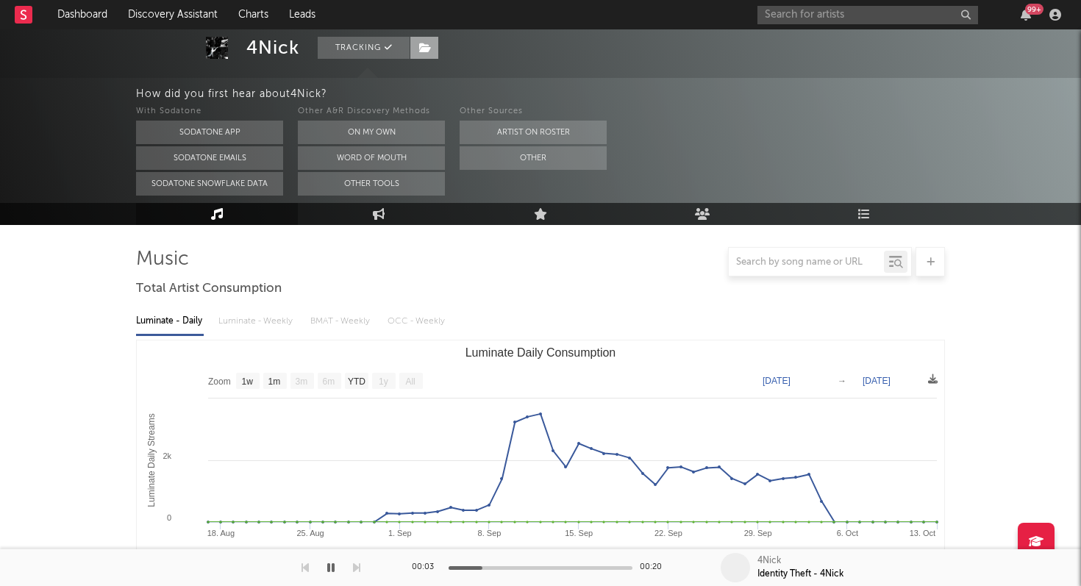
scroll to position [216, 0]
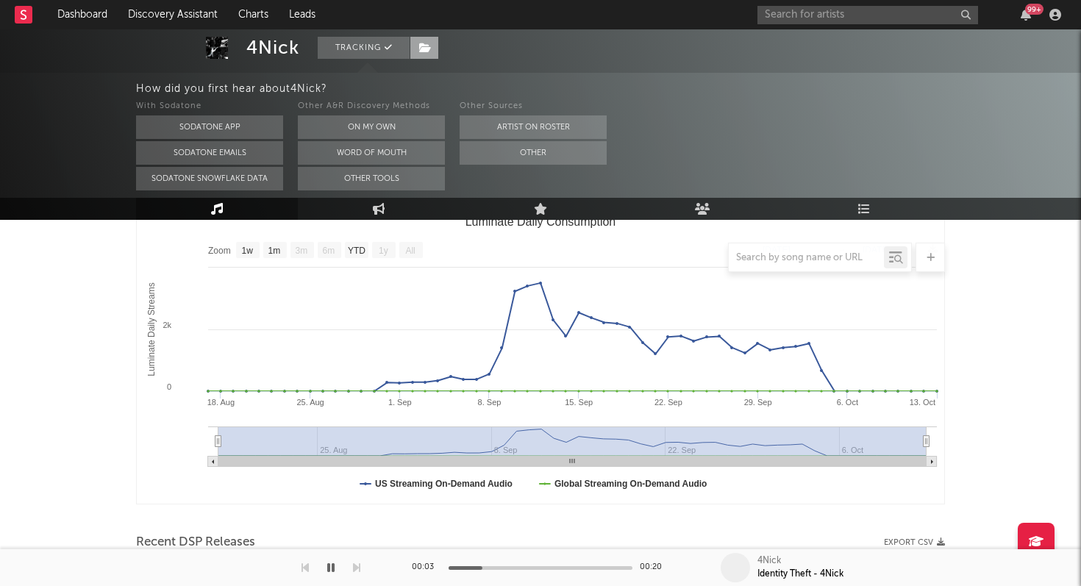
click at [434, 46] on span at bounding box center [424, 48] width 29 height 22
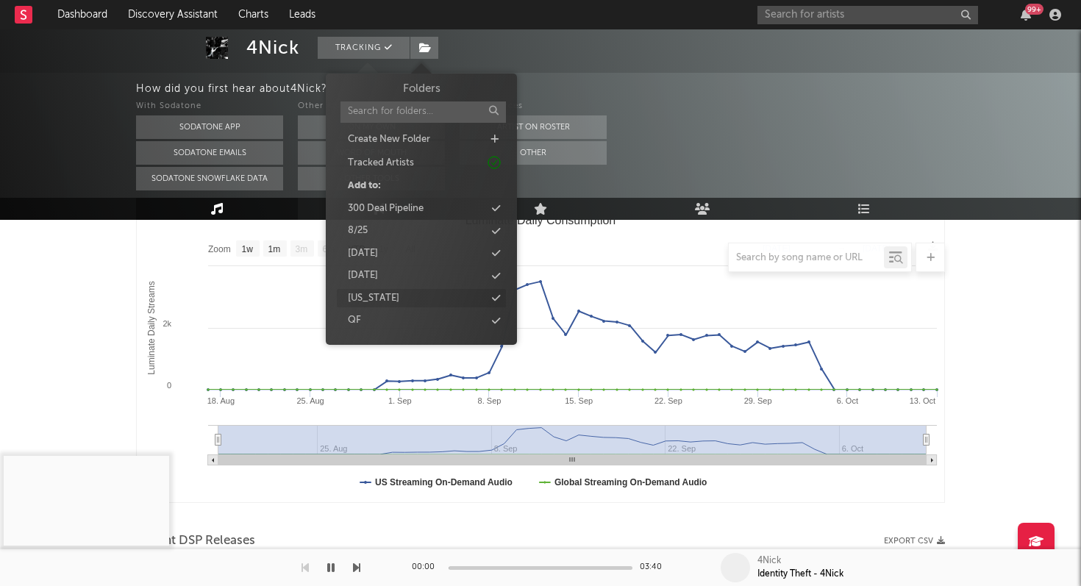
click at [409, 297] on div "[US_STATE]" at bounding box center [421, 298] width 169 height 19
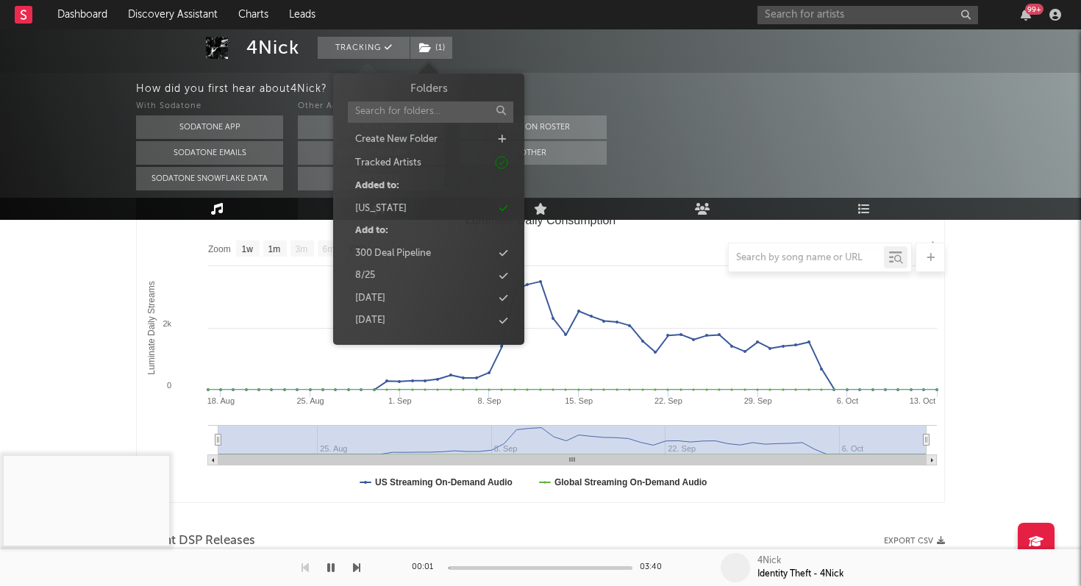
click at [577, 234] on rect "Luminate Daily Consumption" at bounding box center [540, 355] width 807 height 294
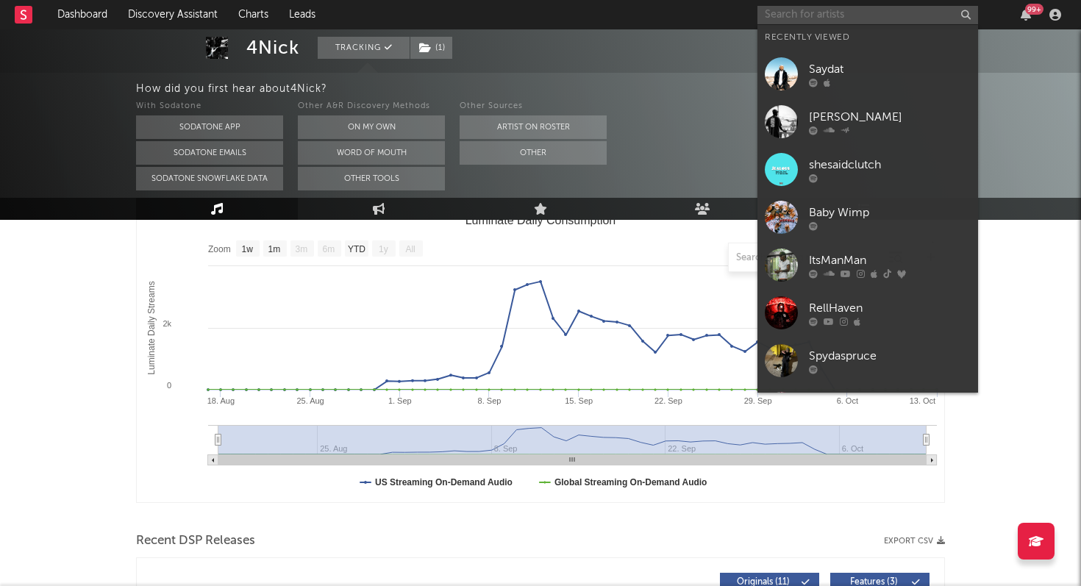
click at [803, 19] on input "text" at bounding box center [867, 15] width 221 height 18
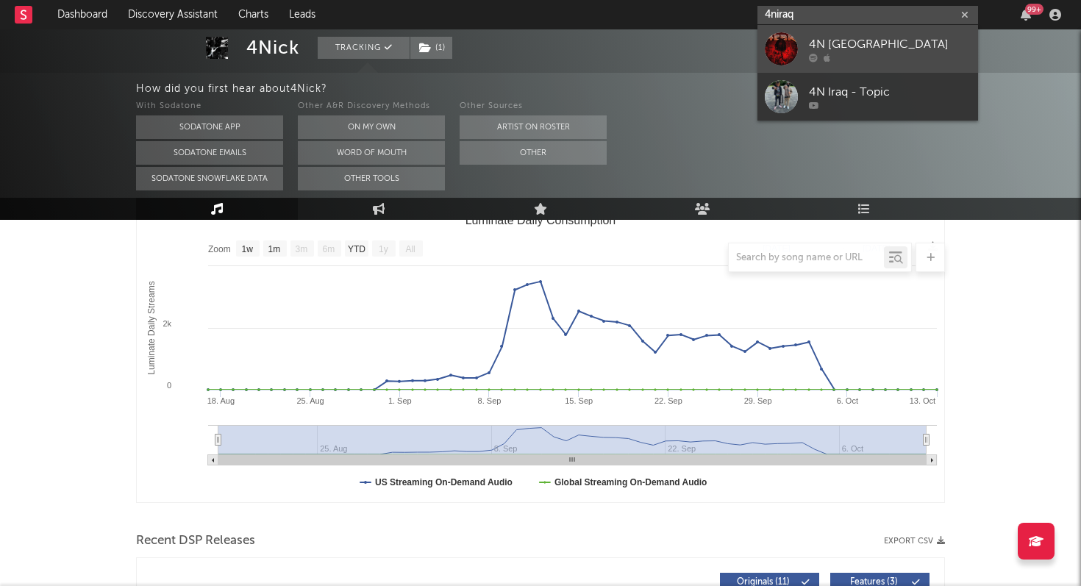
type input "4niraq"
click at [782, 46] on div at bounding box center [781, 48] width 33 height 33
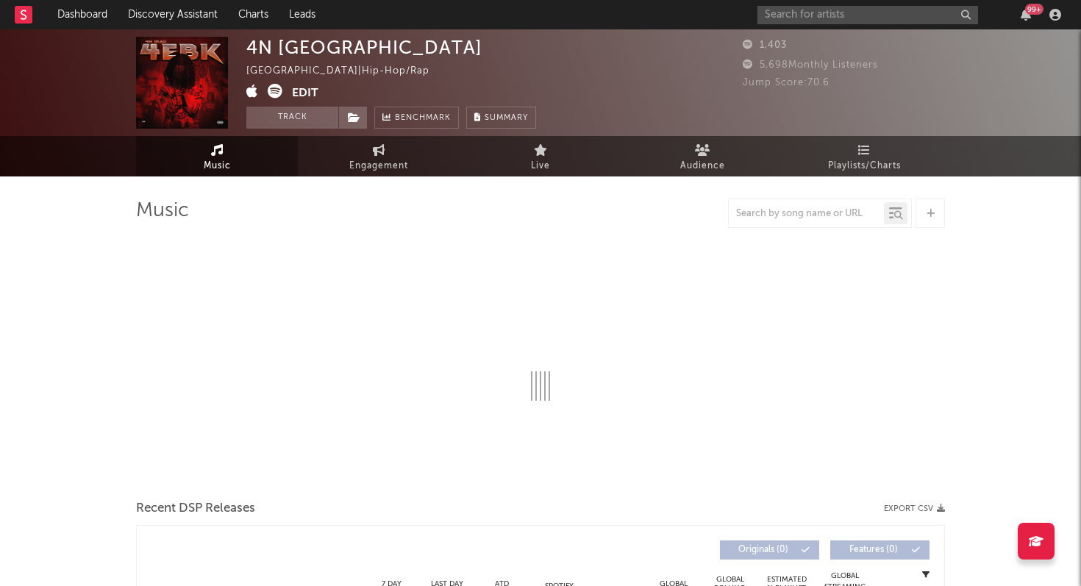
select select "6m"
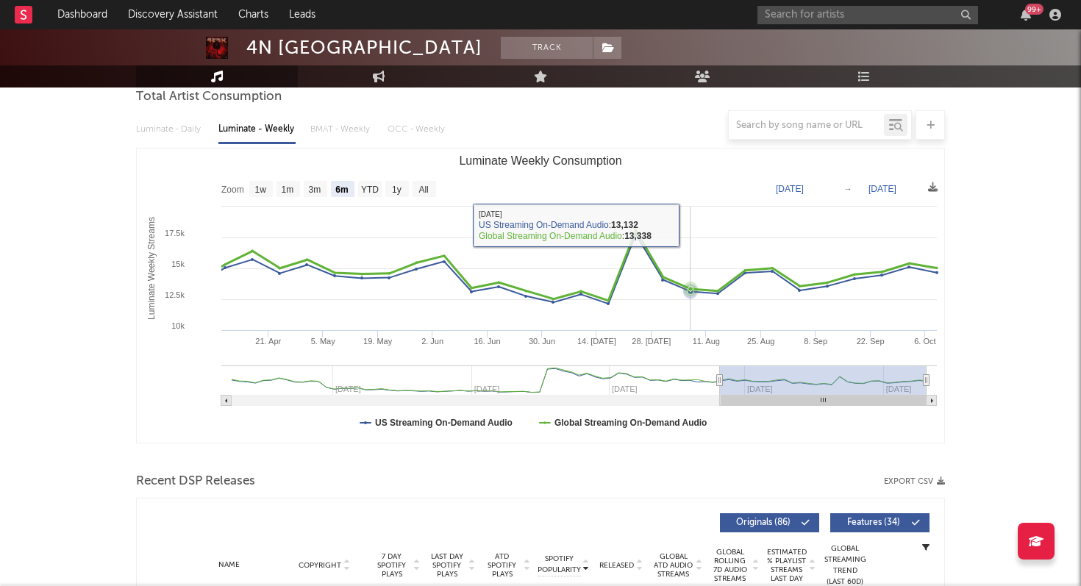
scroll to position [142, 0]
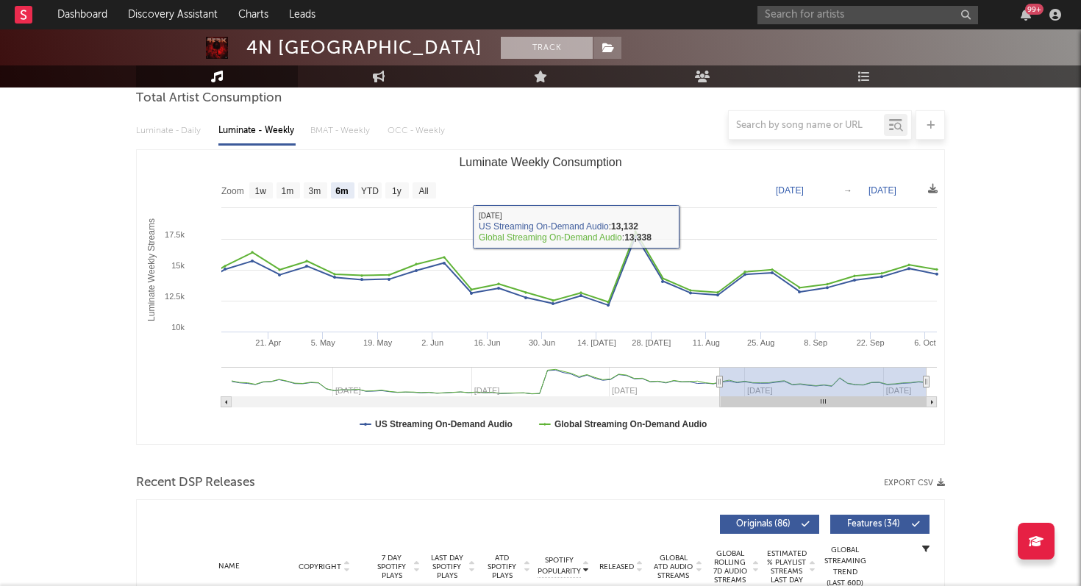
click at [501, 47] on button "Track" at bounding box center [547, 48] width 92 height 22
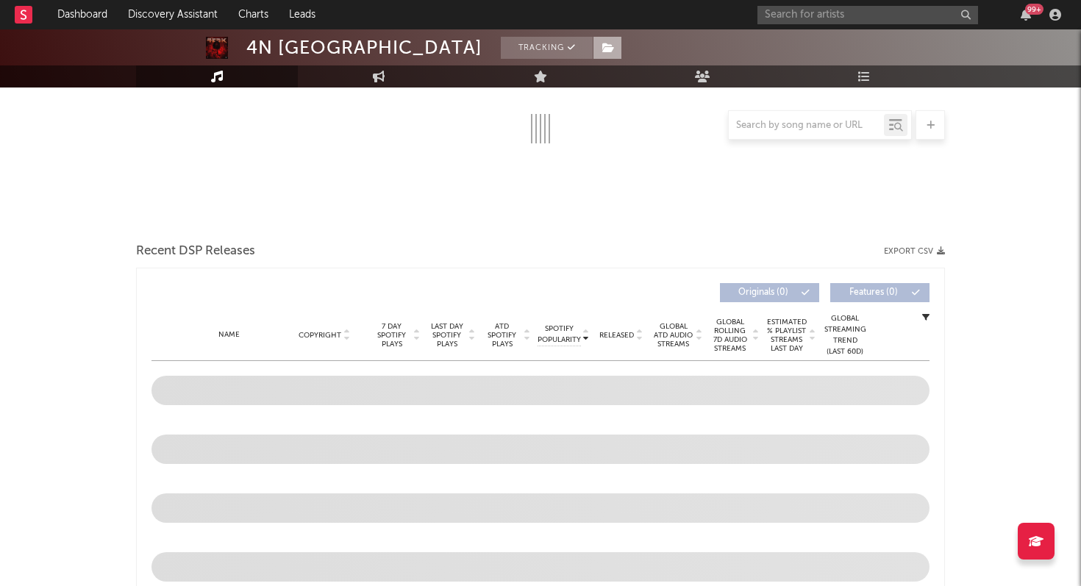
select select "6m"
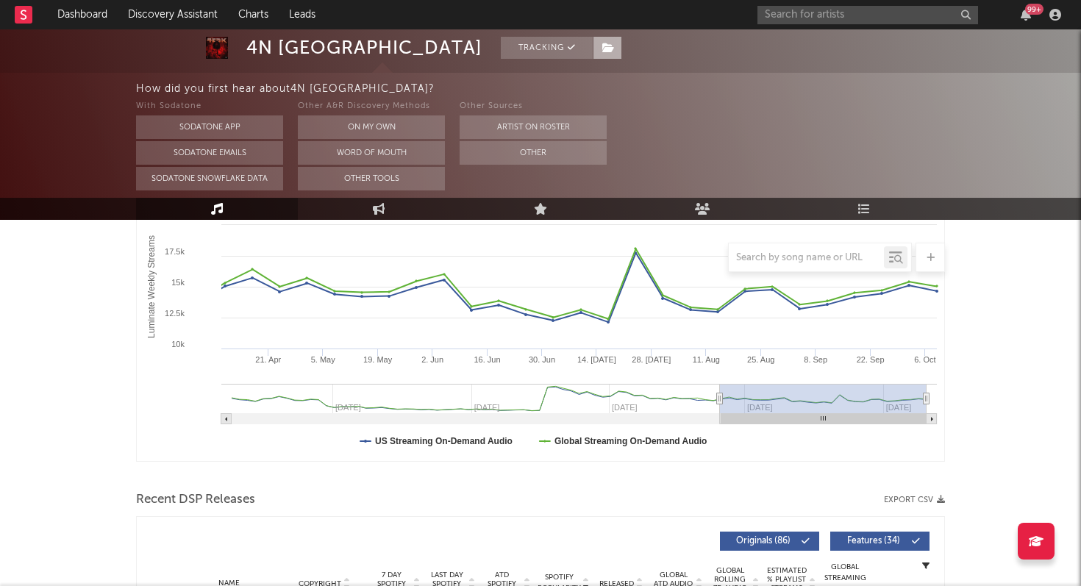
scroll to position [274, 0]
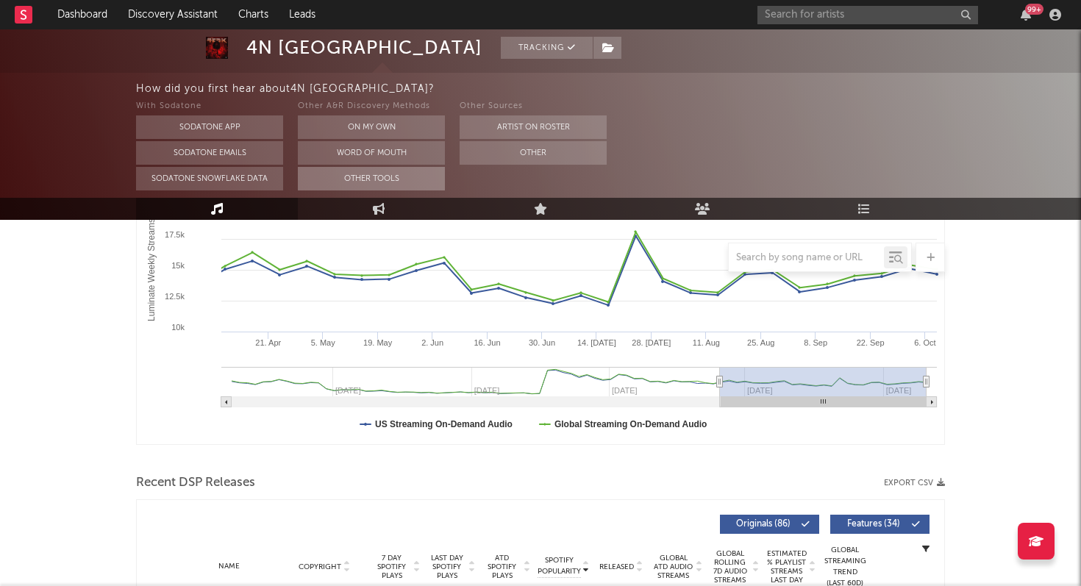
click at [401, 174] on button "Other Tools" at bounding box center [371, 179] width 147 height 24
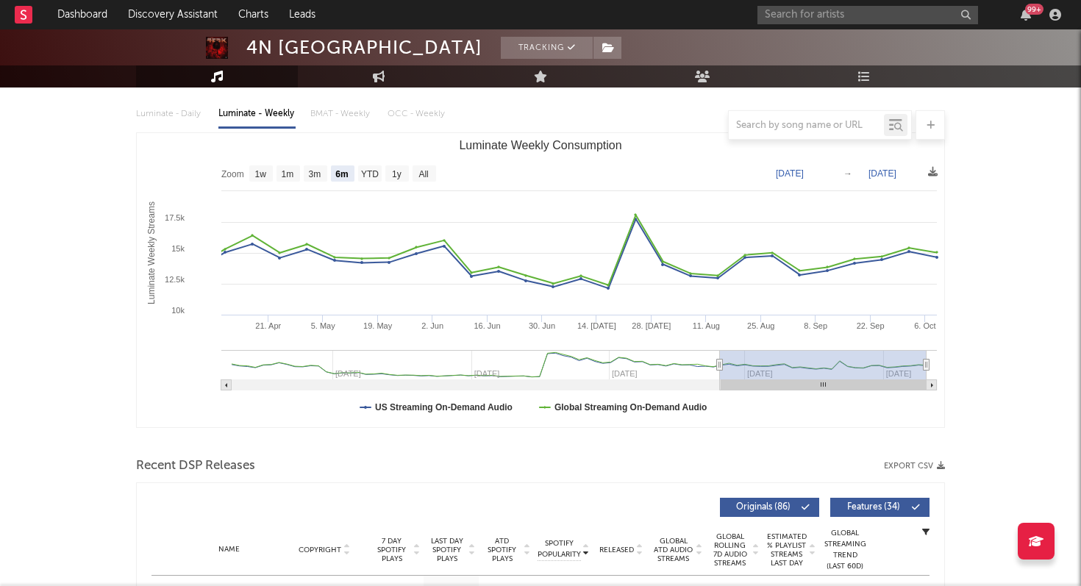
scroll to position [142, 0]
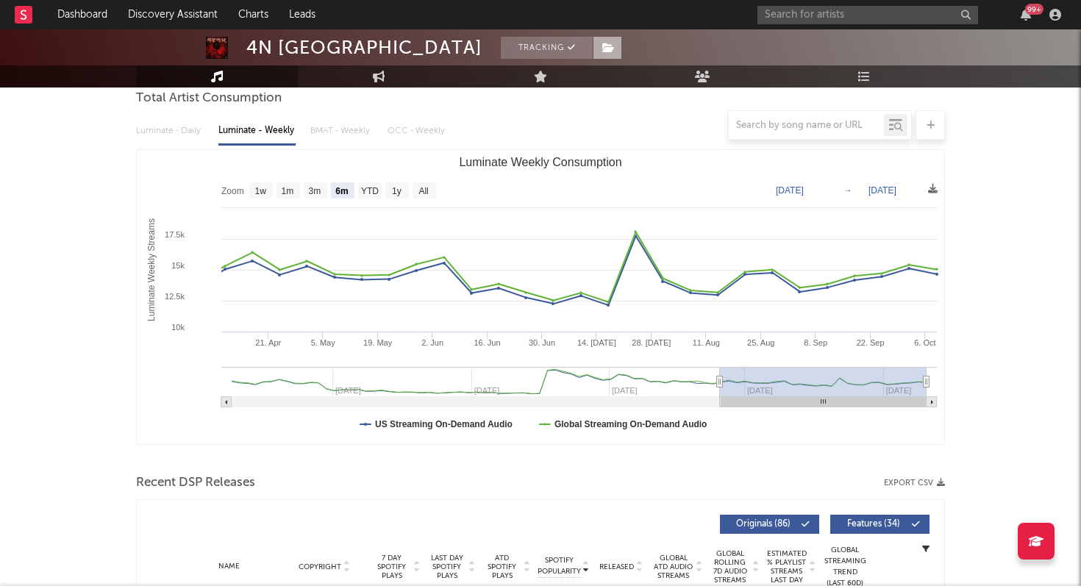
click at [593, 37] on span at bounding box center [607, 48] width 29 height 22
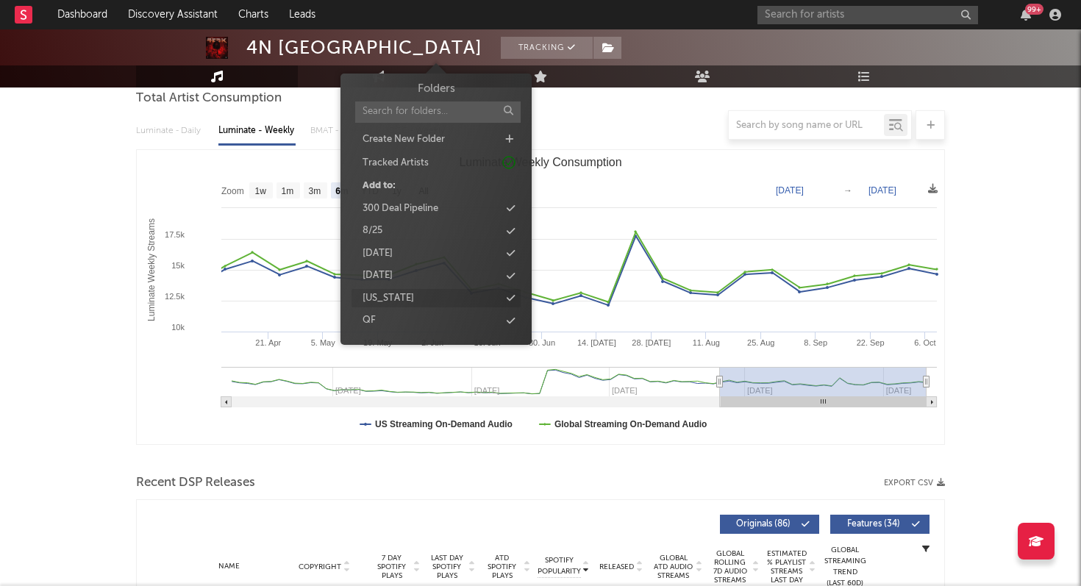
click at [401, 300] on div "[US_STATE]" at bounding box center [387, 298] width 51 height 15
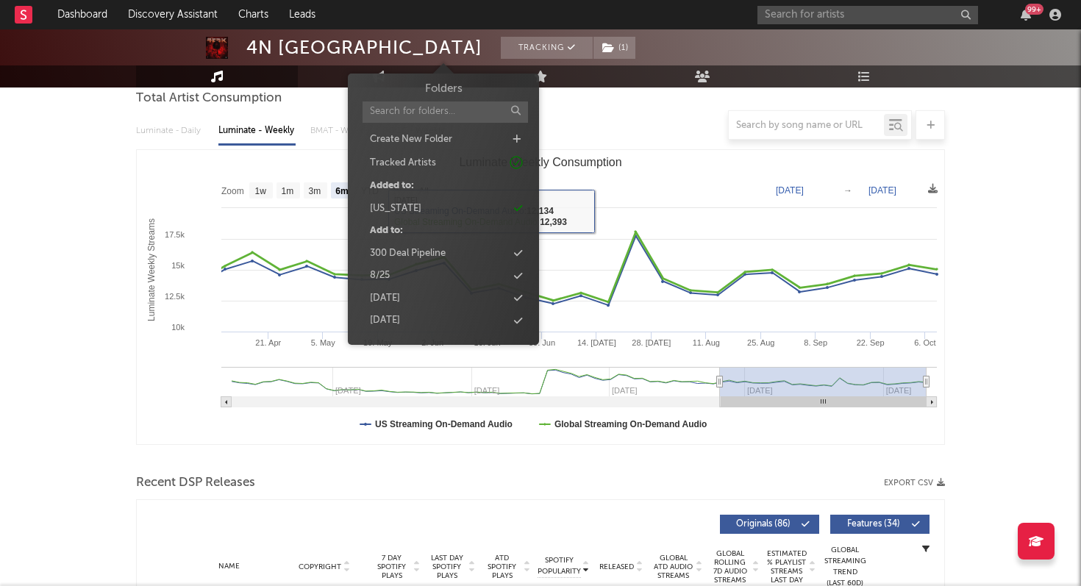
click at [612, 199] on rect "Luminate Weekly Consumption" at bounding box center [540, 297] width 807 height 294
